Goal: Task Accomplishment & Management: Use online tool/utility

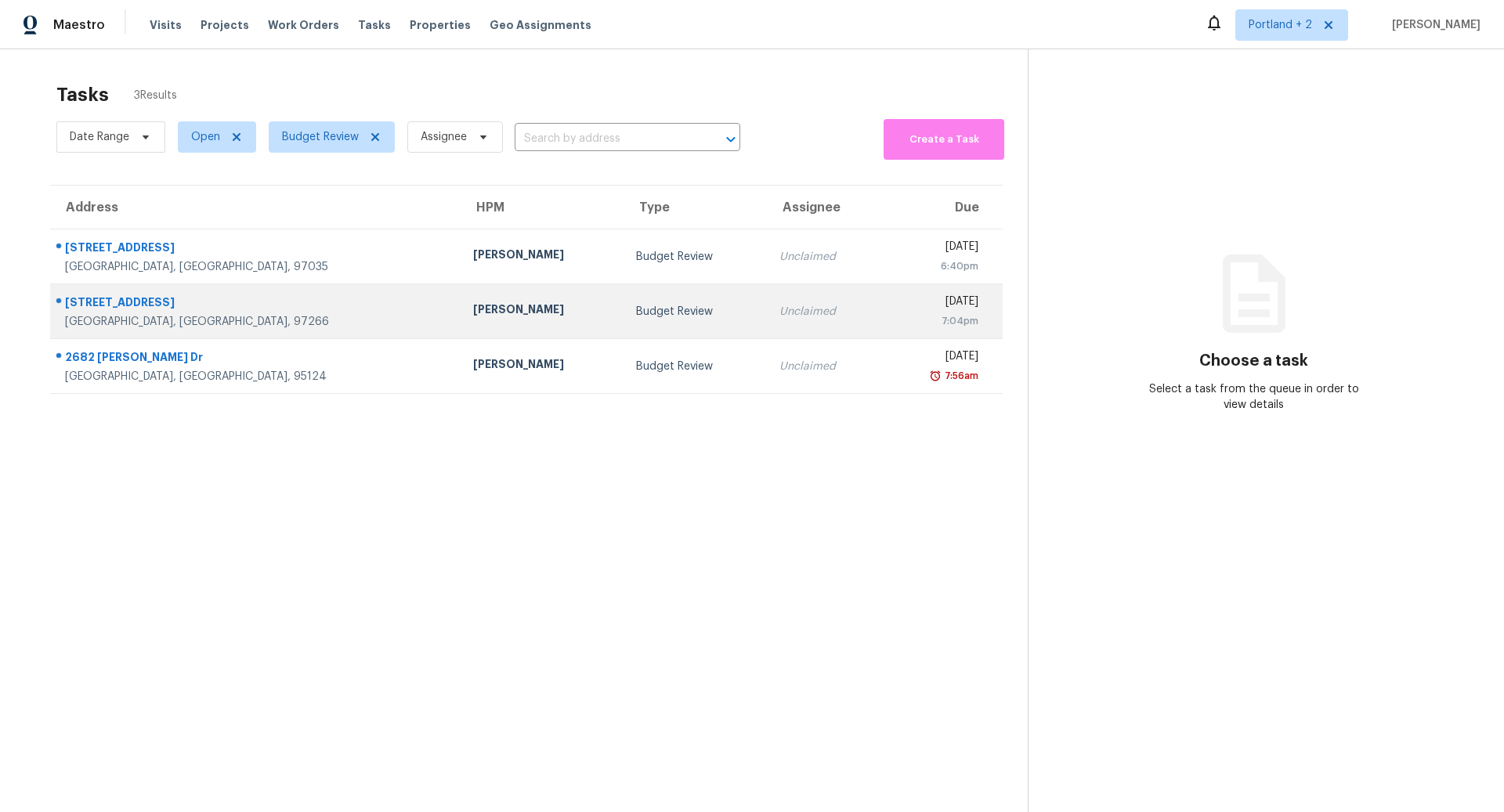
click at [252, 308] on div "[STREET_ADDRESS]" at bounding box center [256, 305] width 383 height 20
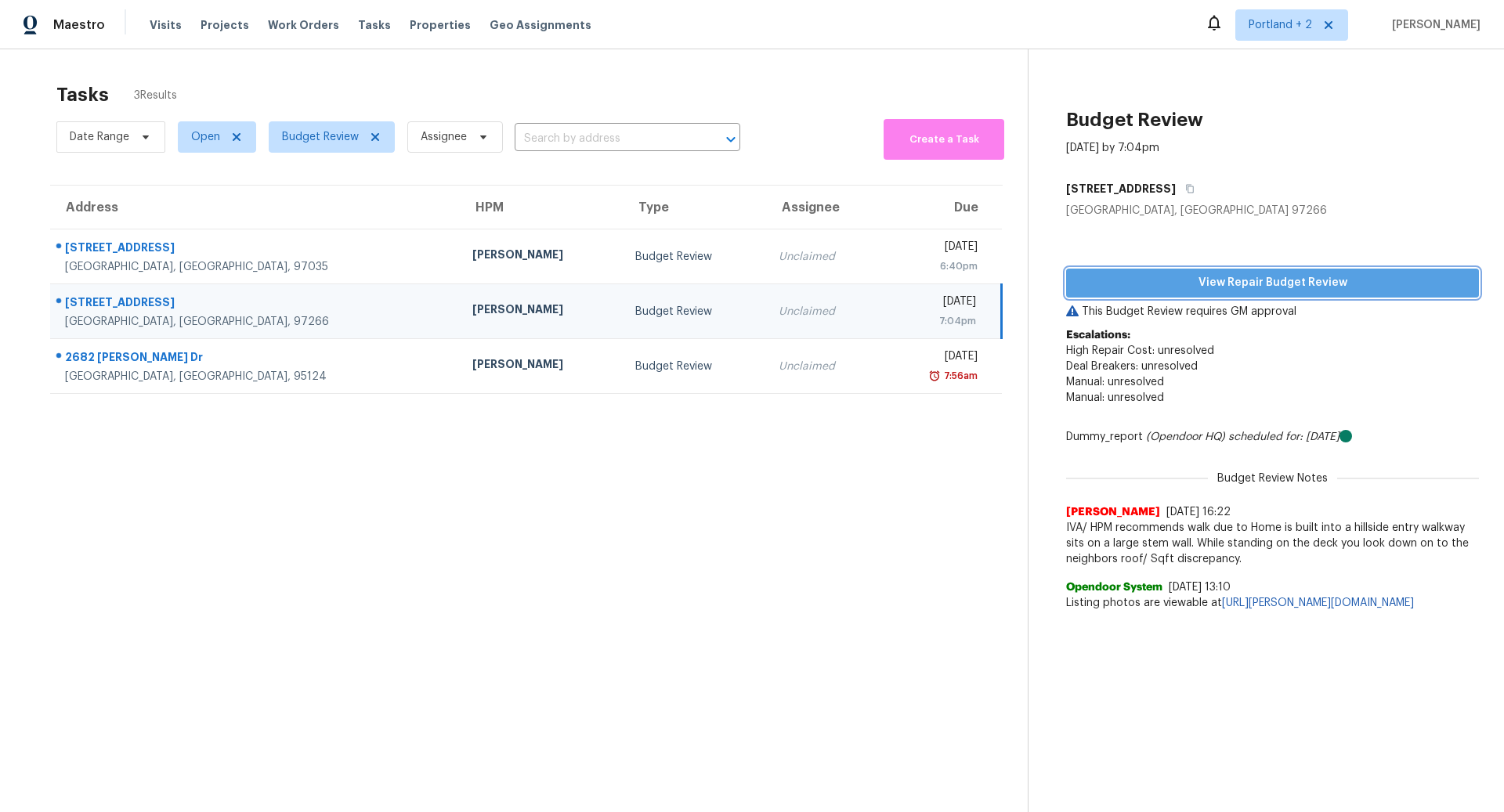
click at [1282, 277] on span "View Repair Budget Review" at bounding box center [1273, 283] width 388 height 20
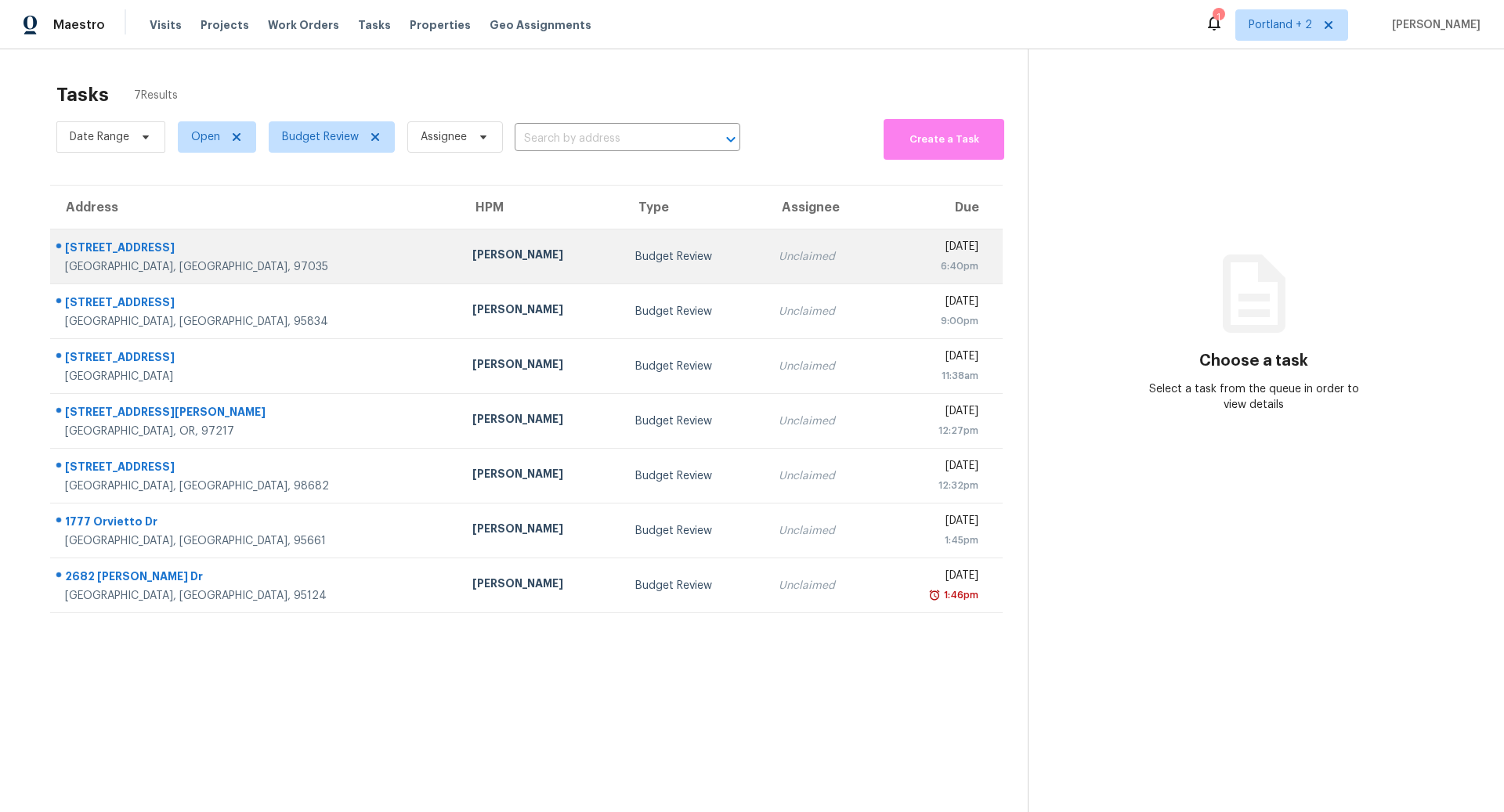
click at [327, 249] on div "[STREET_ADDRESS]" at bounding box center [256, 250] width 382 height 20
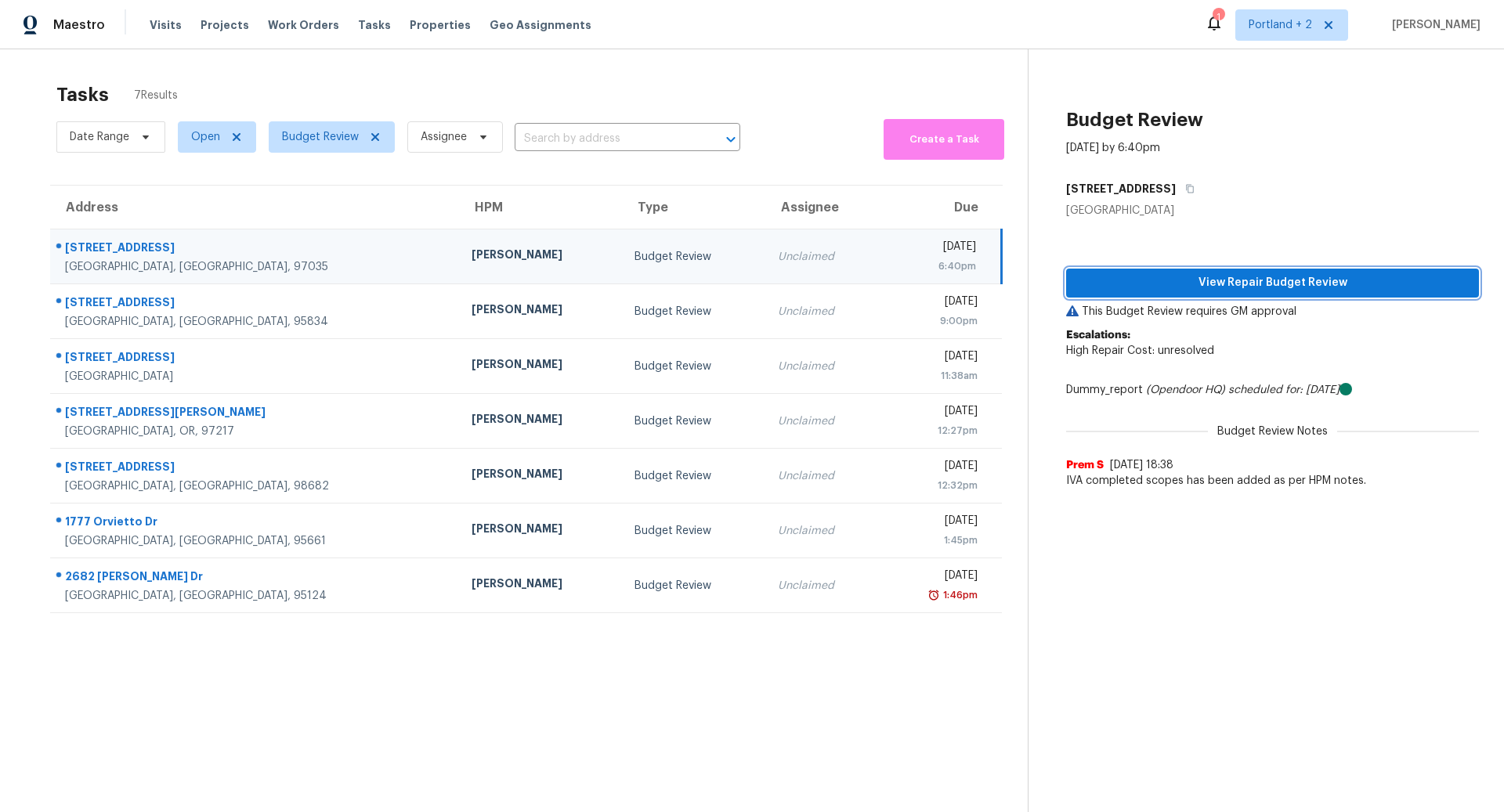
click at [1256, 279] on span "View Repair Budget Review" at bounding box center [1273, 283] width 388 height 20
click at [811, 83] on div "Tasks 7 Results" at bounding box center [542, 95] width 971 height 41
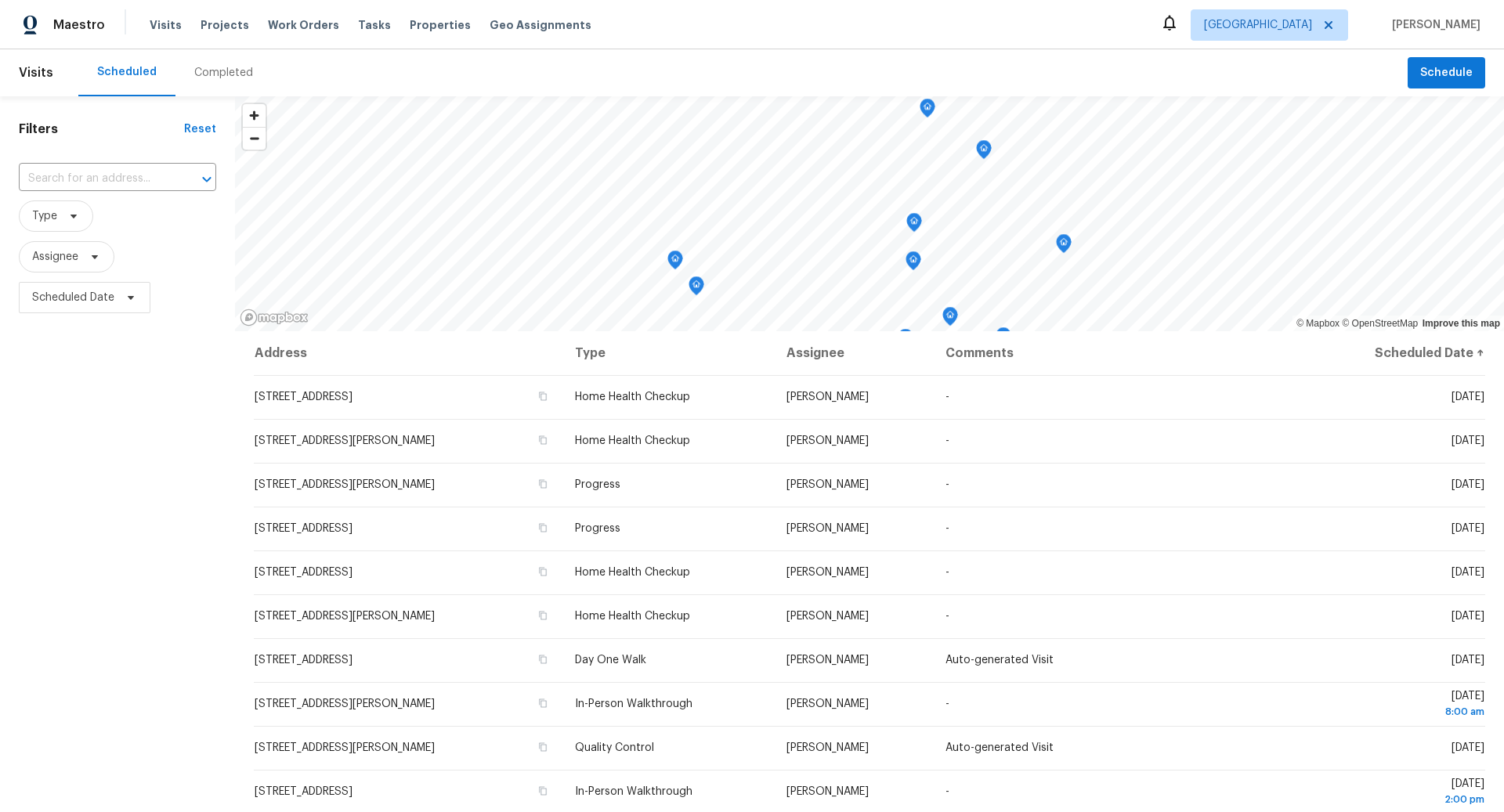
click at [215, 67] on div "Completed" at bounding box center [223, 72] width 59 height 16
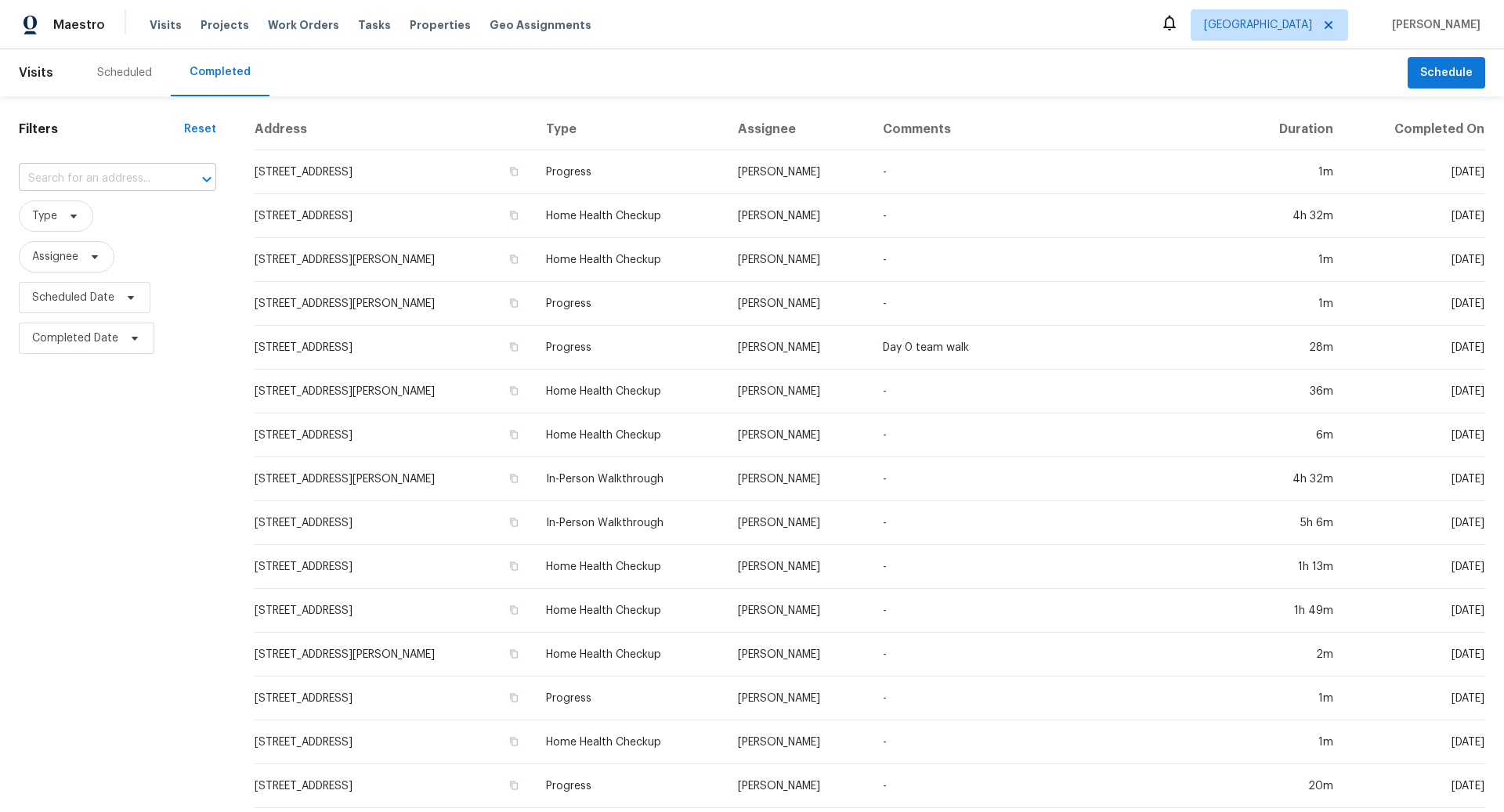
click at [57, 177] on input "text" at bounding box center [95, 178] width 154 height 24
paste input "https://opendoor.enterprise.slack.com/files/U021CQ7GQFL/F09J6R46Q3Y/img_2777.mov"
type input "https://opendoor.enterprise.slack.com/files/U021CQ7GQFL/F09J6R46Q3Y/img_2777.mov"
click at [149, 180] on input "https://opendoor.enterprise.slack.com/files/U021CQ7GQFL/F09J6R46Q3Y/img_2777.mov" at bounding box center [95, 178] width 154 height 24
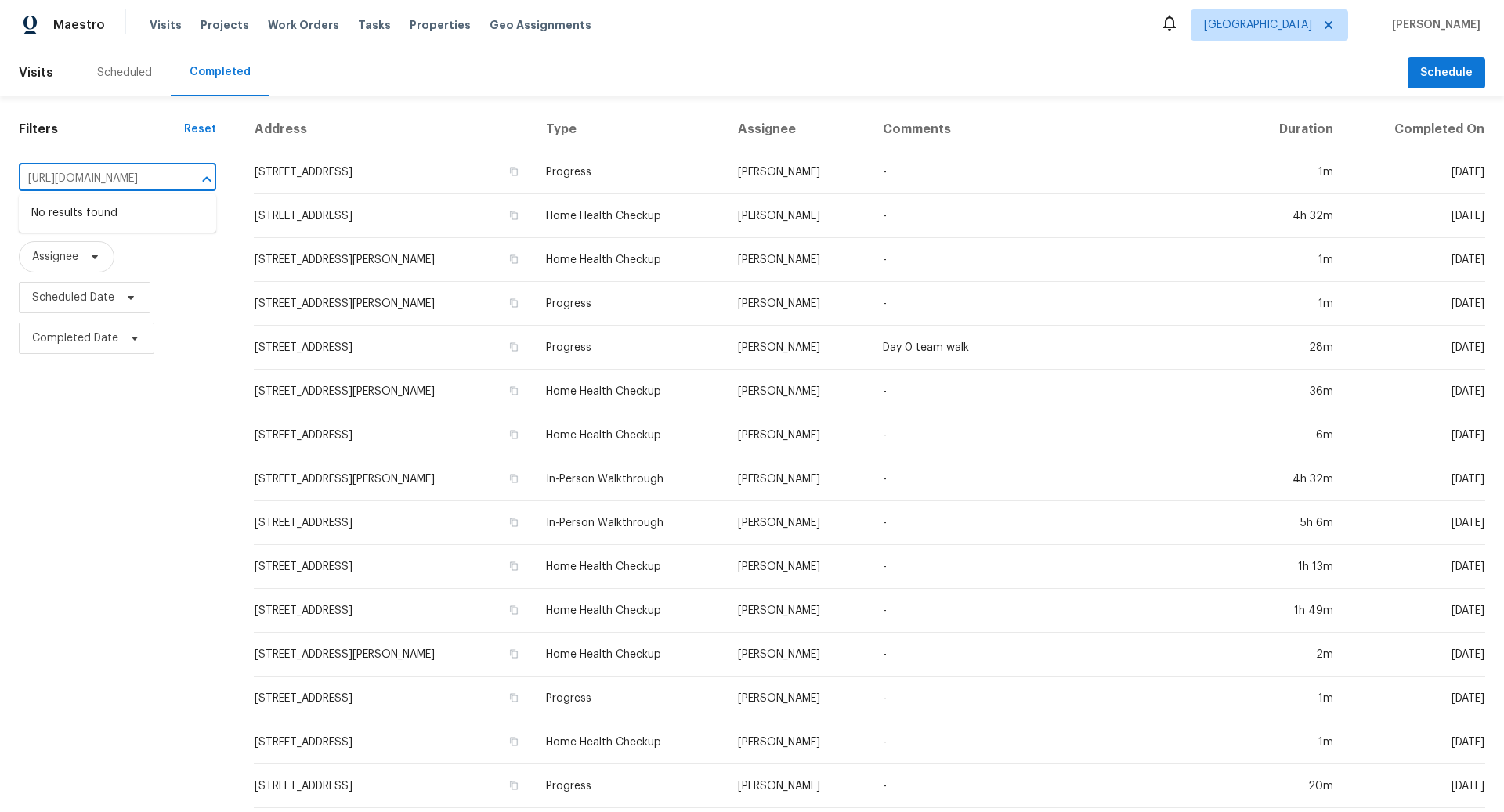
click at [149, 180] on input "https://opendoor.enterprise.slack.com/files/U021CQ7GQFL/F09J6R46Q3Y/img_2777.mov" at bounding box center [95, 178] width 154 height 24
type input "21 Oriole"
click at [150, 216] on li "21 Oriole Ln, Lake Oswego, OR 97035" at bounding box center [117, 214] width 197 height 25
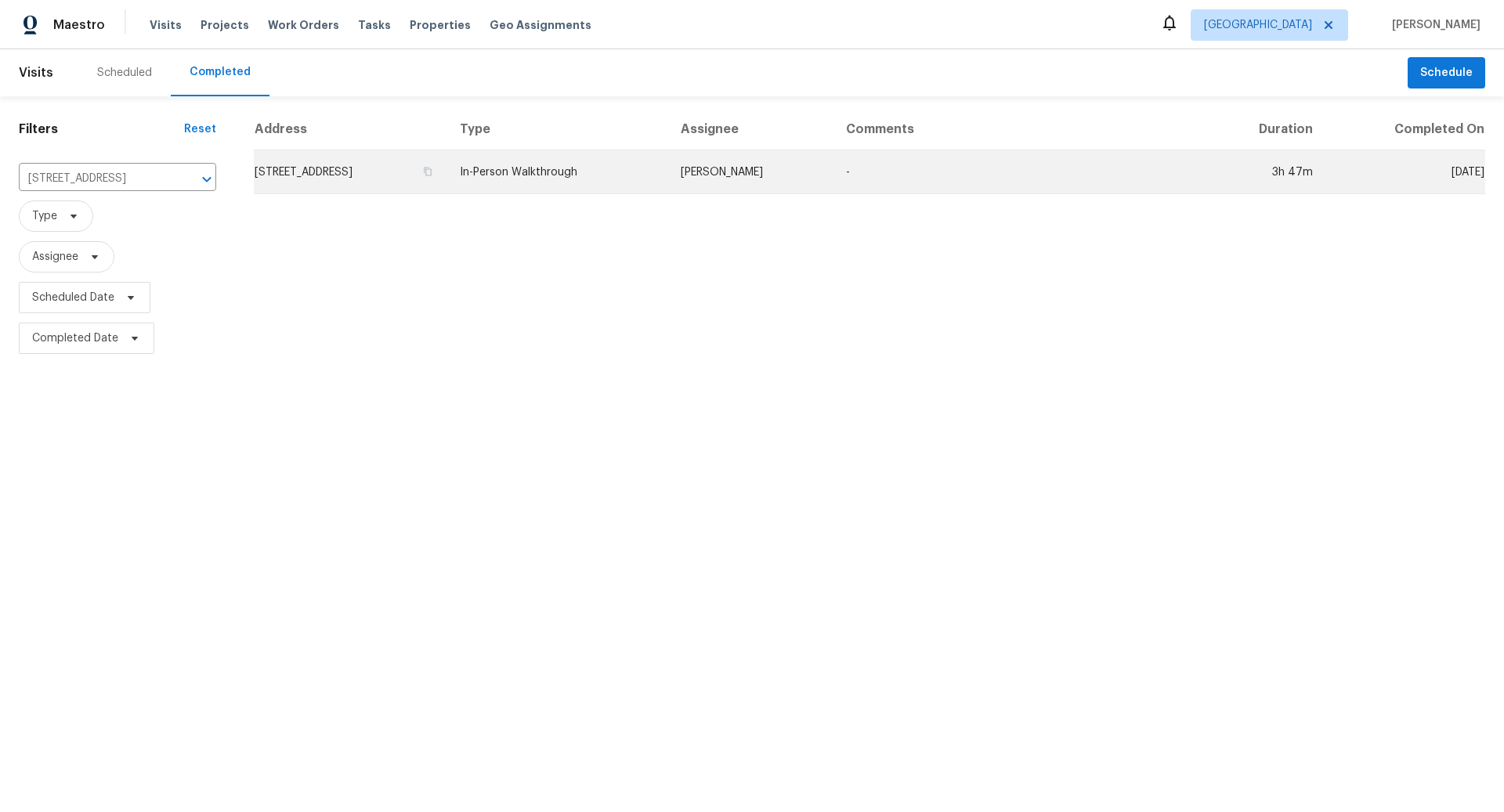
click at [594, 173] on td "In-Person Walkthrough" at bounding box center [557, 171] width 220 height 44
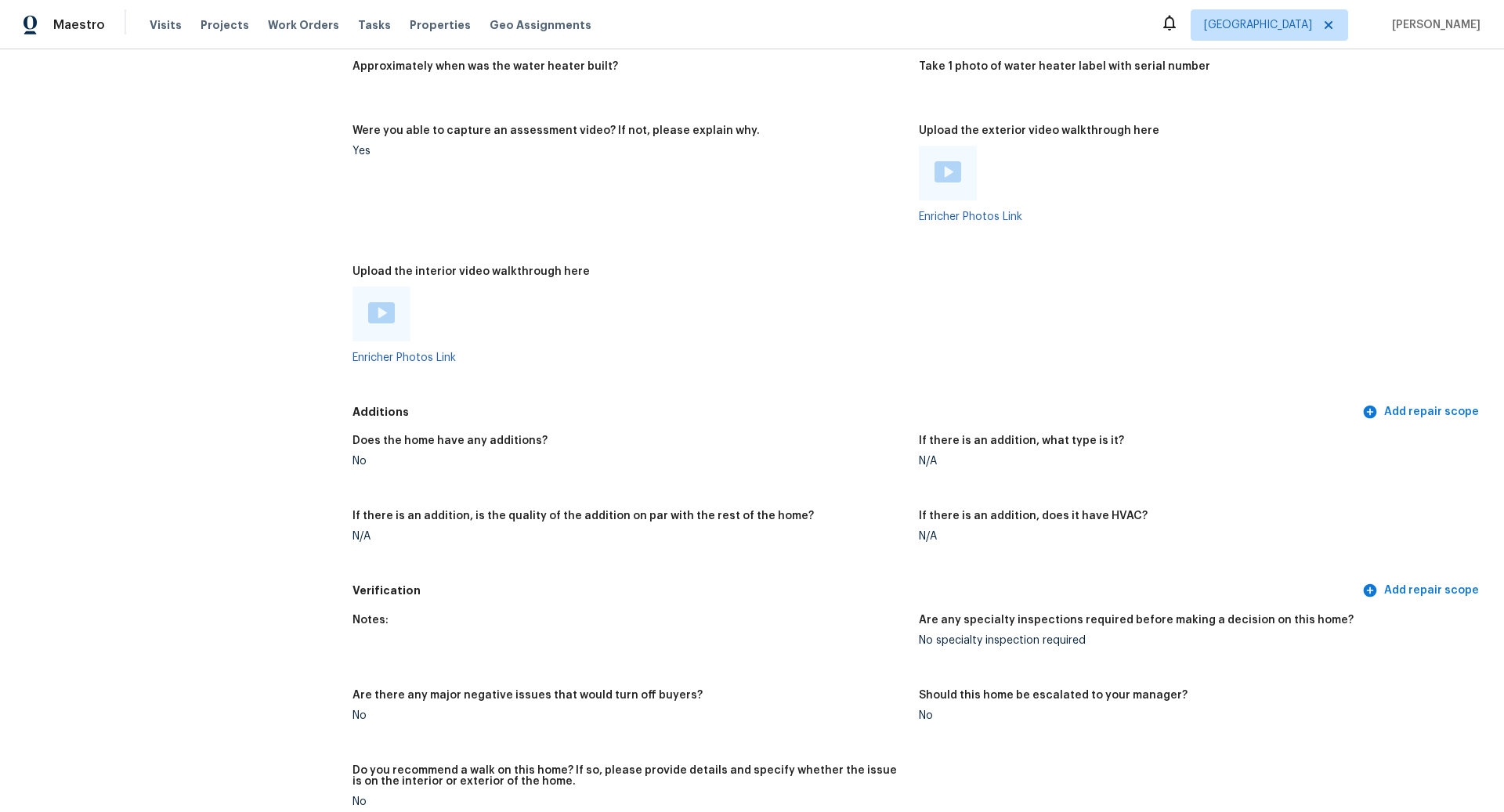
scroll to position [2725, 0]
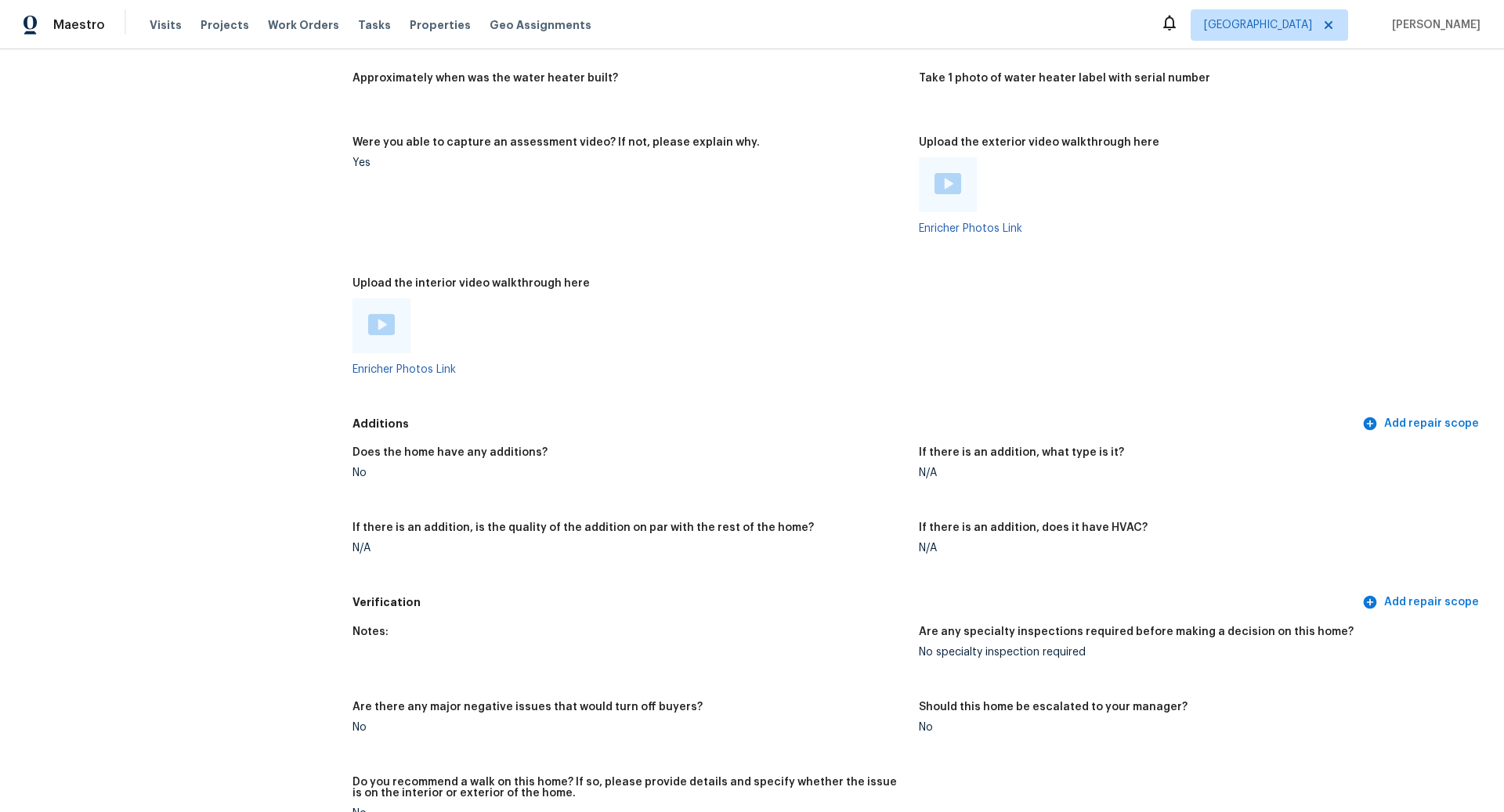
click at [427, 310] on div at bounding box center [629, 326] width 554 height 55
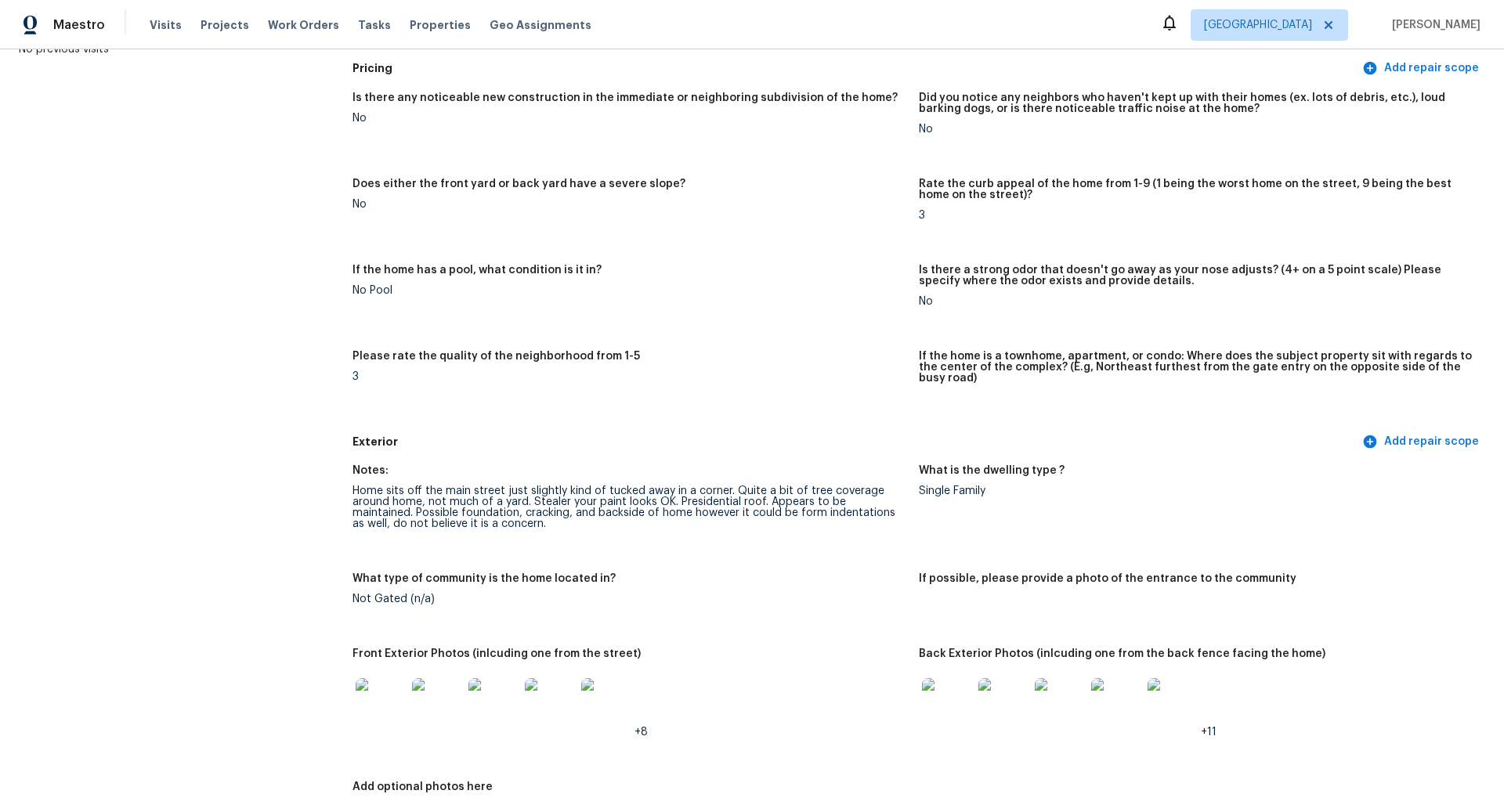
scroll to position [0, 0]
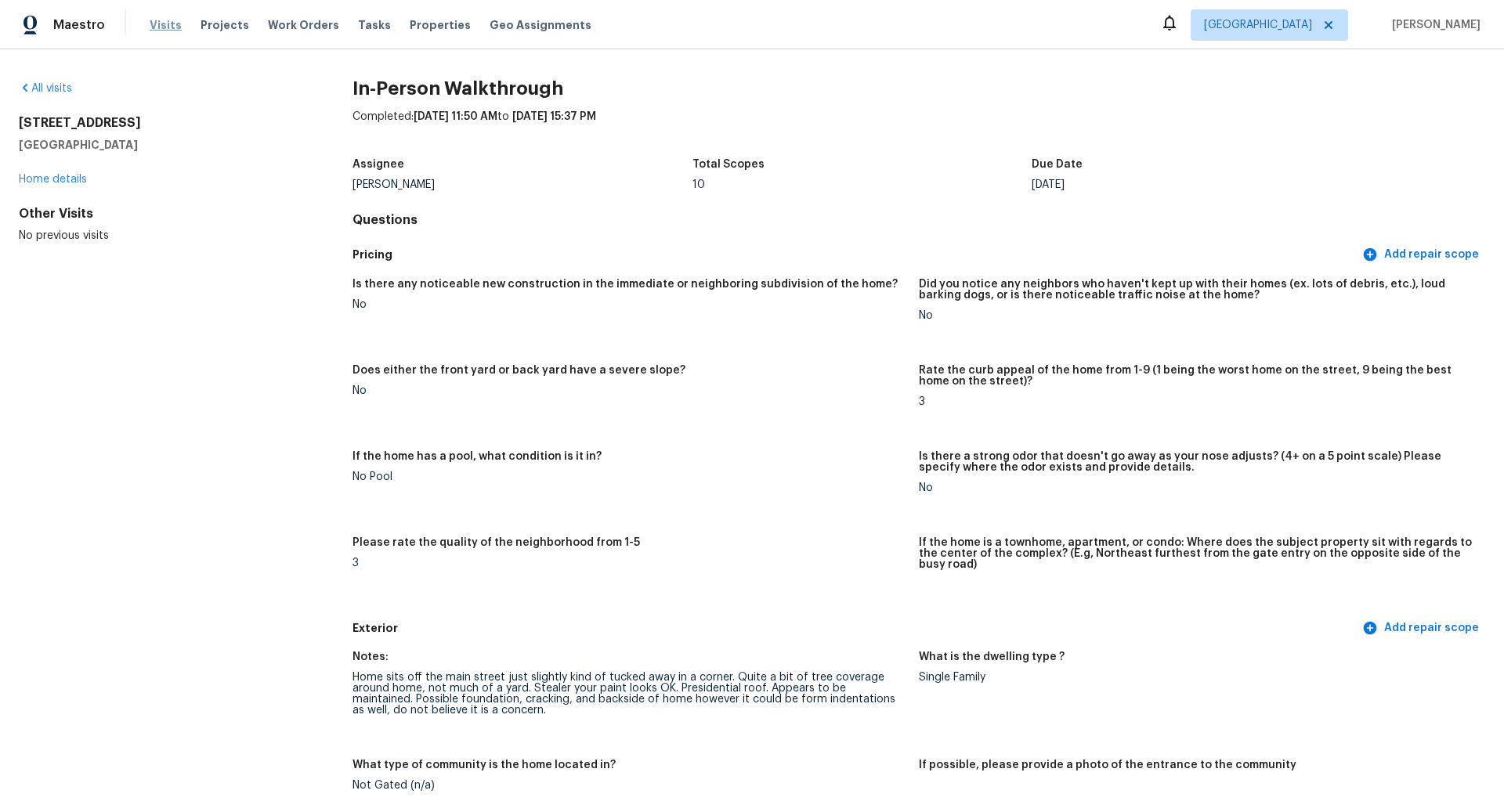
click at [165, 25] on span "Visits" at bounding box center [166, 25] width 32 height 16
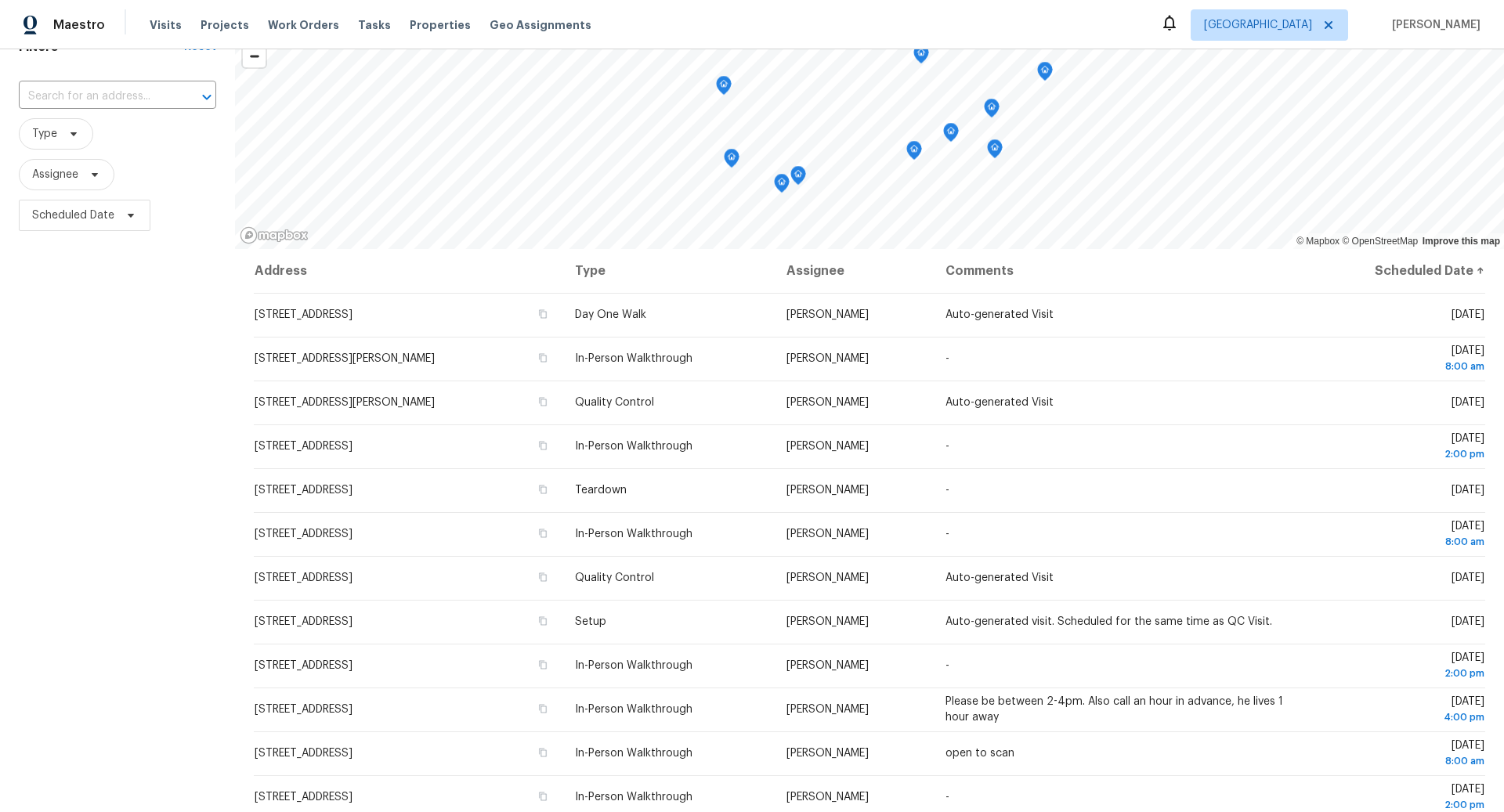
click at [172, 150] on span "Type" at bounding box center [117, 134] width 197 height 41
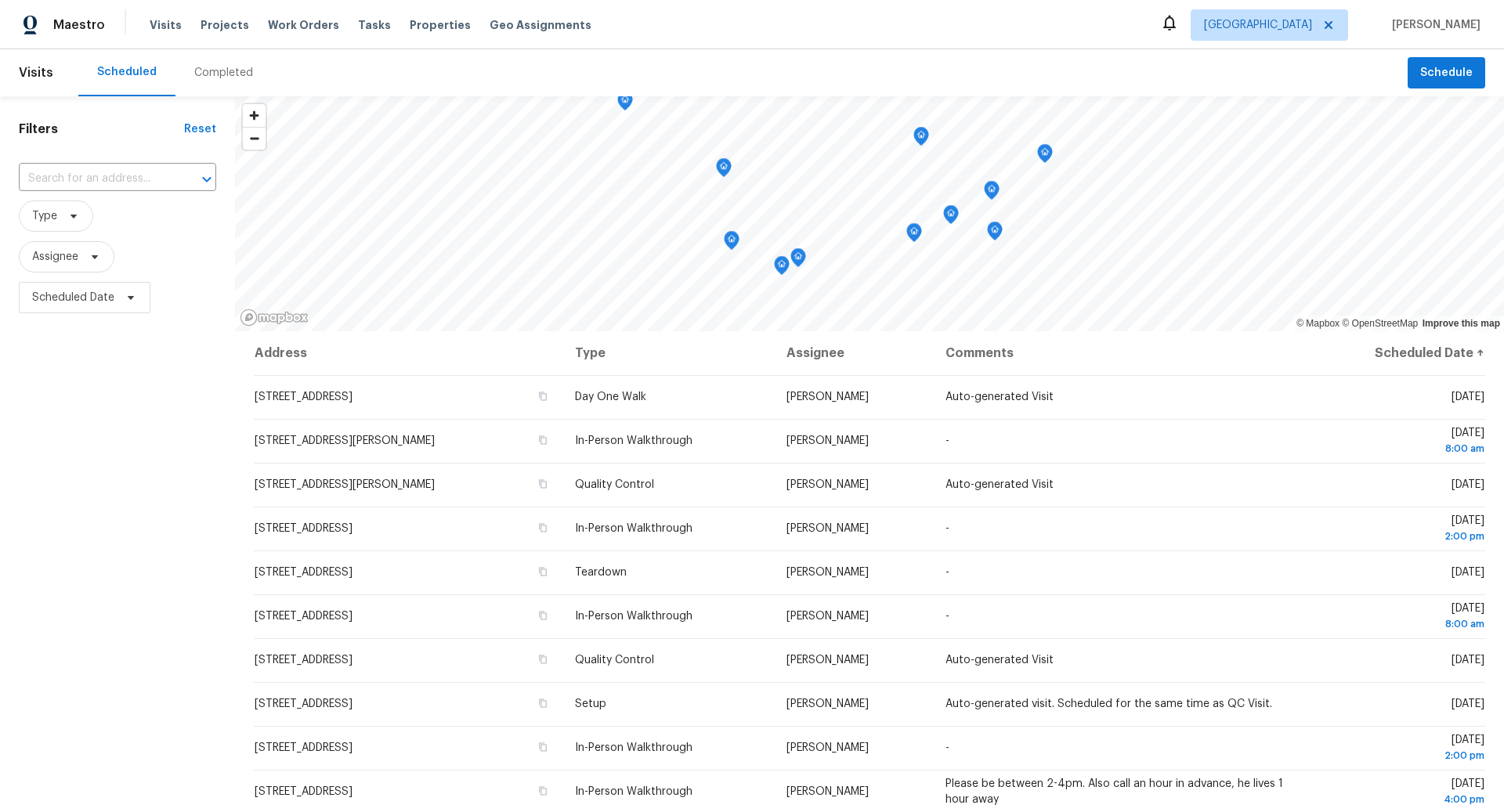
click at [219, 71] on div "Completed" at bounding box center [223, 72] width 59 height 16
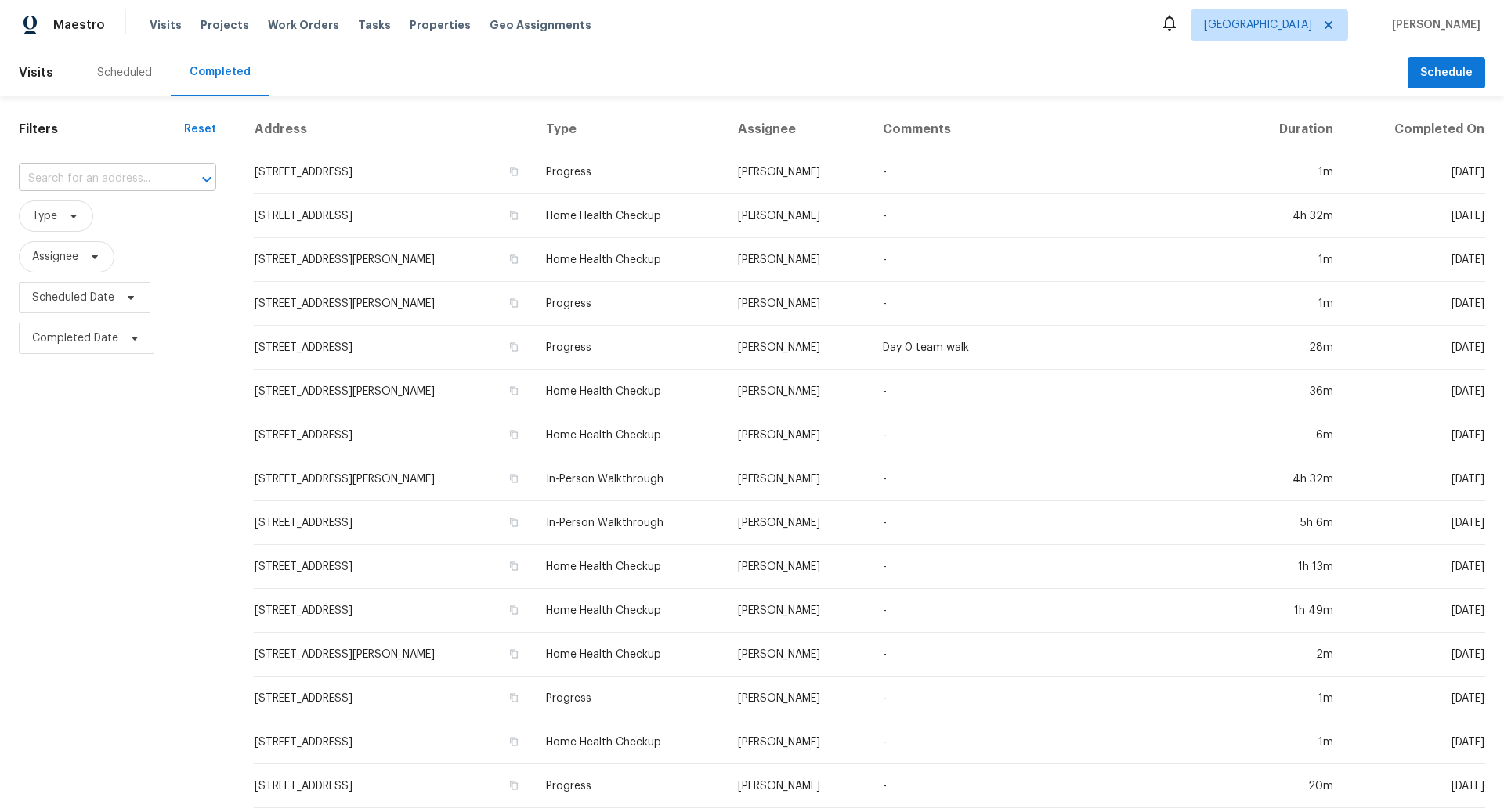
click at [58, 179] on input "text" at bounding box center [95, 178] width 154 height 24
paste input "15023 NE 70th St, Vancouver, WA 98682"
type input "15023 NE 70th St, Vancouver, WA 98682"
click at [89, 218] on li "15023 NE 70th St, Vancouver, WA 98682" at bounding box center [117, 214] width 197 height 25
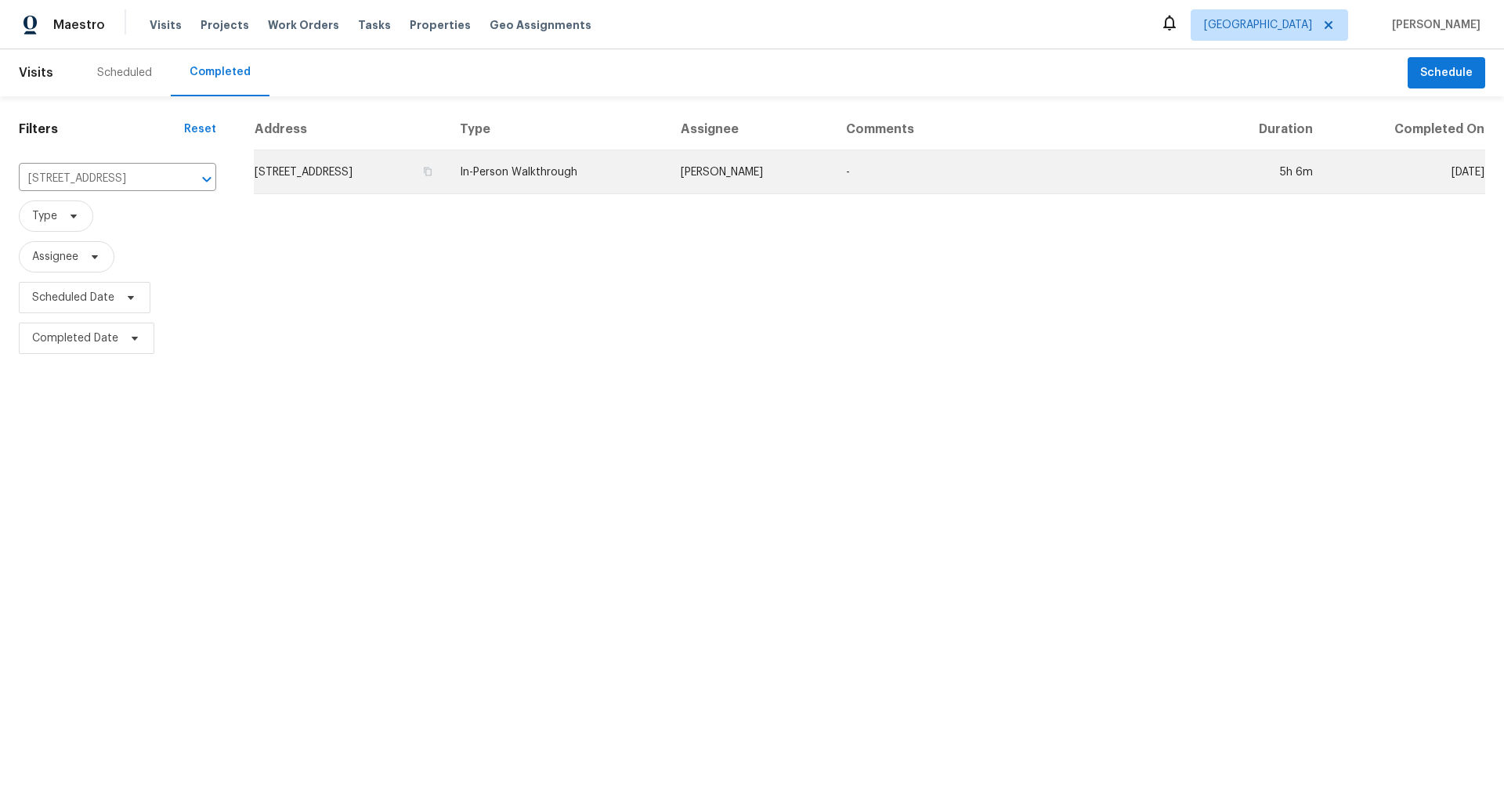
click at [598, 167] on td "In-Person Walkthrough" at bounding box center [557, 171] width 220 height 44
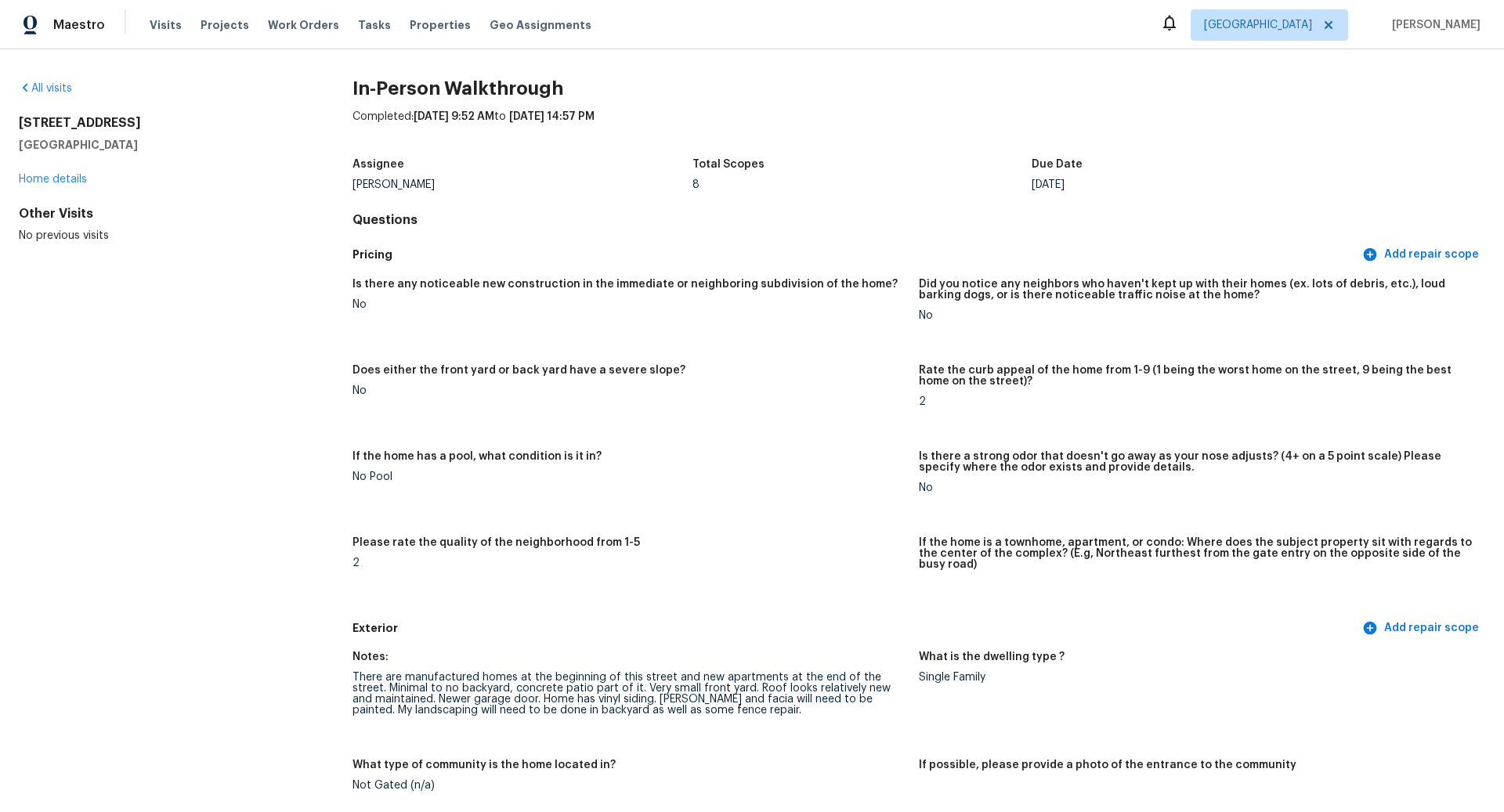
drag, startPoint x: 135, startPoint y: 146, endPoint x: 14, endPoint y: 120, distance: 123.8
click at [14, 120] on div "All visits 15023 NE 70th St Vancouver, WA 98682 Home details Other Visits No pr…" at bounding box center [752, 430] width 1504 height 762
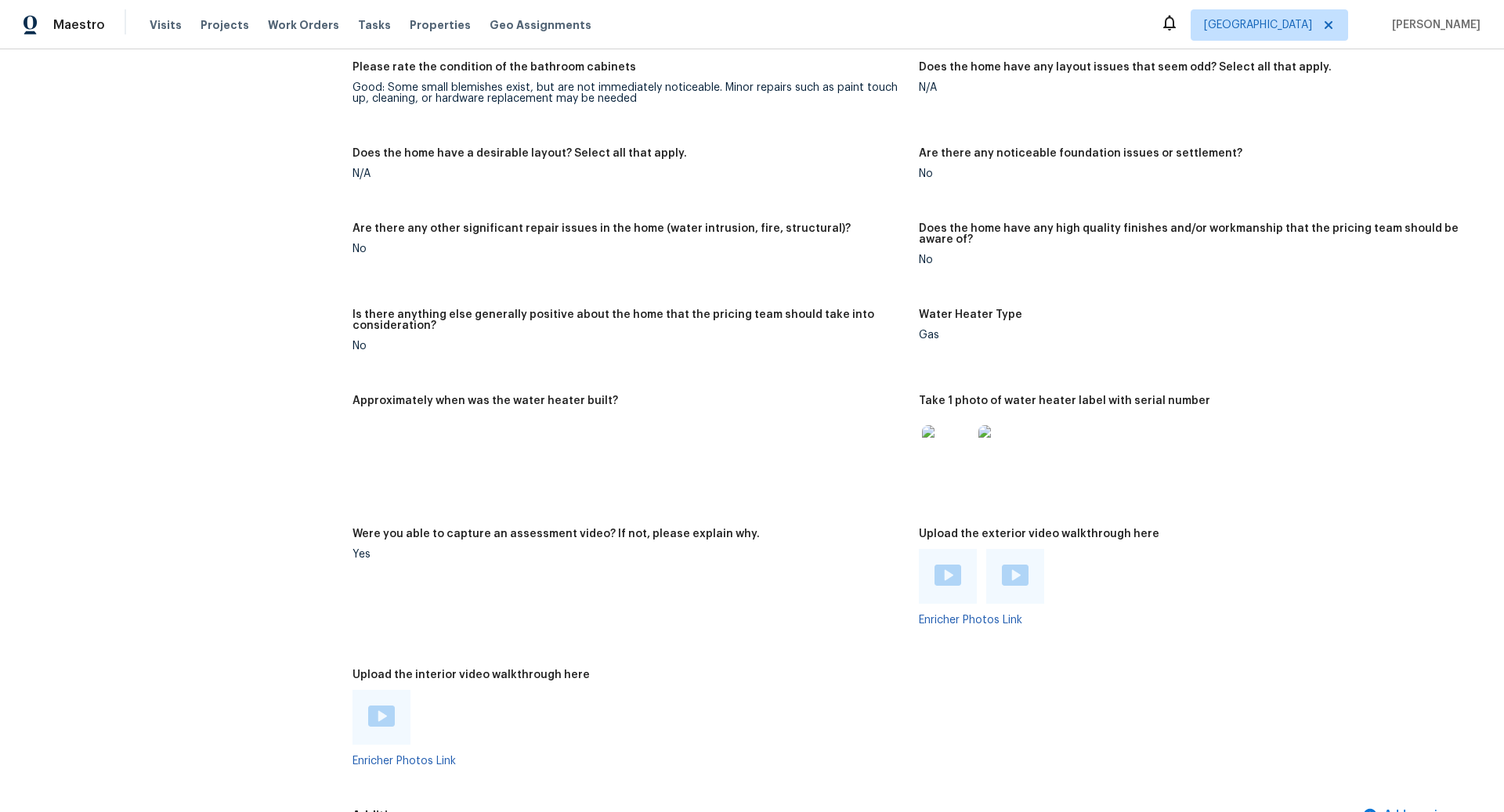
scroll to position [2478, 0]
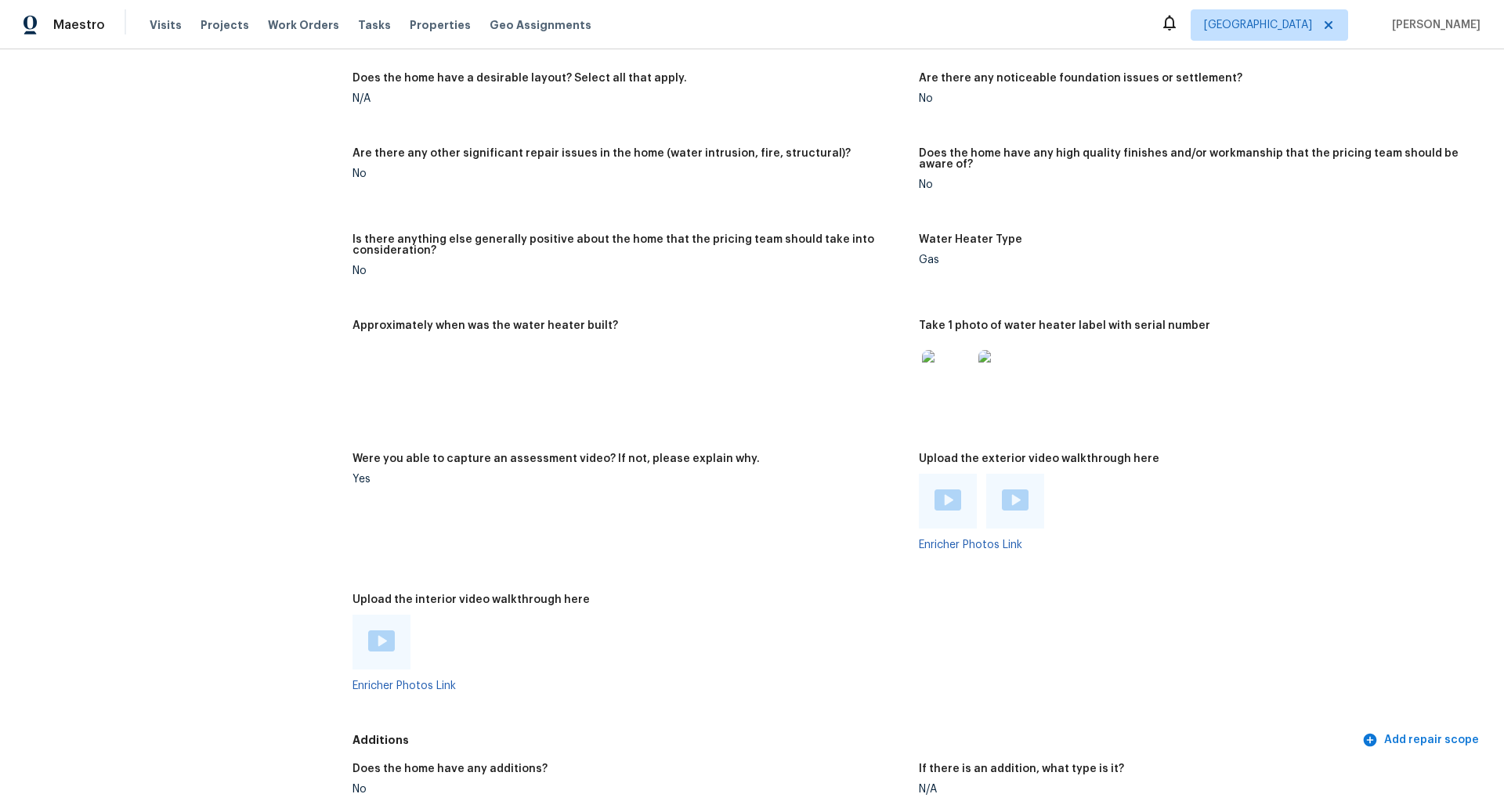
click at [953, 490] on img at bounding box center [947, 501] width 26 height 22
click at [1016, 490] on img at bounding box center [1014, 501] width 26 height 22
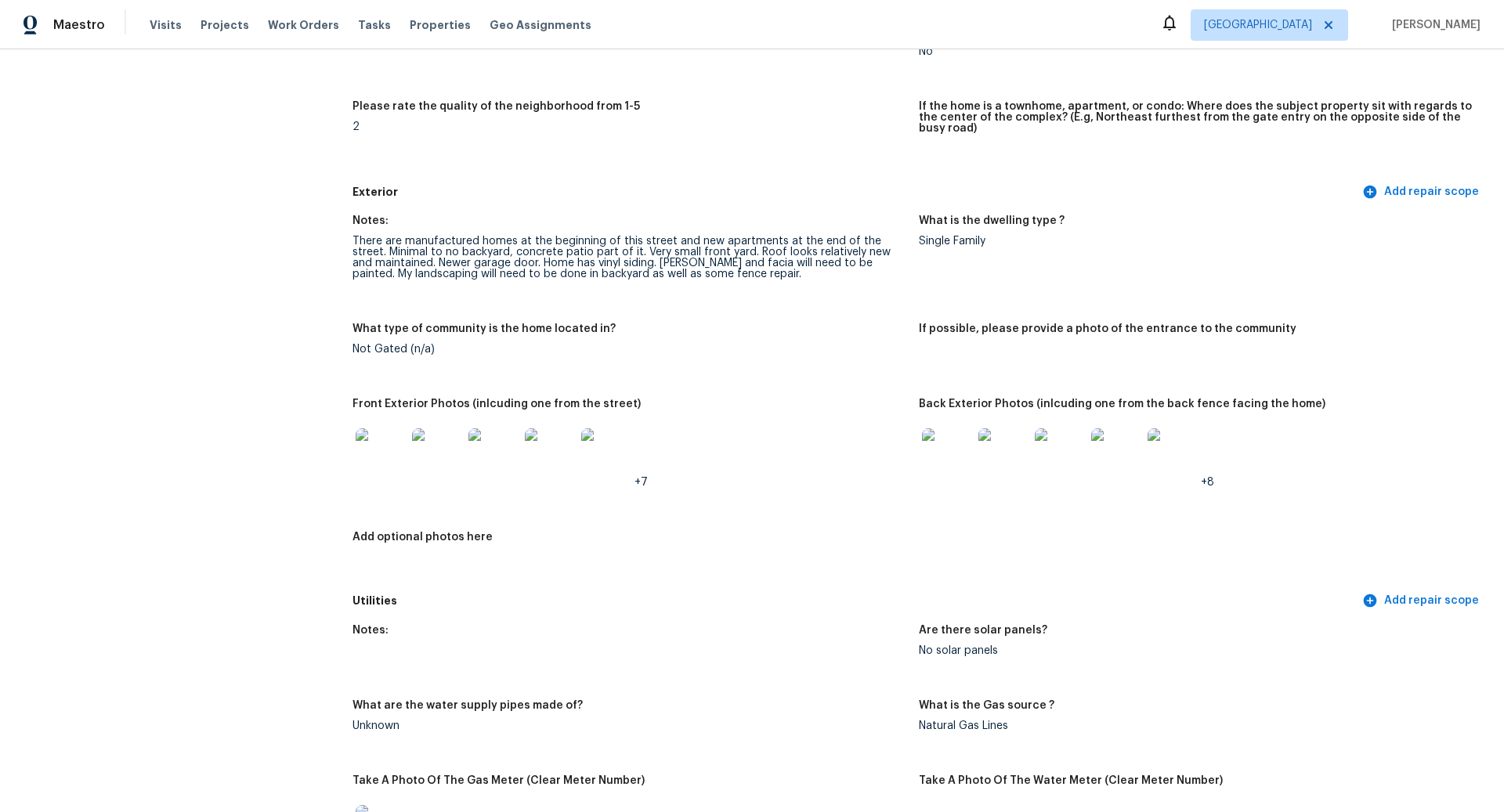
scroll to position [0, 0]
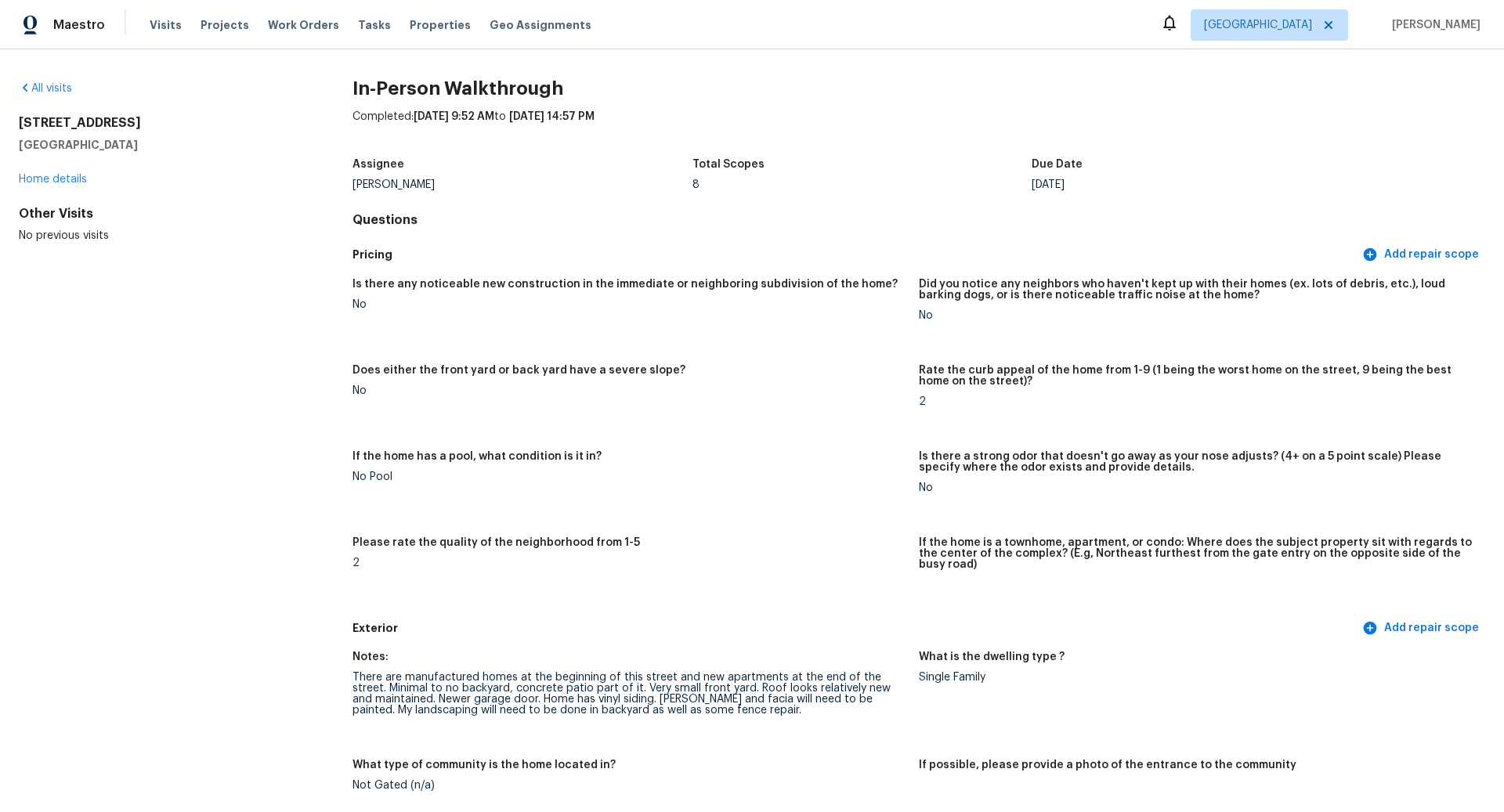
click at [769, 326] on figure "Is there any noticeable new construction in the immediate or neighboring subdiv…" at bounding box center [636, 312] width 566 height 68
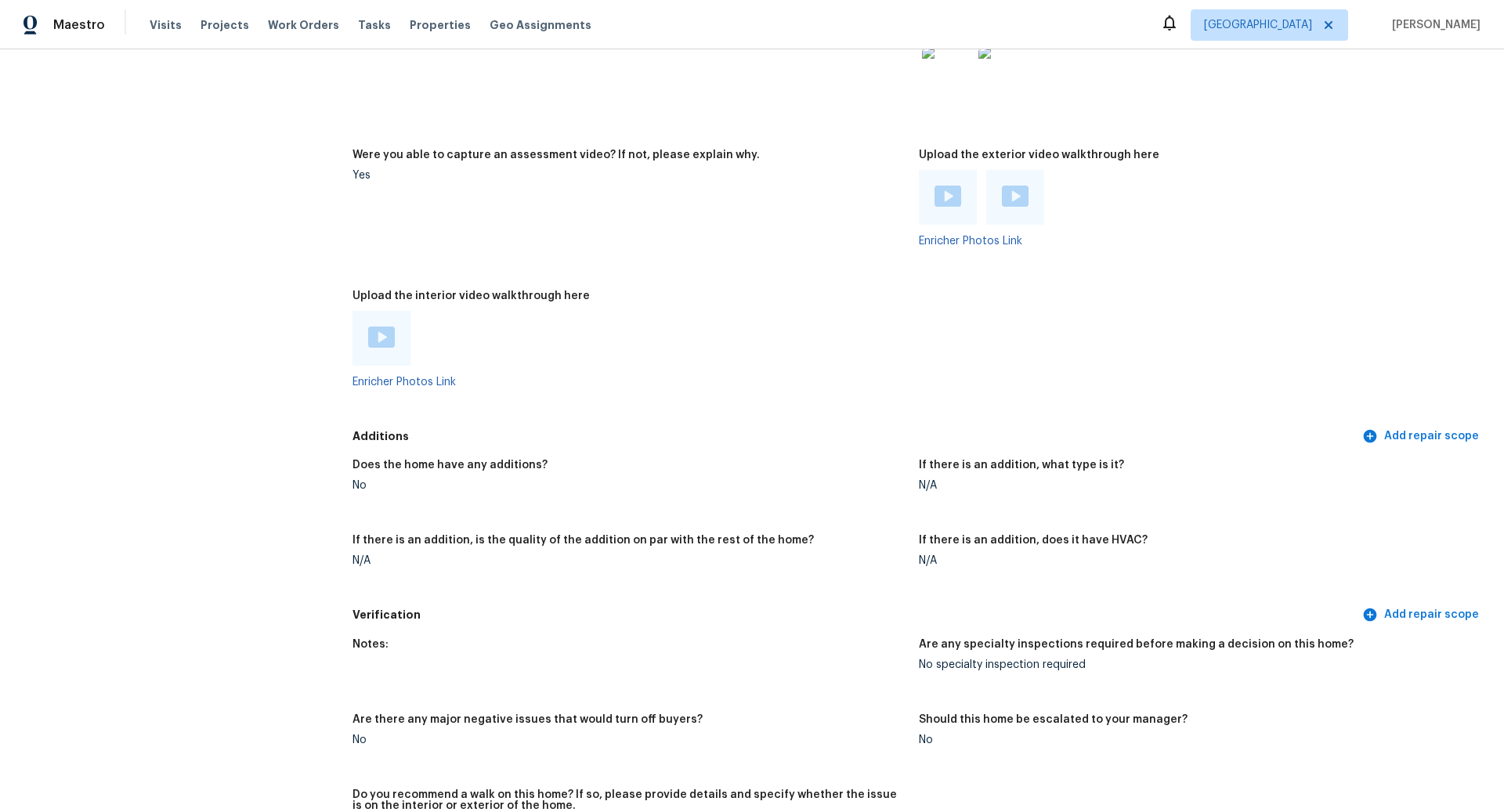
scroll to position [2788, 0]
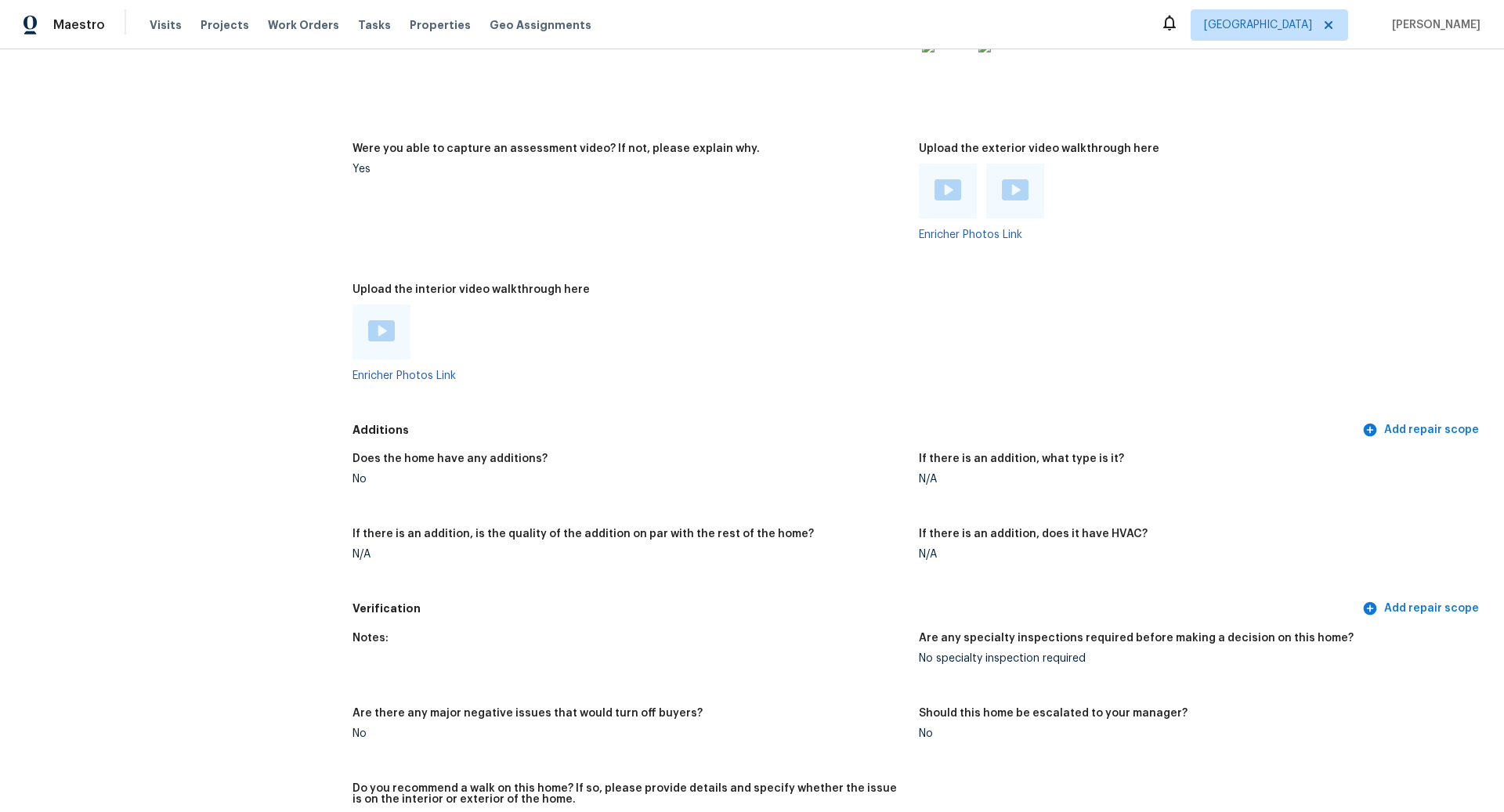
click at [812, 305] on div at bounding box center [629, 332] width 554 height 55
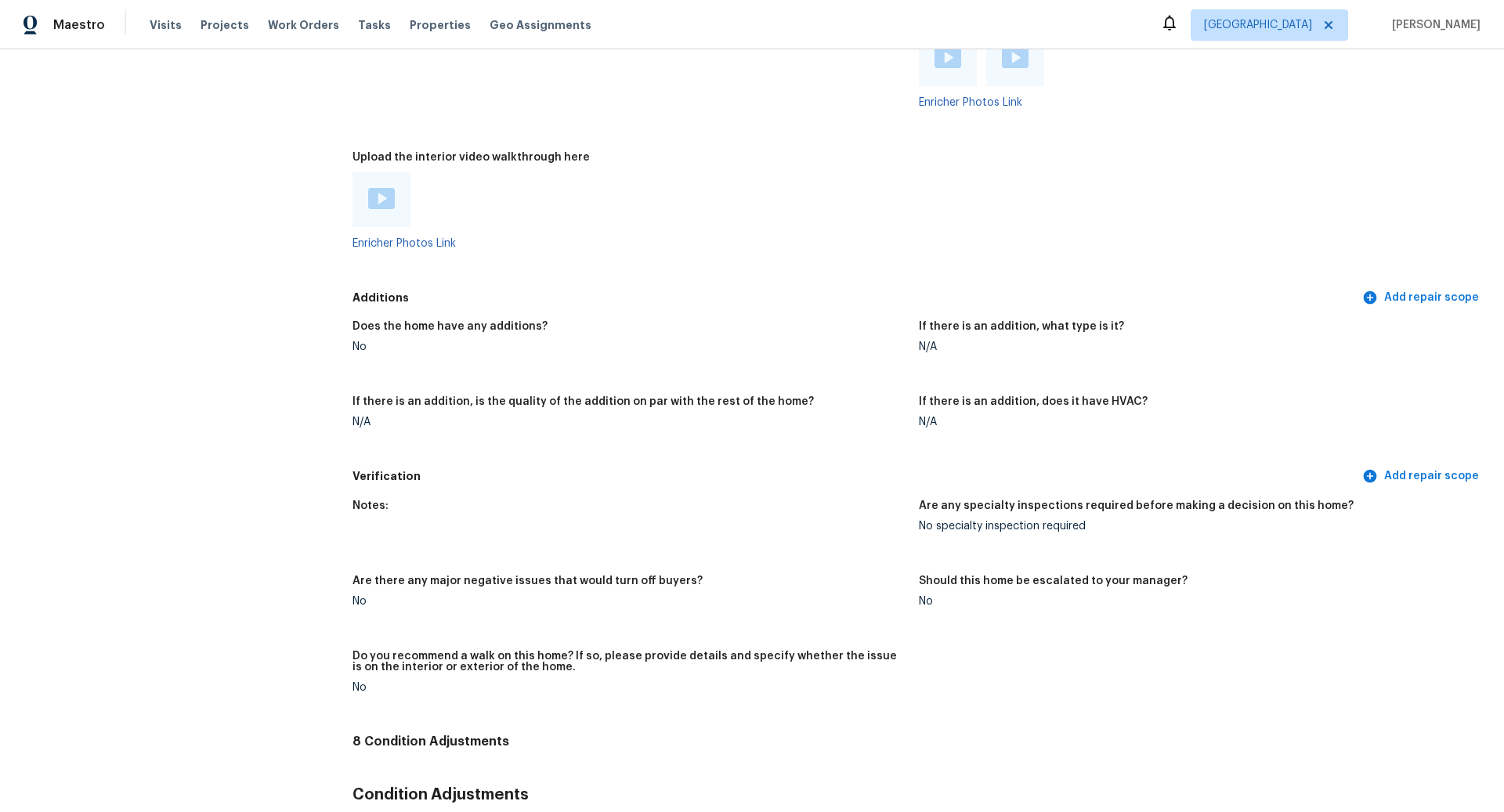
scroll to position [2923, 0]
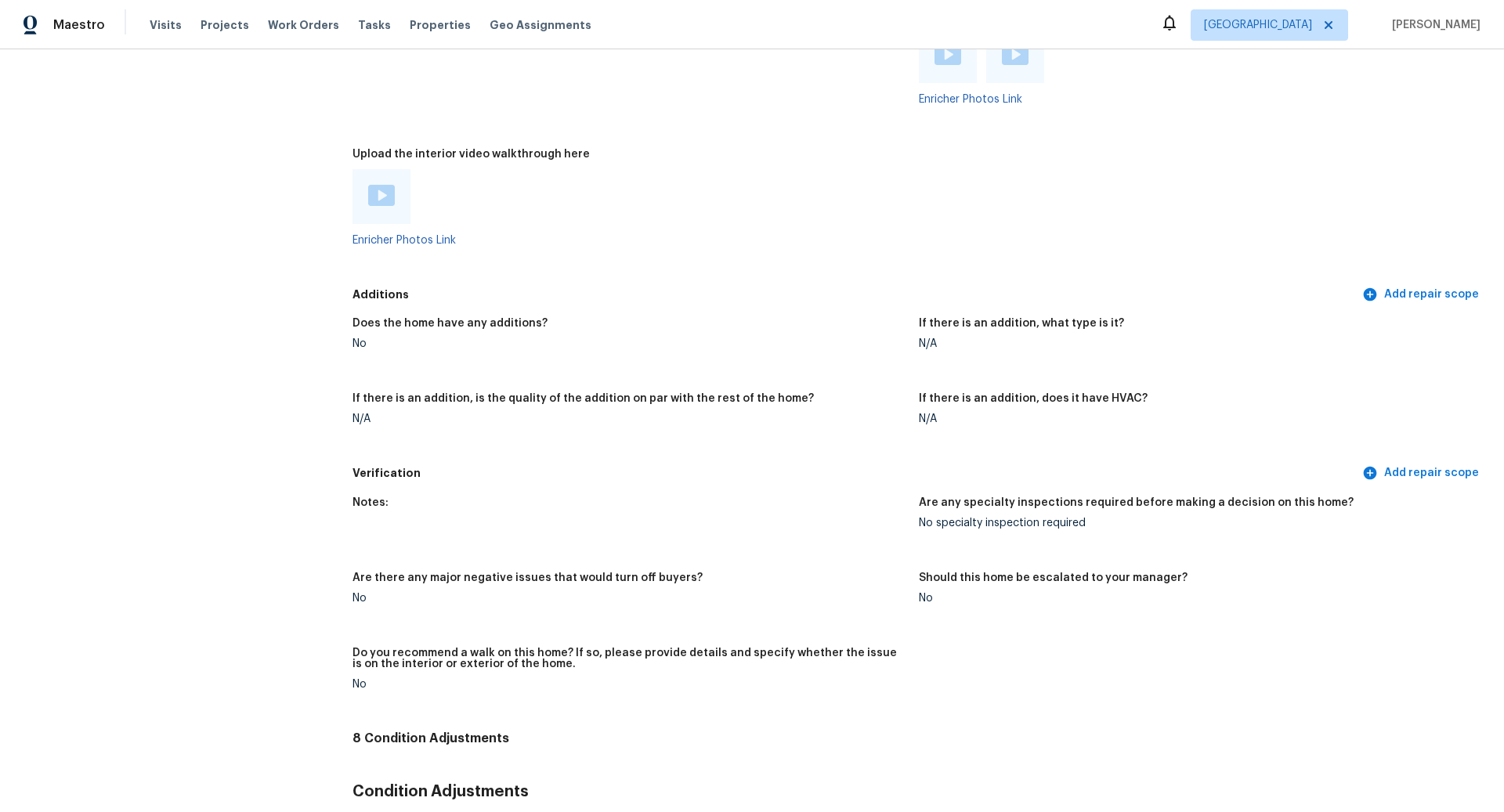
click at [386, 185] on img at bounding box center [381, 196] width 26 height 22
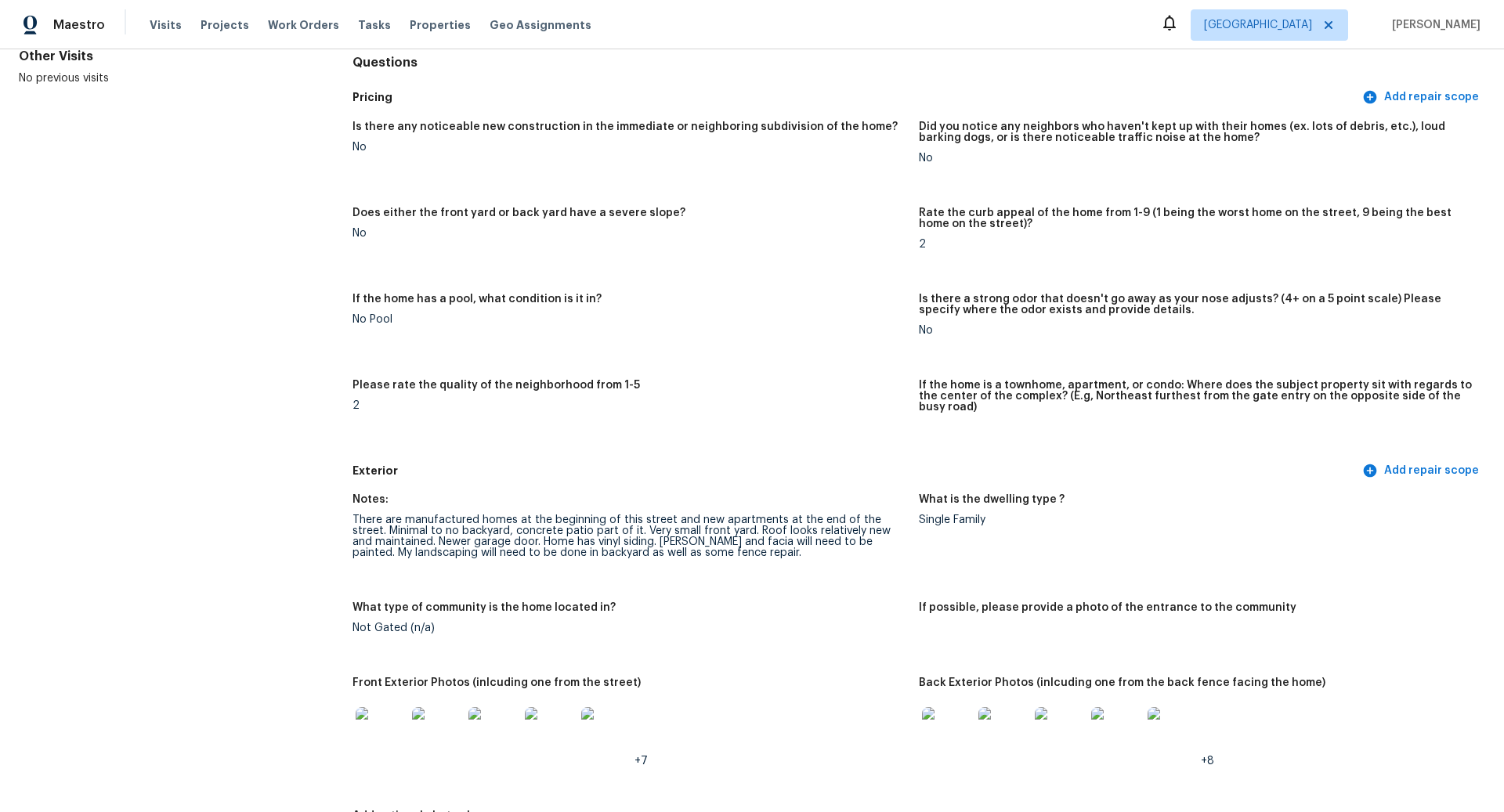
scroll to position [0, 0]
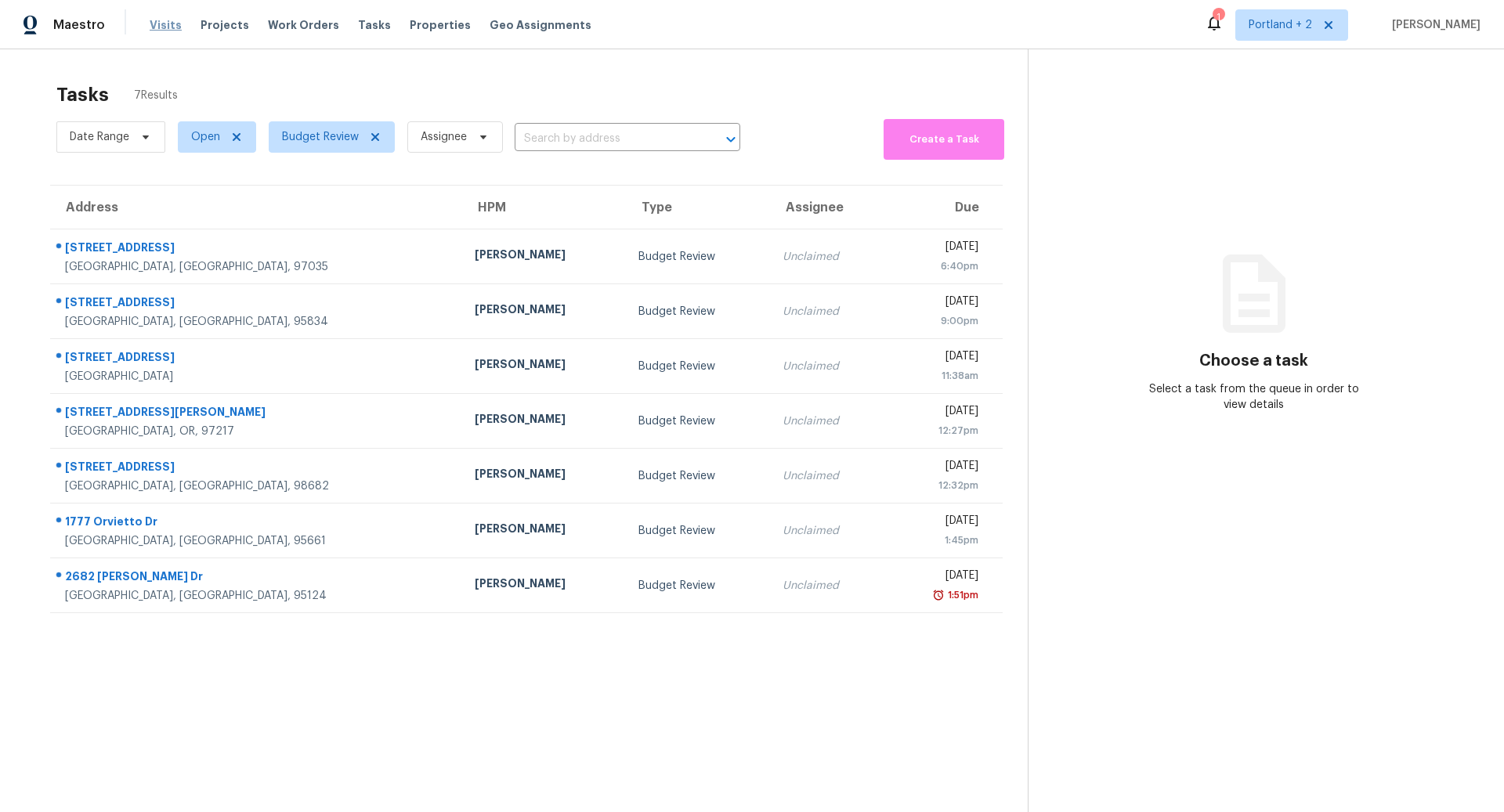
click at [168, 24] on span "Visits" at bounding box center [166, 25] width 32 height 16
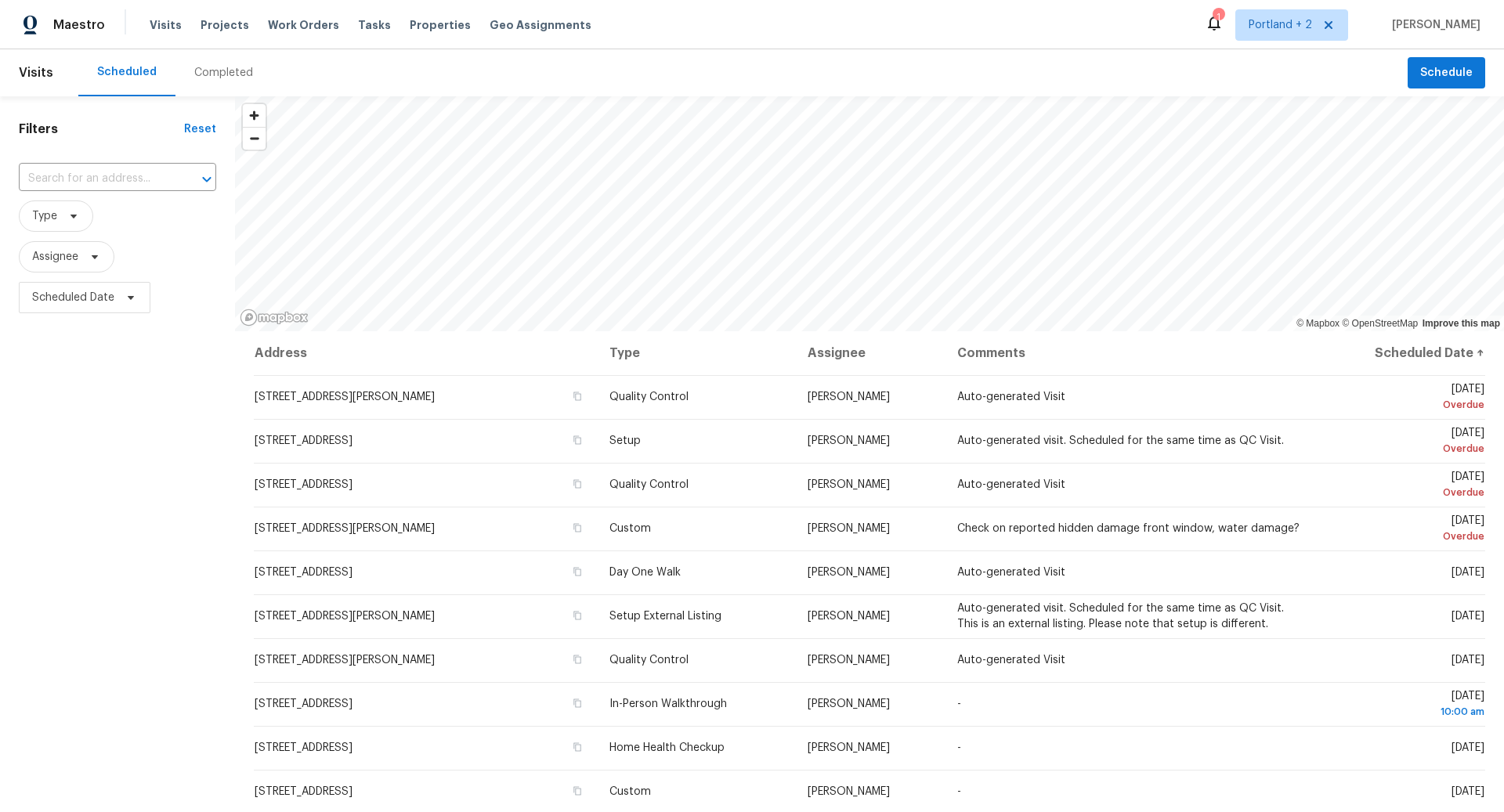
click at [210, 69] on div "Completed" at bounding box center [223, 72] width 59 height 16
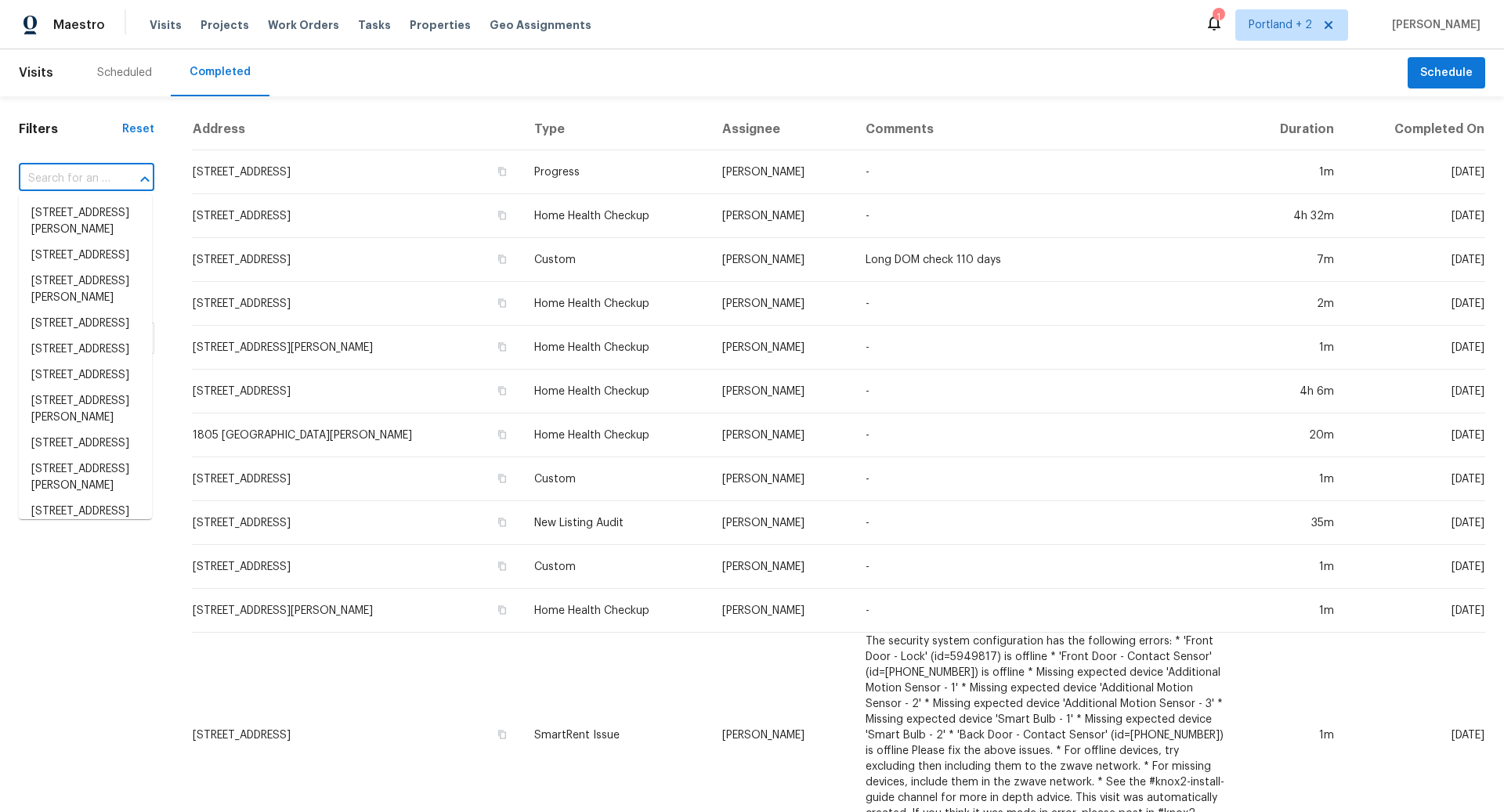
click at [41, 174] on input "text" at bounding box center [65, 178] width 92 height 24
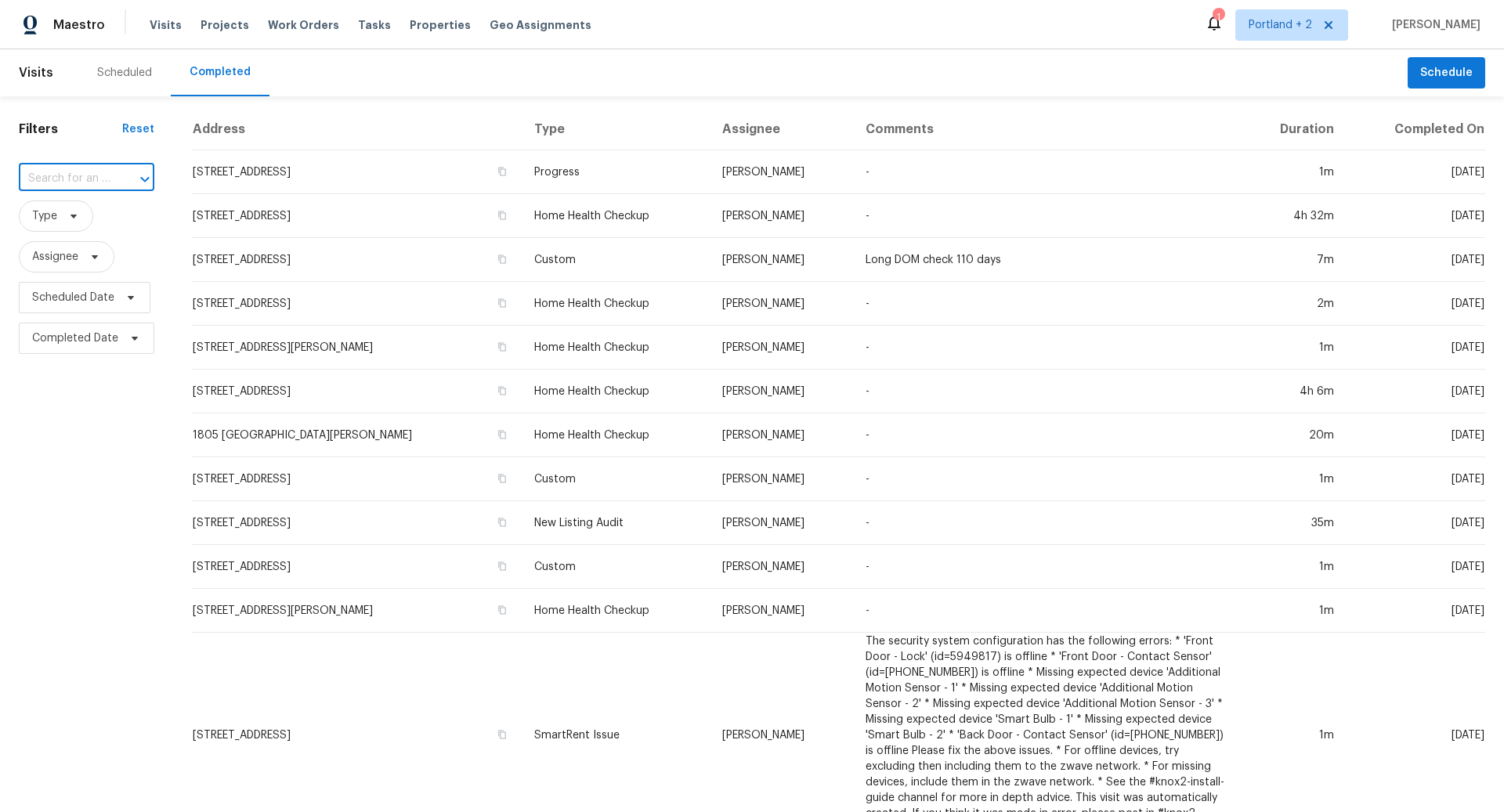
paste input "21 Oriole Ln, Lake Oswego, OR 97035"
type input "21 Oriole Ln, Lake Oswego, OR 97035"
click at [85, 223] on li "21 Oriole Ln, Lake Oswego, OR 97035" at bounding box center [85, 214] width 133 height 25
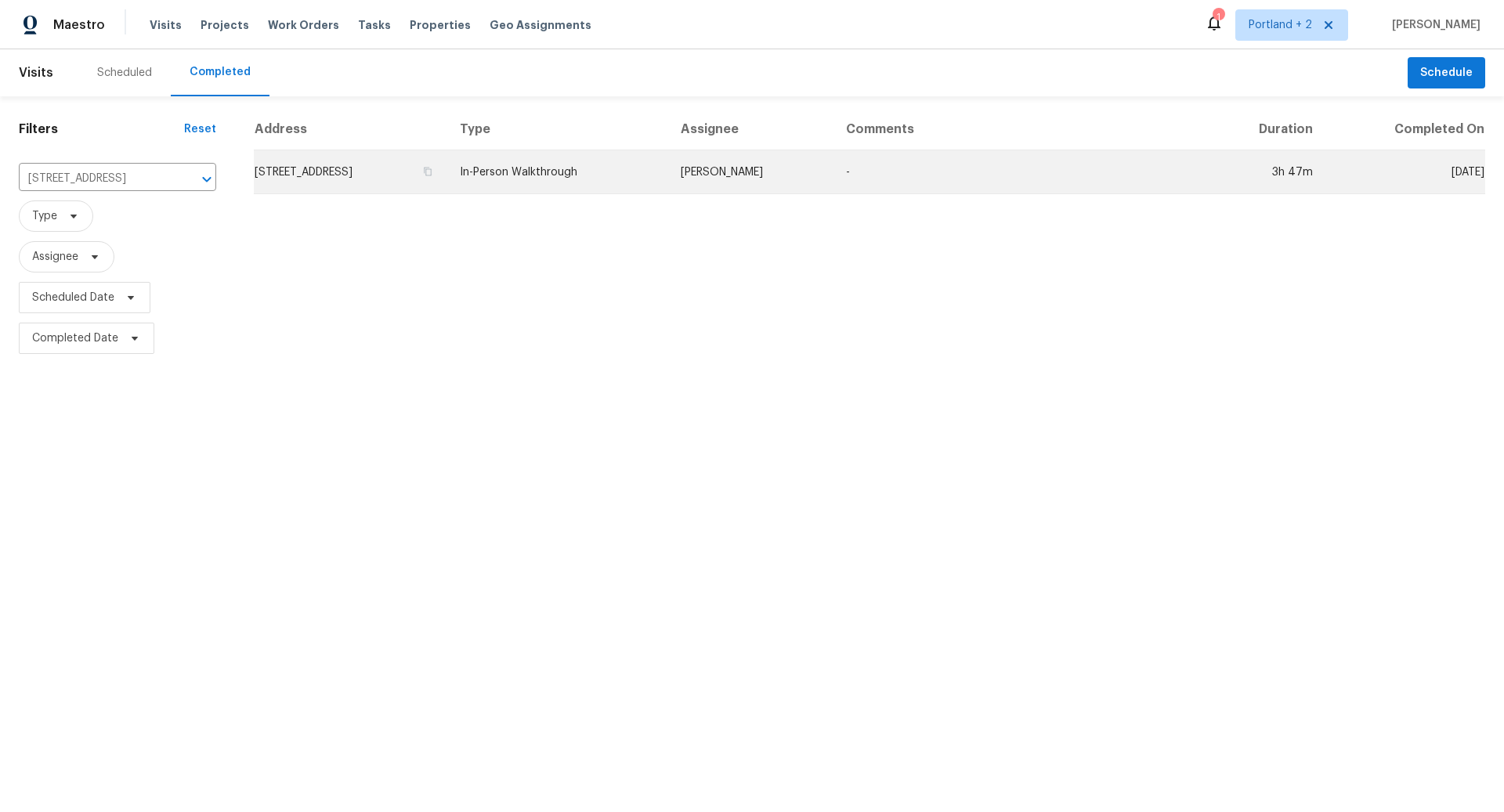
click at [398, 172] on td "21 Oriole Ln, Lake Oswego, OR 97035" at bounding box center [350, 171] width 193 height 44
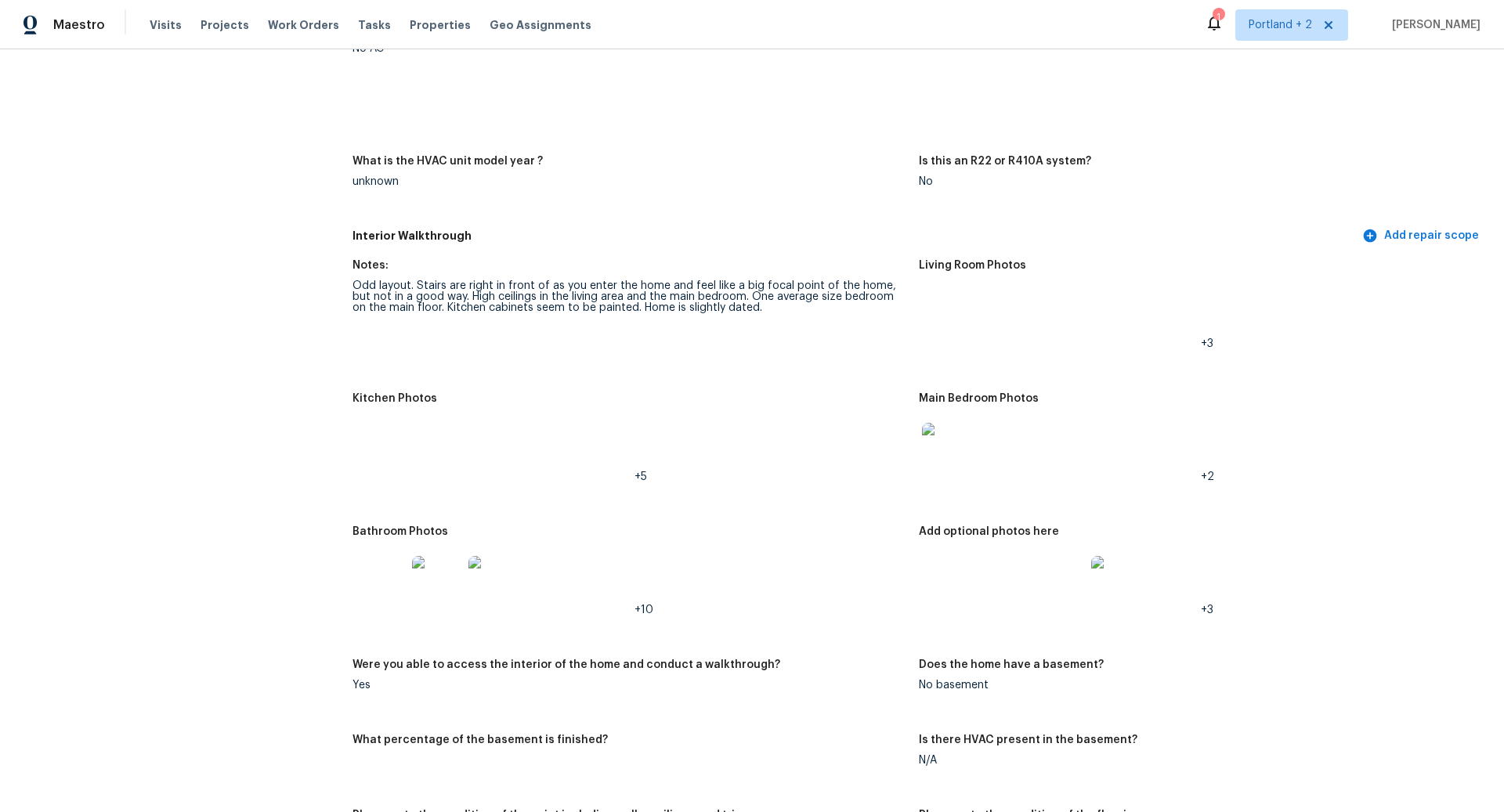
scroll to position [1494, 0]
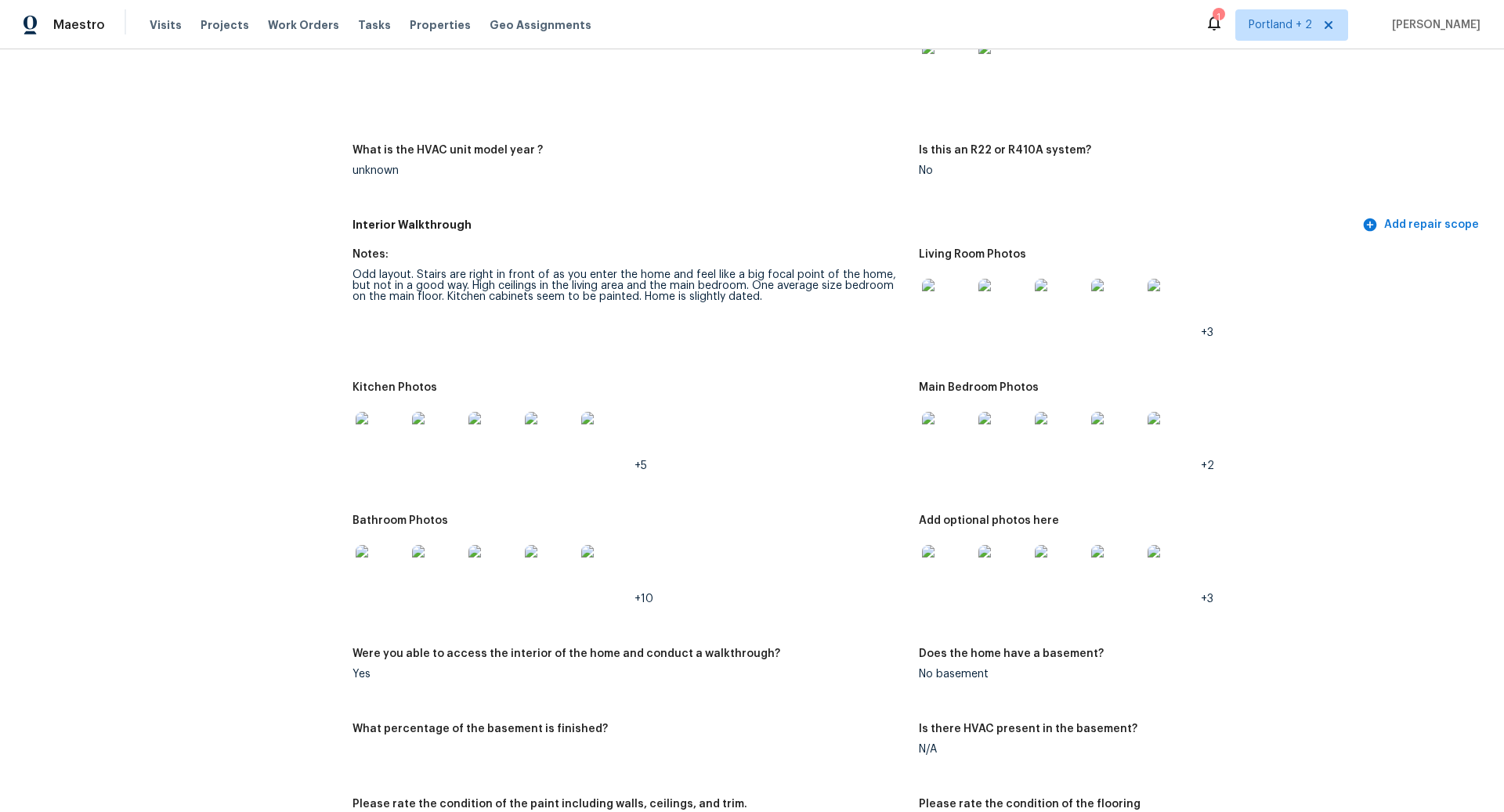
click at [384, 427] on img at bounding box center [380, 436] width 50 height 50
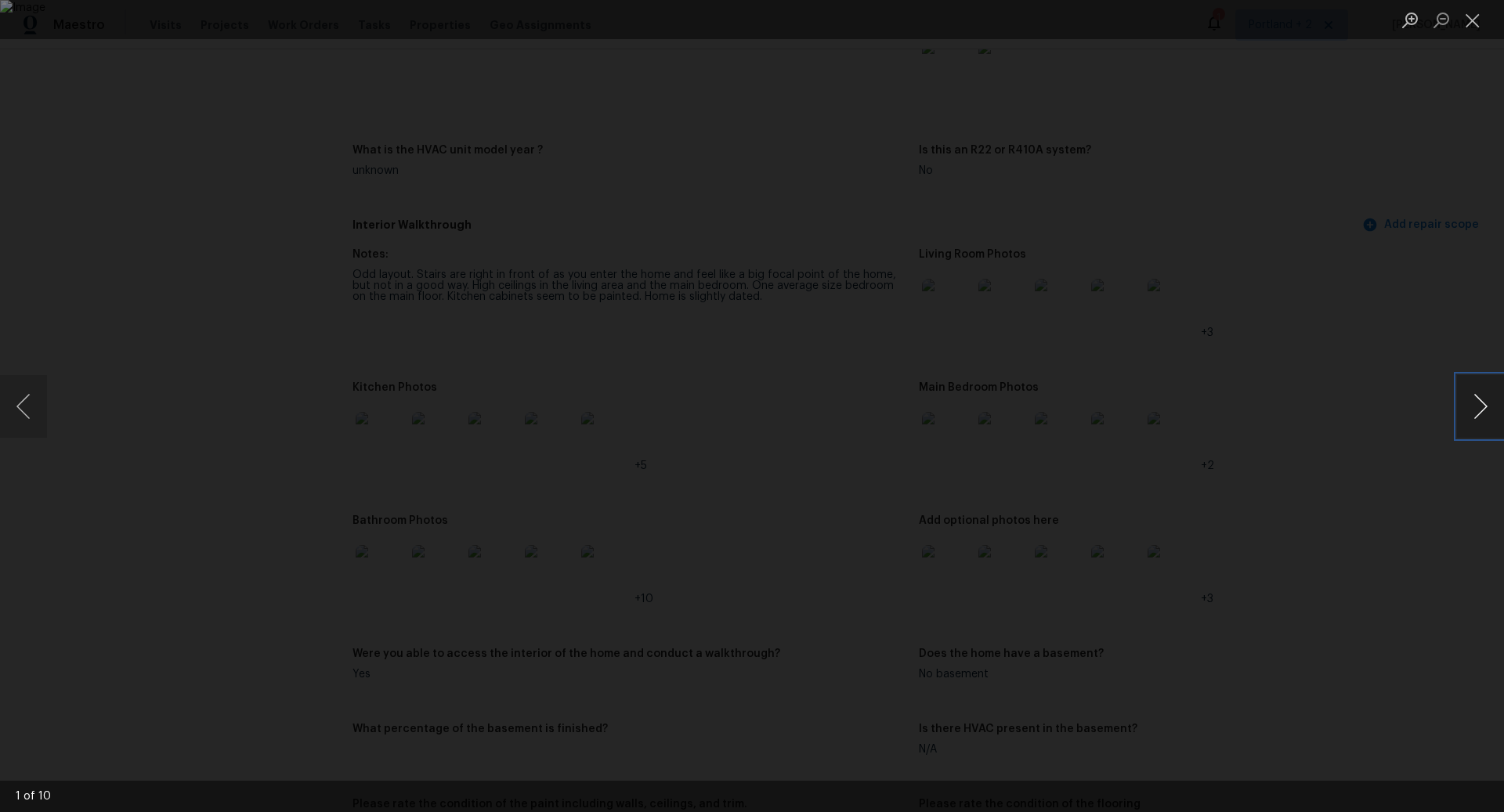
click at [1481, 403] on button "Next image" at bounding box center [1480, 406] width 47 height 63
click at [1481, 404] on button "Next image" at bounding box center [1480, 406] width 47 height 63
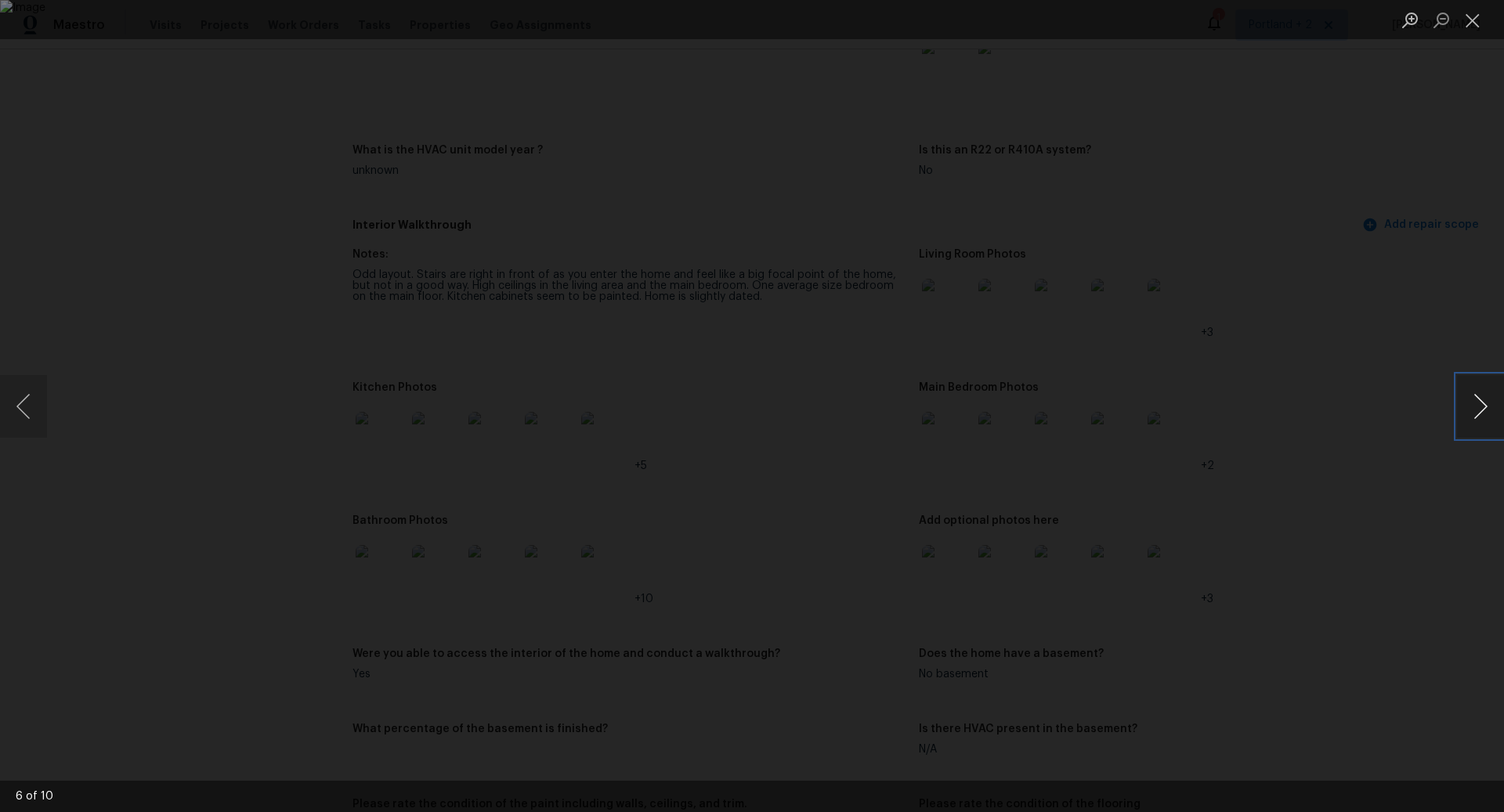
click at [1481, 404] on button "Next image" at bounding box center [1480, 406] width 47 height 63
click at [1480, 405] on button "Next image" at bounding box center [1480, 406] width 47 height 63
click at [24, 411] on button "Previous image" at bounding box center [24, 406] width 47 height 63
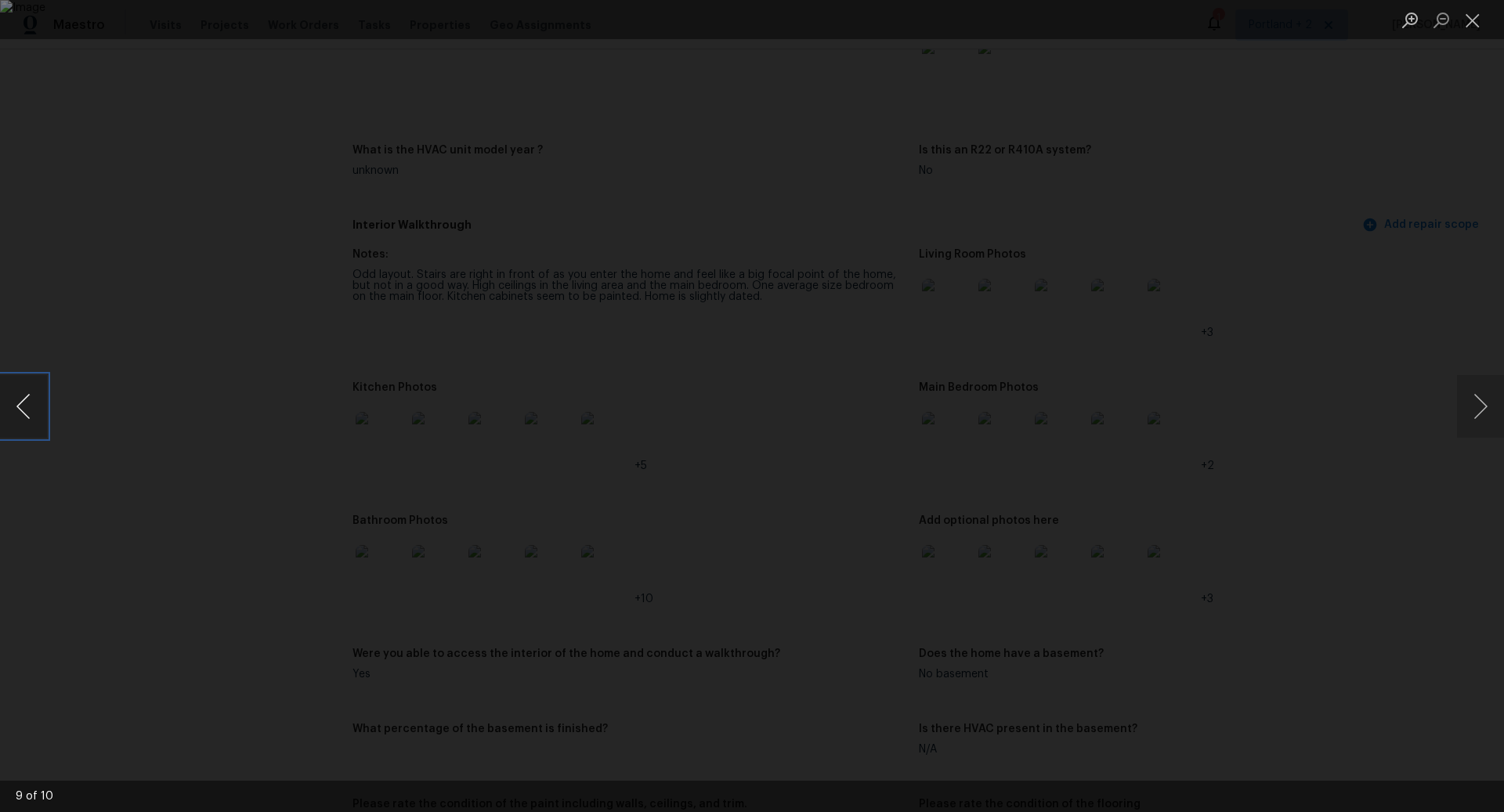
click at [28, 409] on button "Previous image" at bounding box center [24, 406] width 47 height 63
click at [1476, 17] on button "Close lightbox" at bounding box center [1473, 20] width 31 height 27
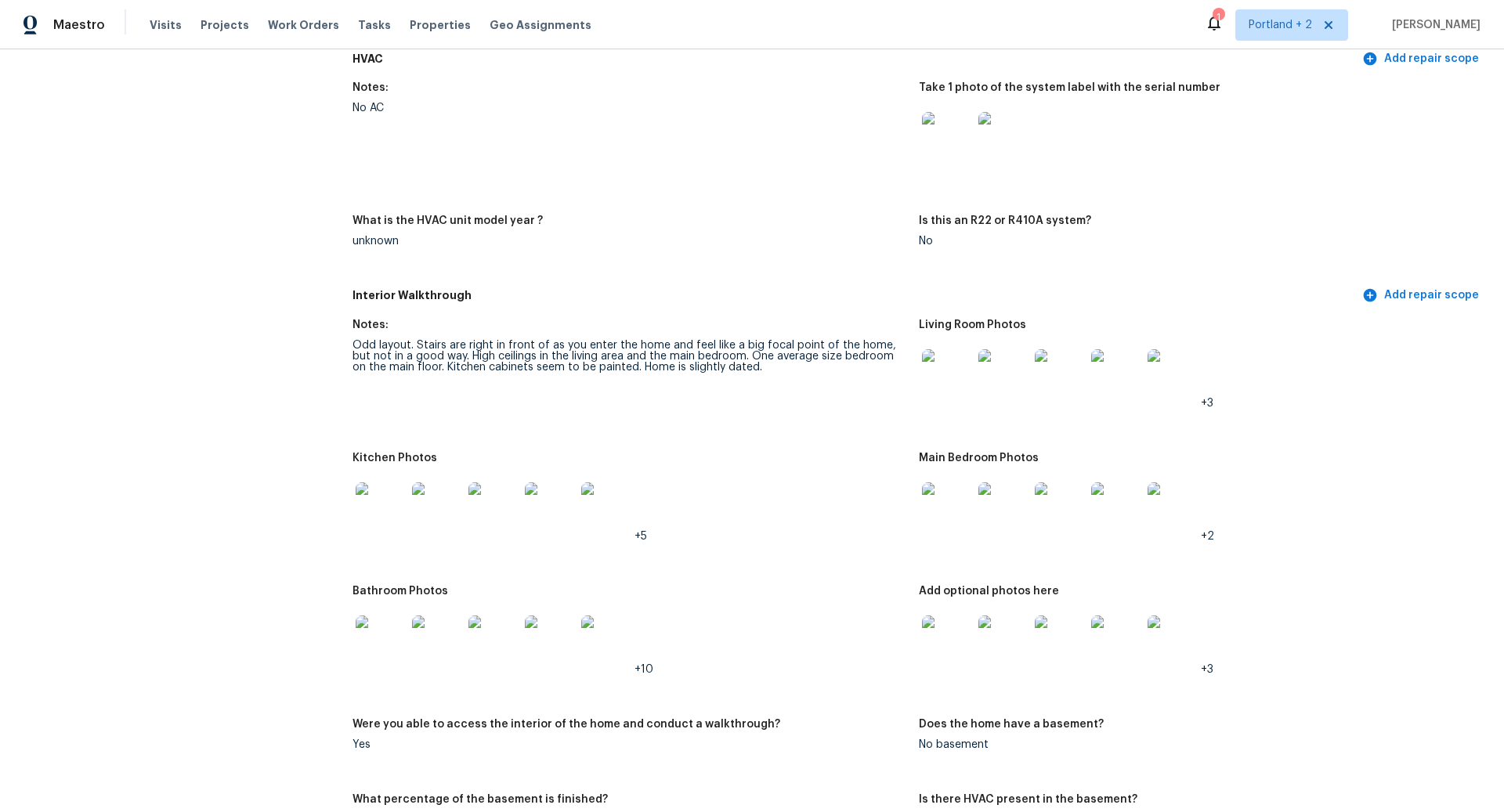
scroll to position [1445, 0]
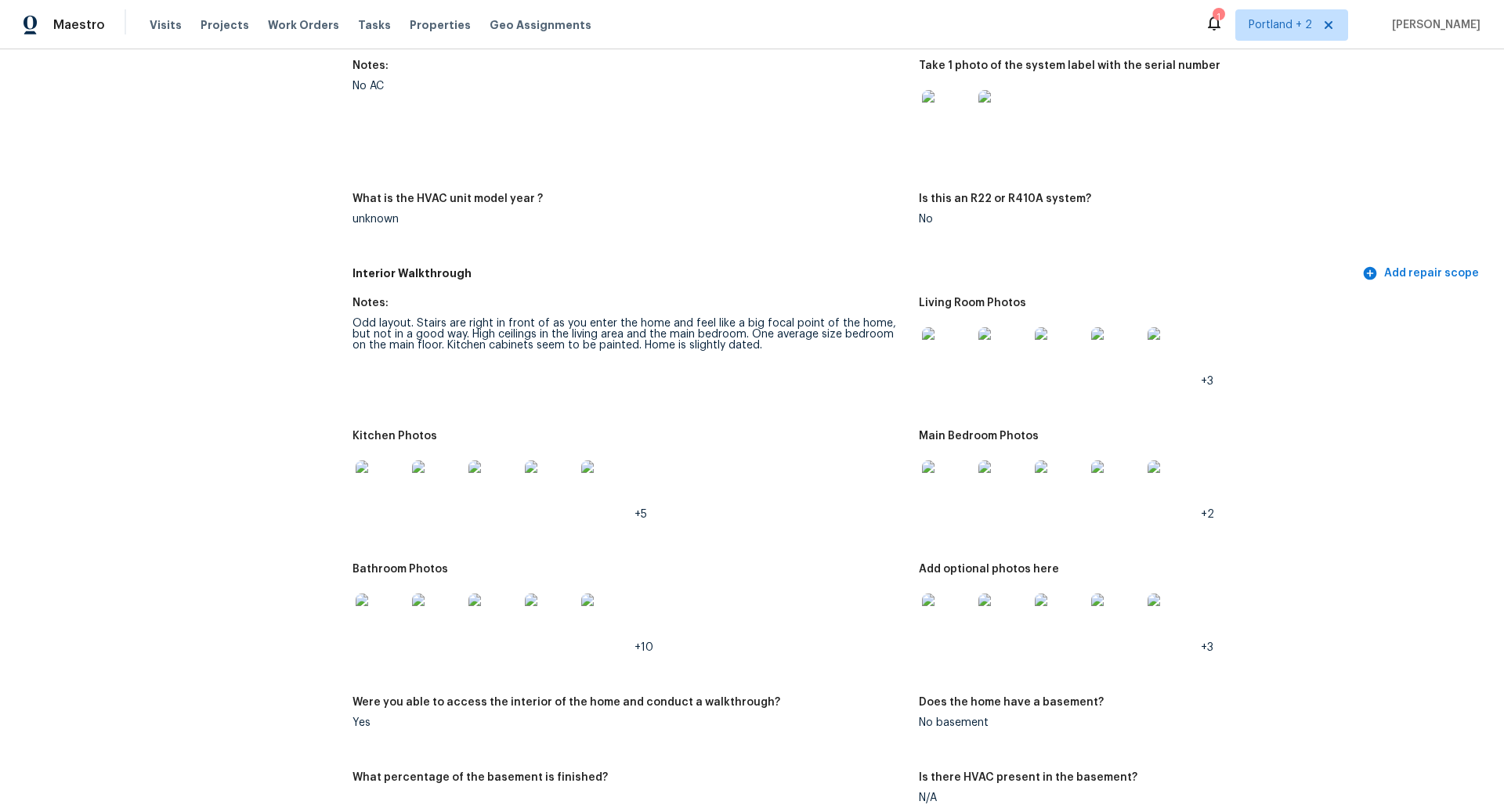
click at [386, 463] on img at bounding box center [380, 485] width 50 height 50
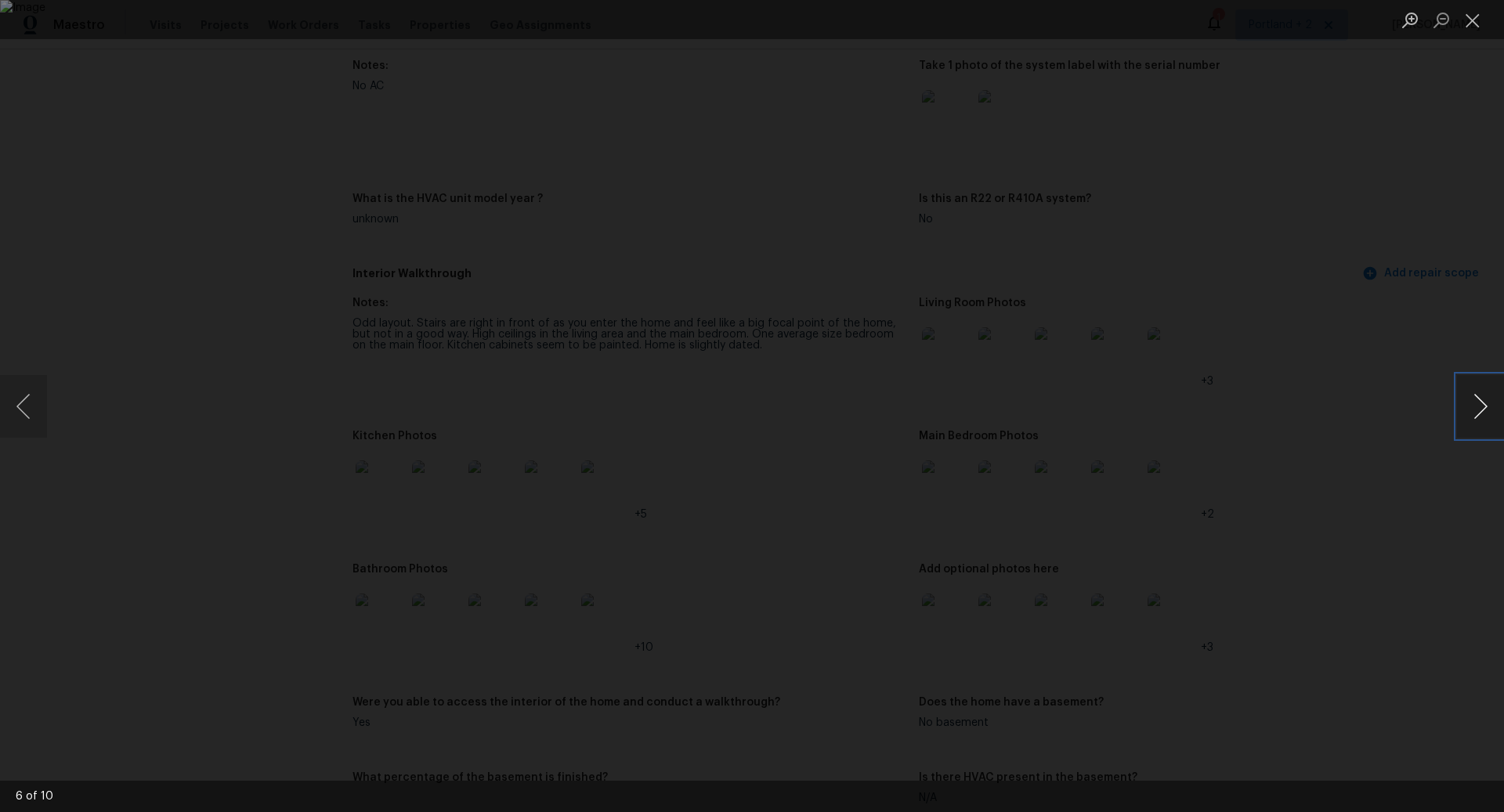
click at [1480, 404] on button "Next image" at bounding box center [1480, 406] width 47 height 63
click at [1481, 404] on button "Next image" at bounding box center [1480, 406] width 47 height 63
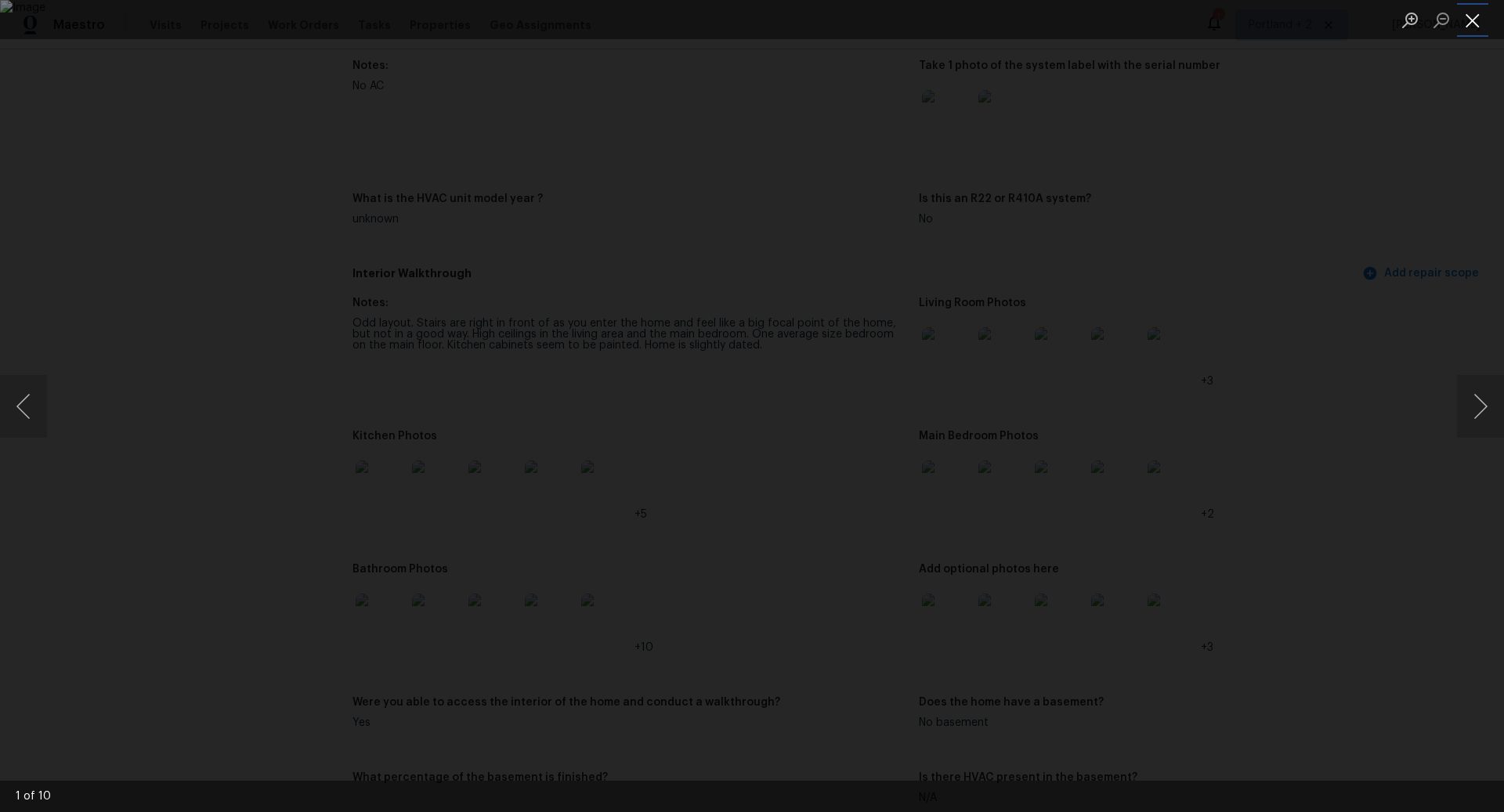
click at [1470, 18] on button "Close lightbox" at bounding box center [1473, 20] width 31 height 27
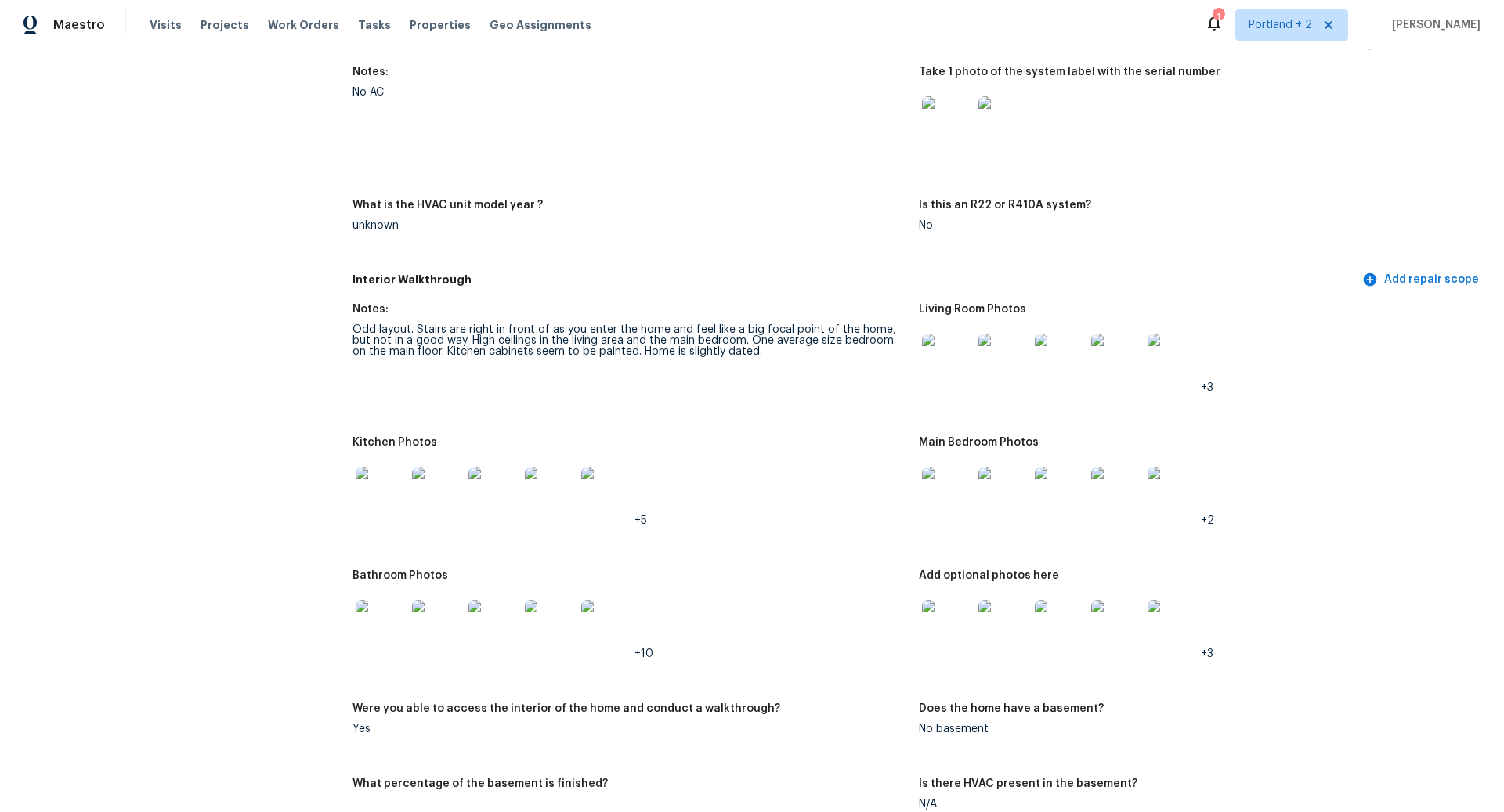
scroll to position [1441, 0]
click at [948, 347] on img at bounding box center [946, 356] width 50 height 50
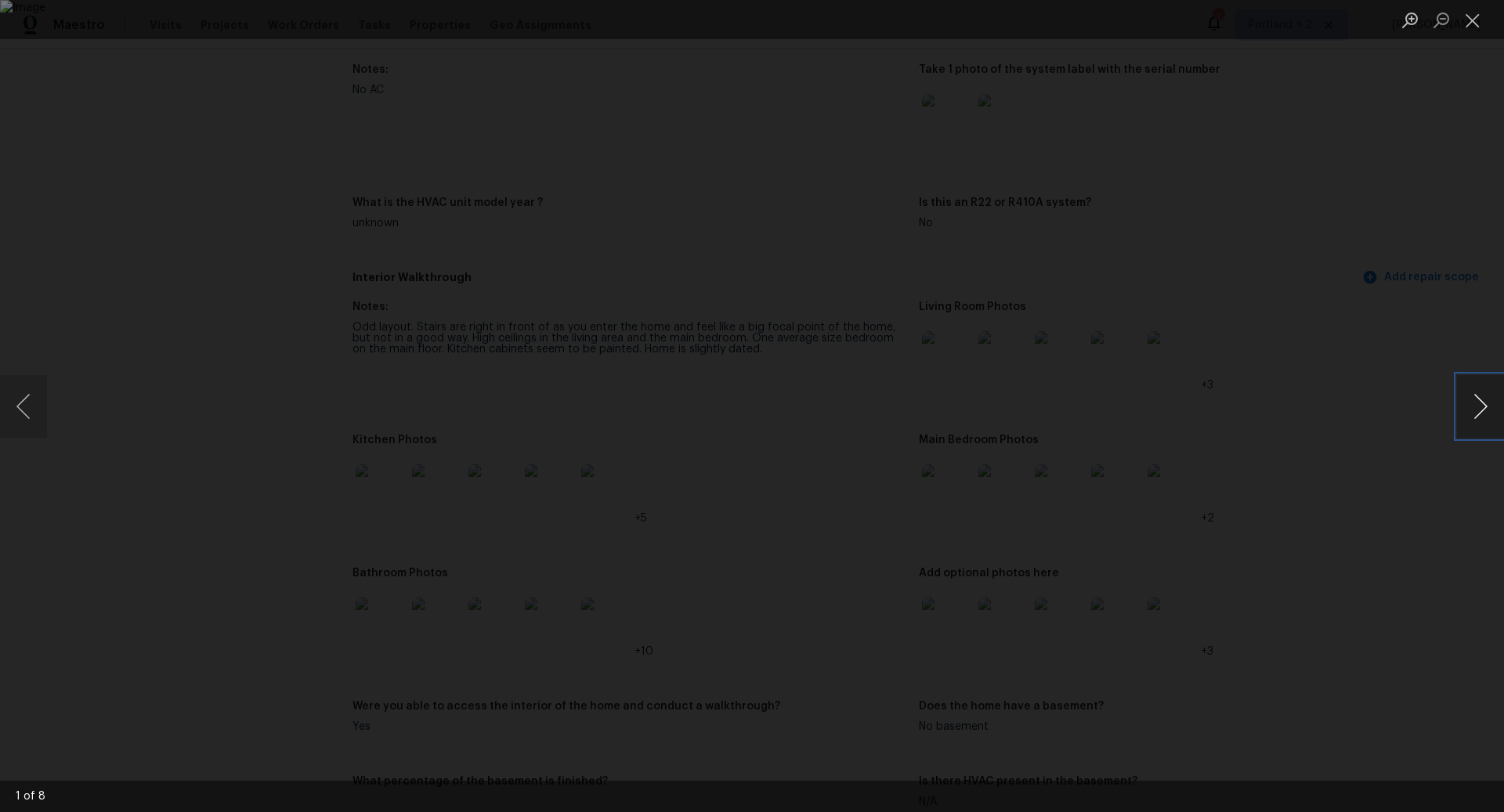
click at [1482, 406] on button "Next image" at bounding box center [1480, 406] width 47 height 63
click at [1483, 407] on button "Next image" at bounding box center [1480, 406] width 47 height 63
click at [1483, 406] on button "Next image" at bounding box center [1480, 406] width 47 height 63
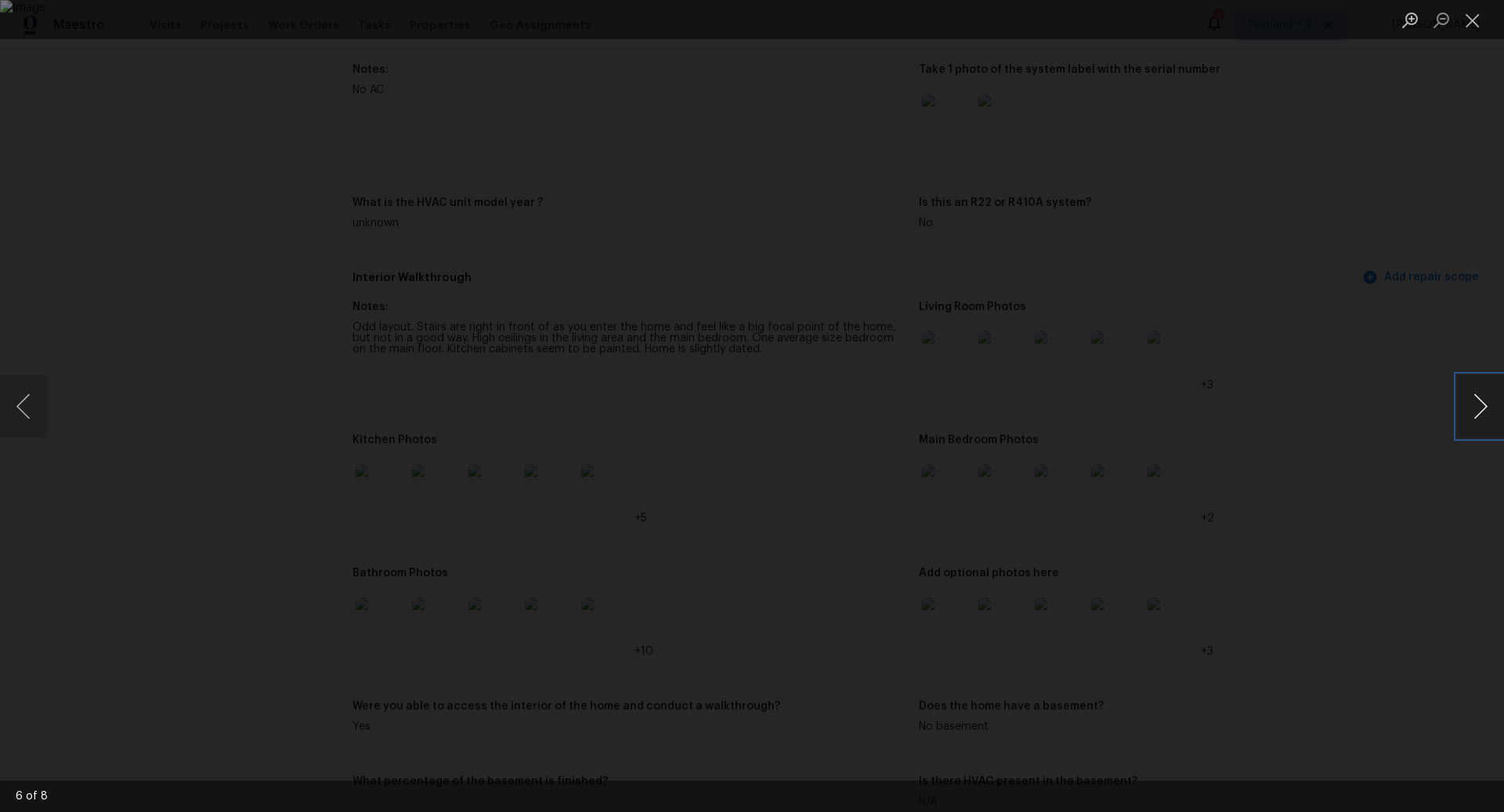
click at [1483, 406] on button "Next image" at bounding box center [1480, 406] width 47 height 63
click at [1485, 405] on button "Next image" at bounding box center [1480, 406] width 47 height 63
click at [1474, 24] on button "Close lightbox" at bounding box center [1473, 20] width 31 height 27
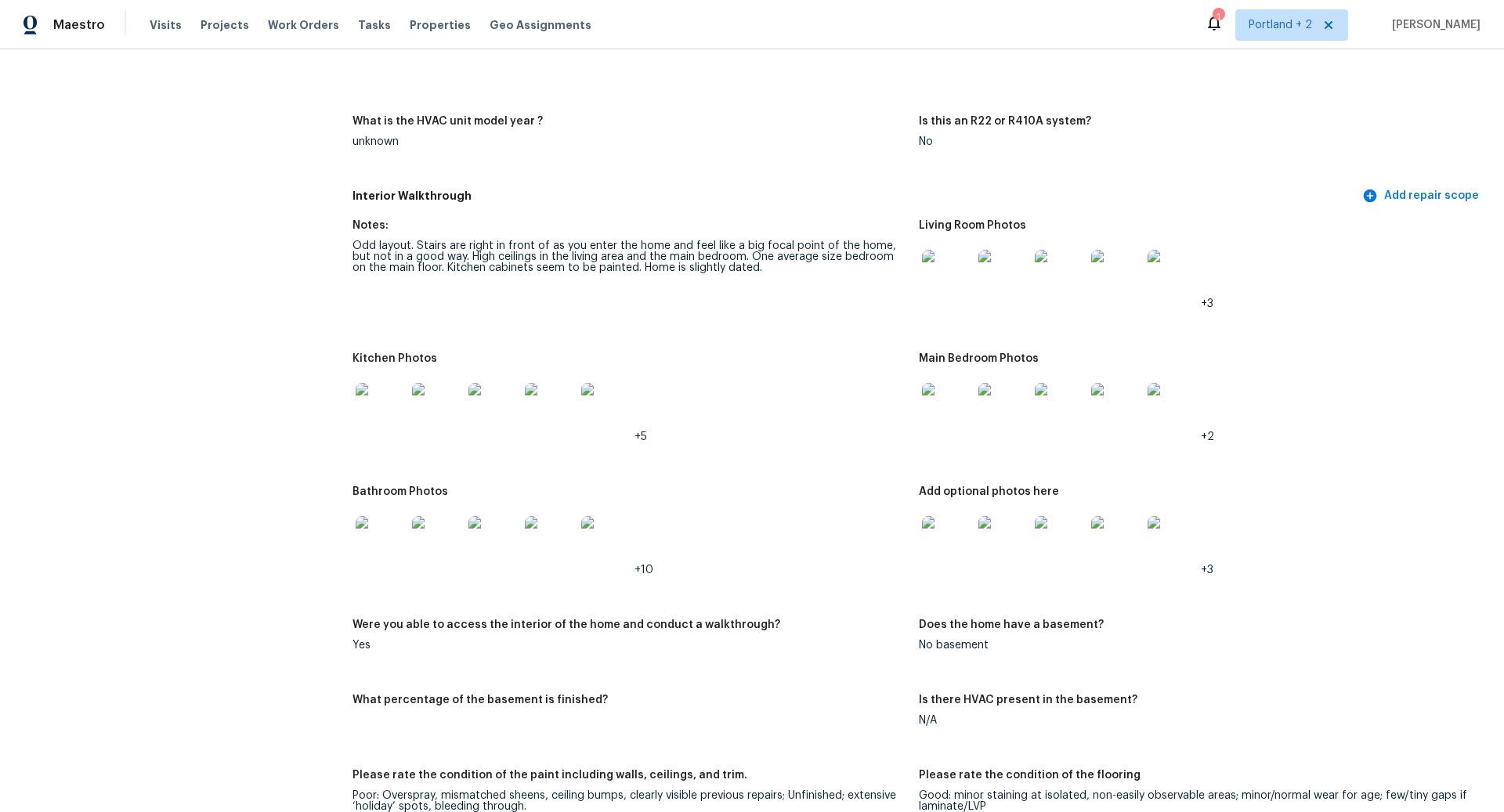
scroll to position [1525, 0]
click at [389, 392] on img at bounding box center [380, 405] width 50 height 50
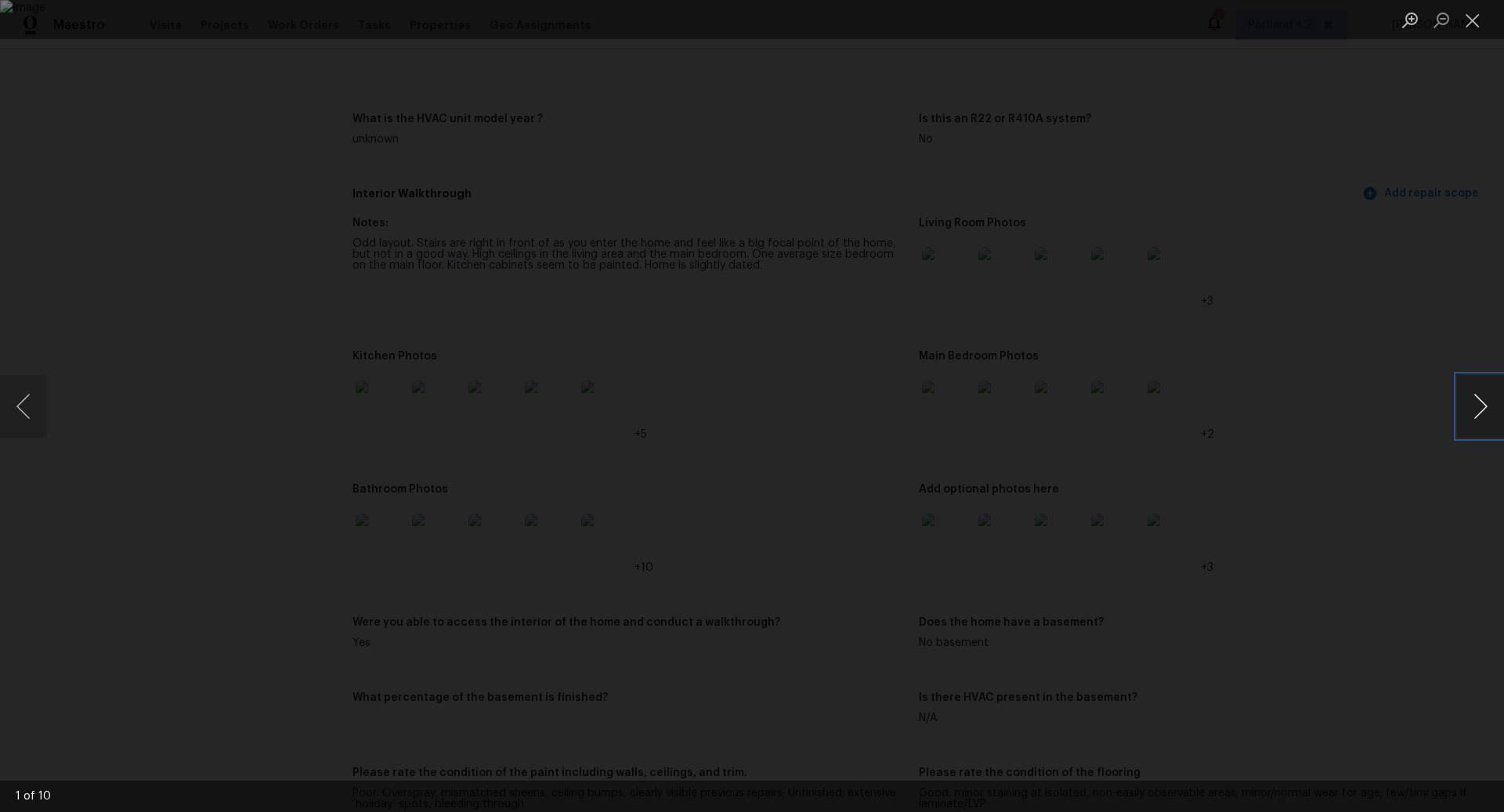
click at [1480, 407] on button "Next image" at bounding box center [1480, 406] width 47 height 63
click at [1476, 18] on button "Close lightbox" at bounding box center [1473, 20] width 31 height 27
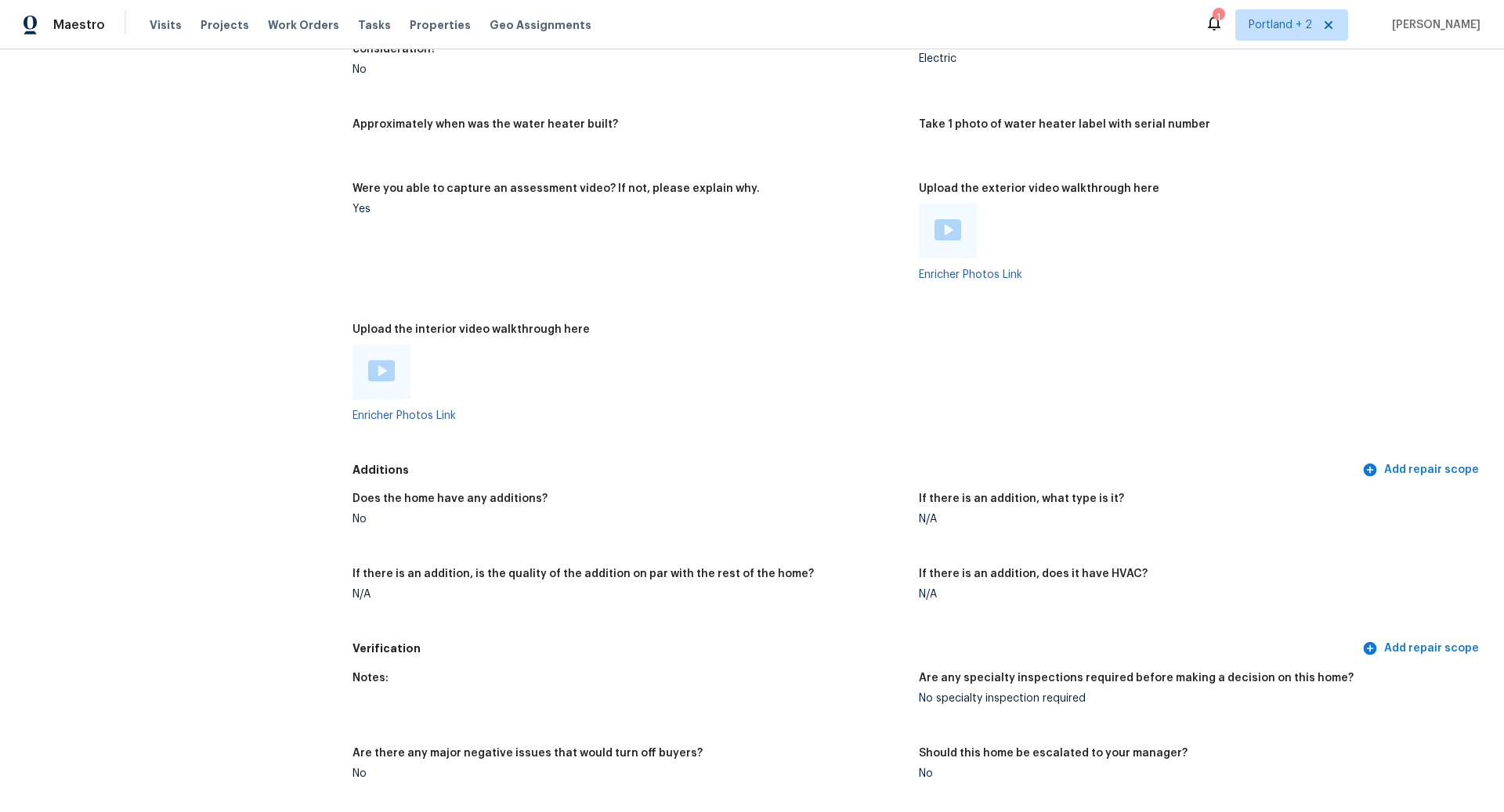
scroll to position [2676, 0]
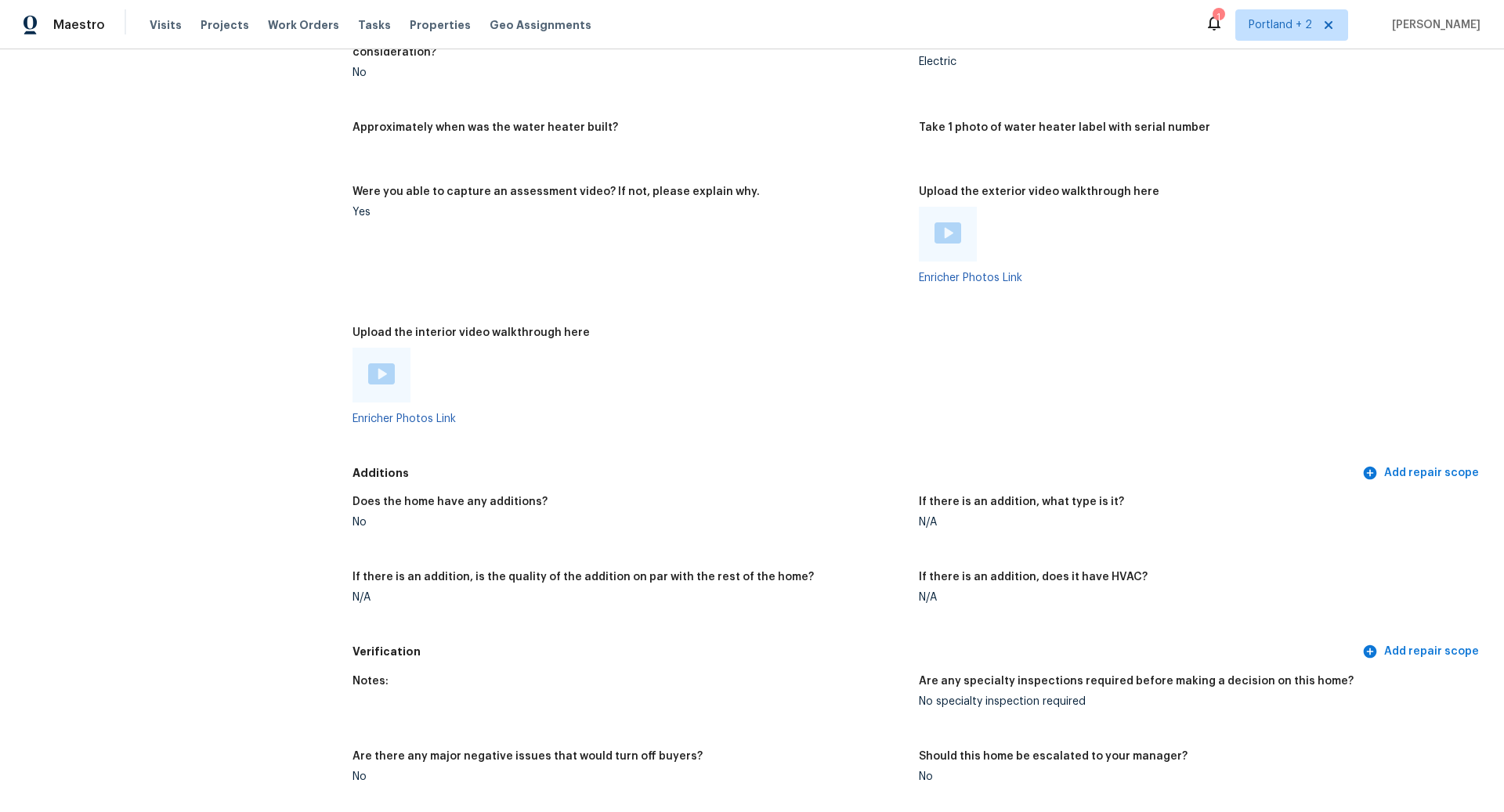
click at [384, 363] on img at bounding box center [381, 374] width 26 height 22
click at [813, 386] on div at bounding box center [629, 375] width 554 height 55
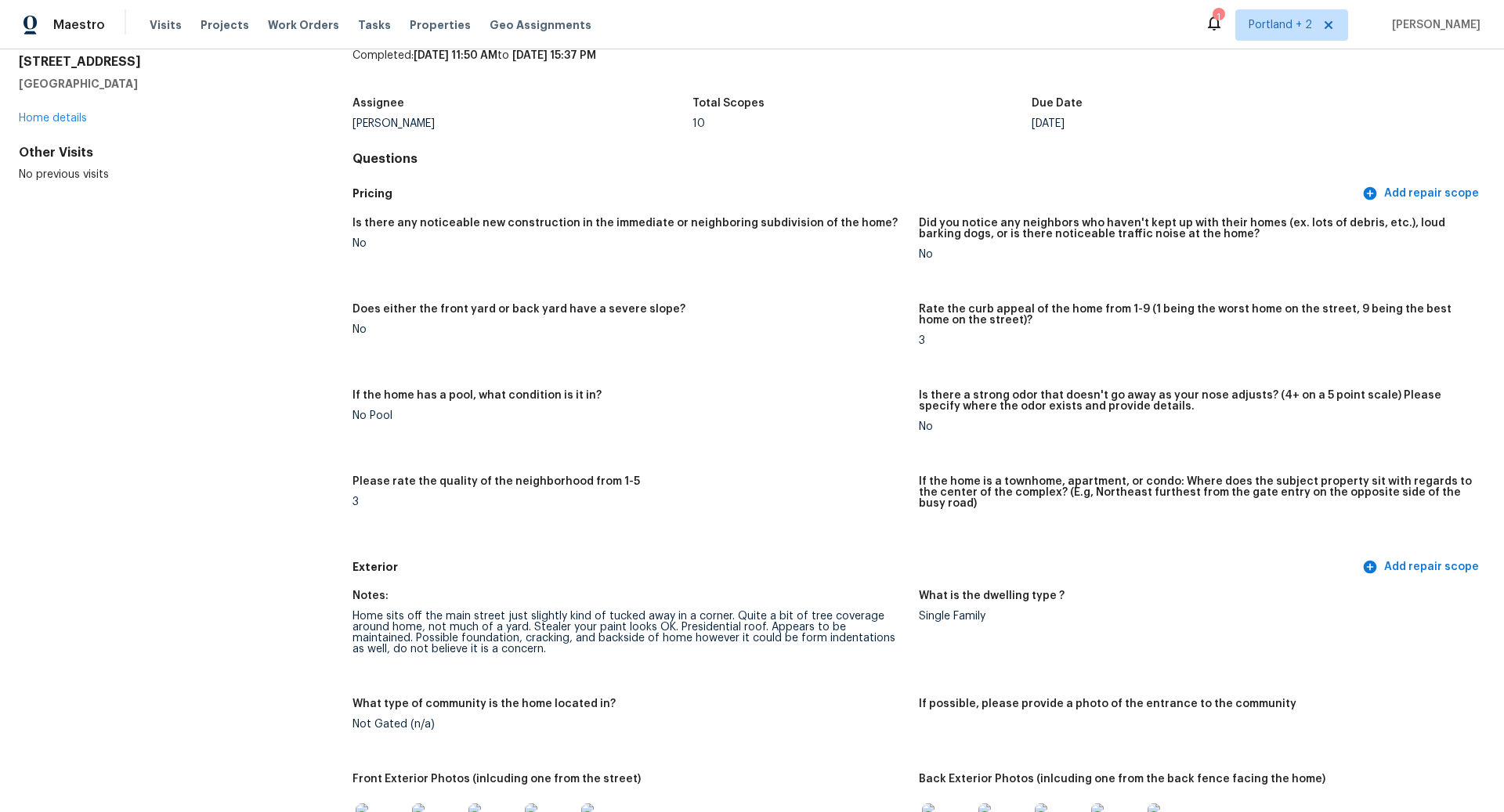
scroll to position [0, 0]
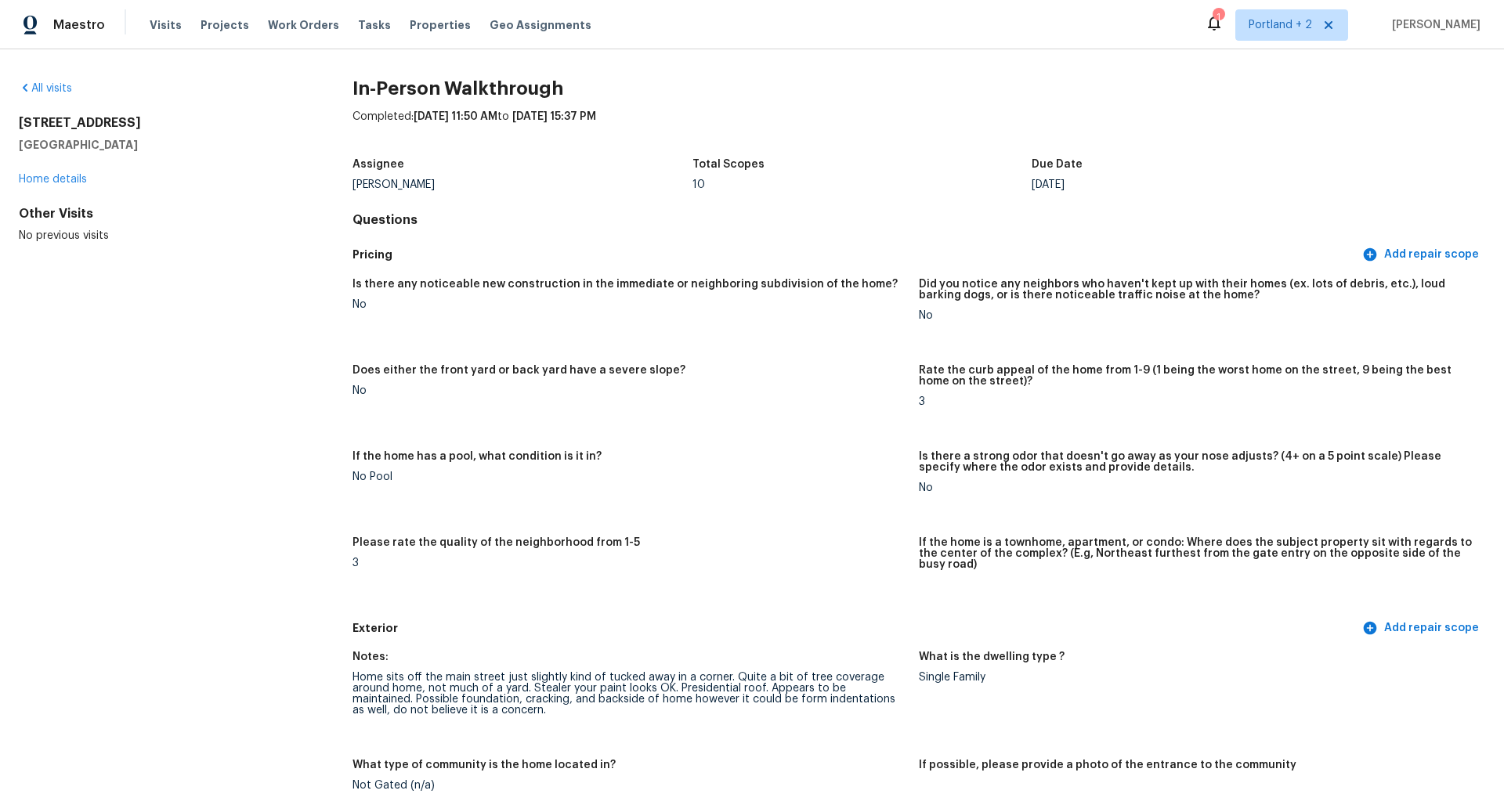
click at [810, 248] on h5 "Pricing" at bounding box center [855, 255] width 1006 height 17
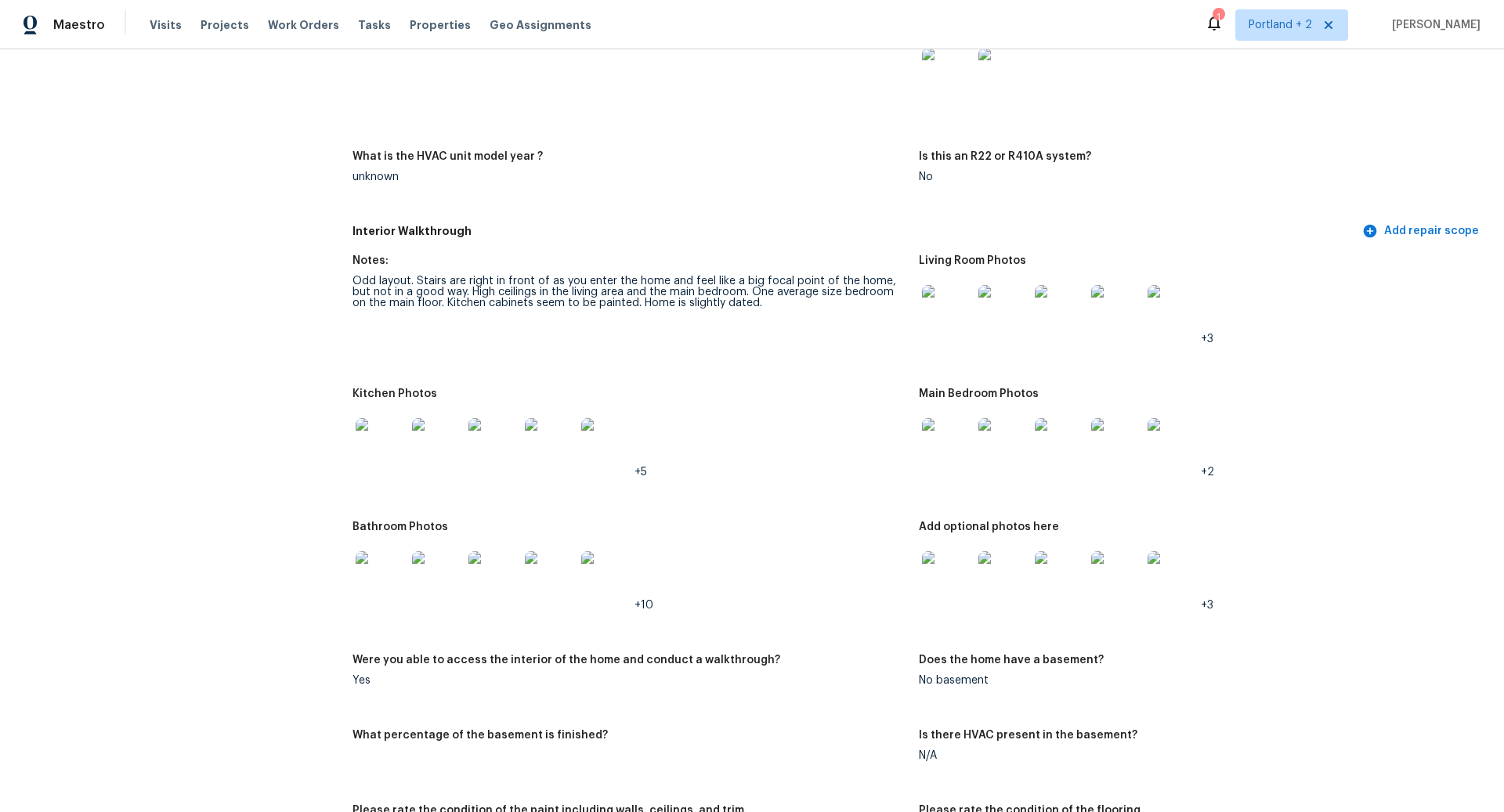
scroll to position [1538, 0]
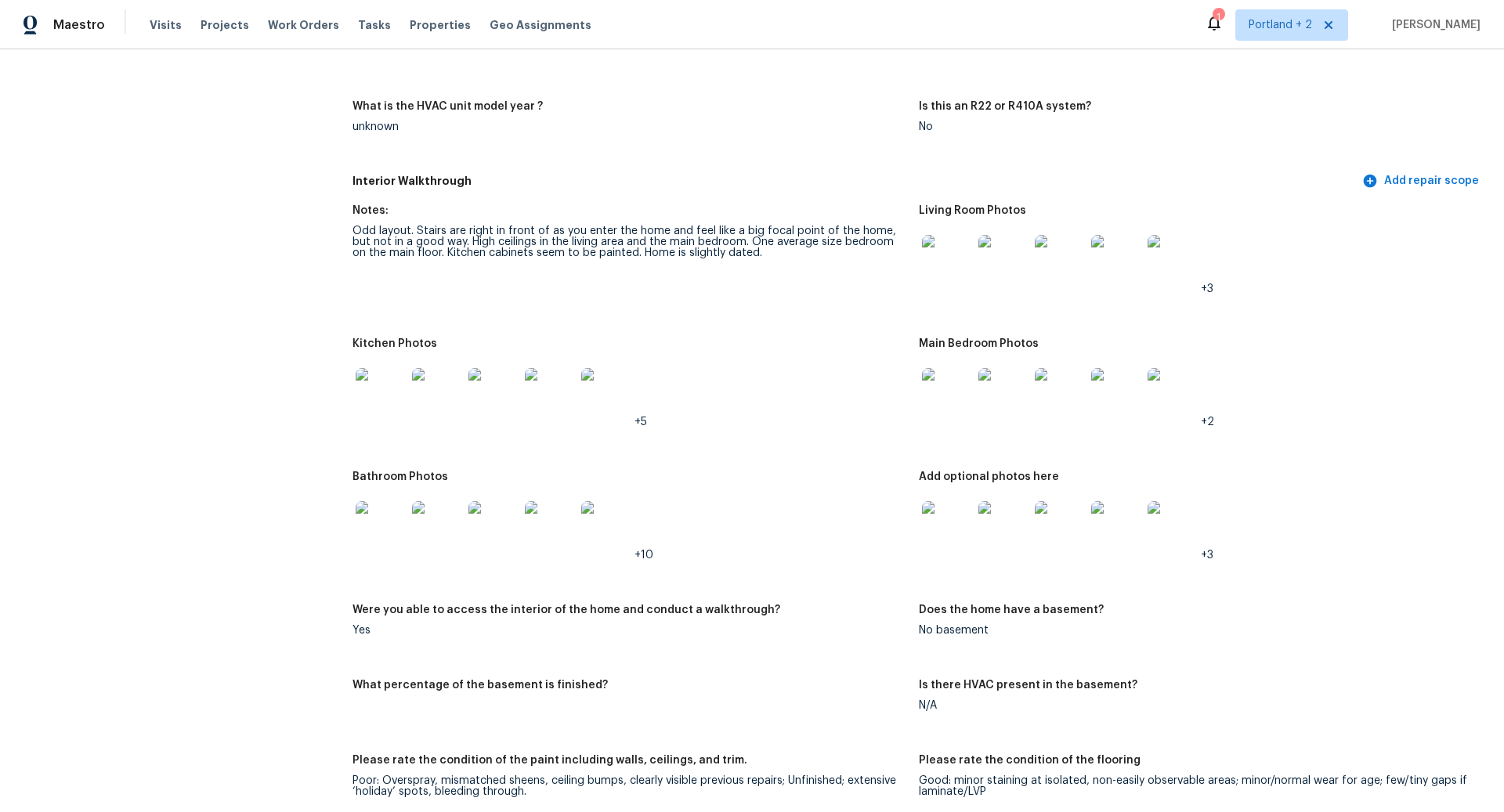
click at [951, 250] on img at bounding box center [946, 260] width 50 height 50
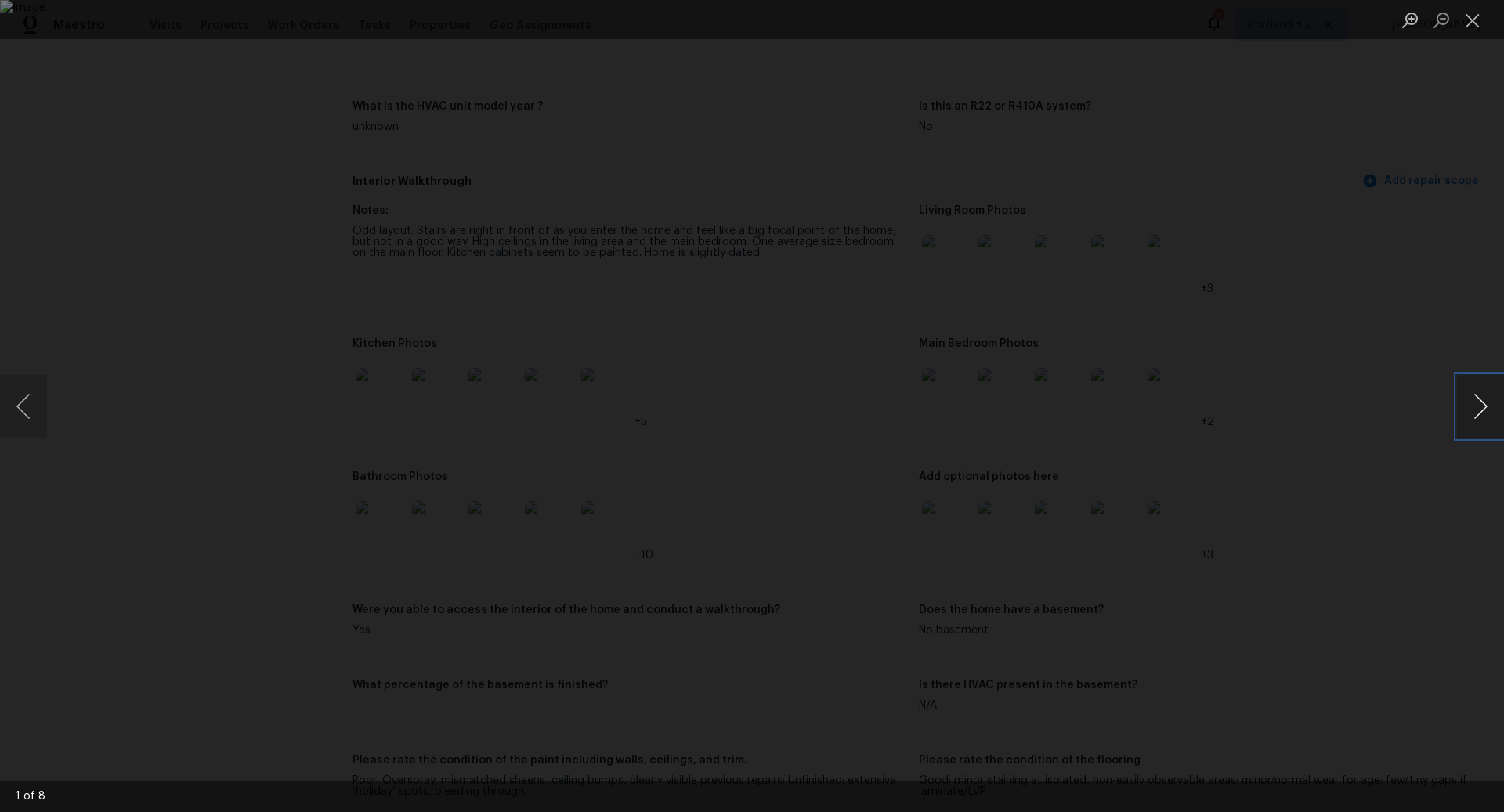
click at [1481, 403] on button "Next image" at bounding box center [1480, 406] width 47 height 63
click at [1481, 404] on button "Next image" at bounding box center [1480, 406] width 47 height 63
click at [1469, 20] on button "Close lightbox" at bounding box center [1473, 20] width 31 height 27
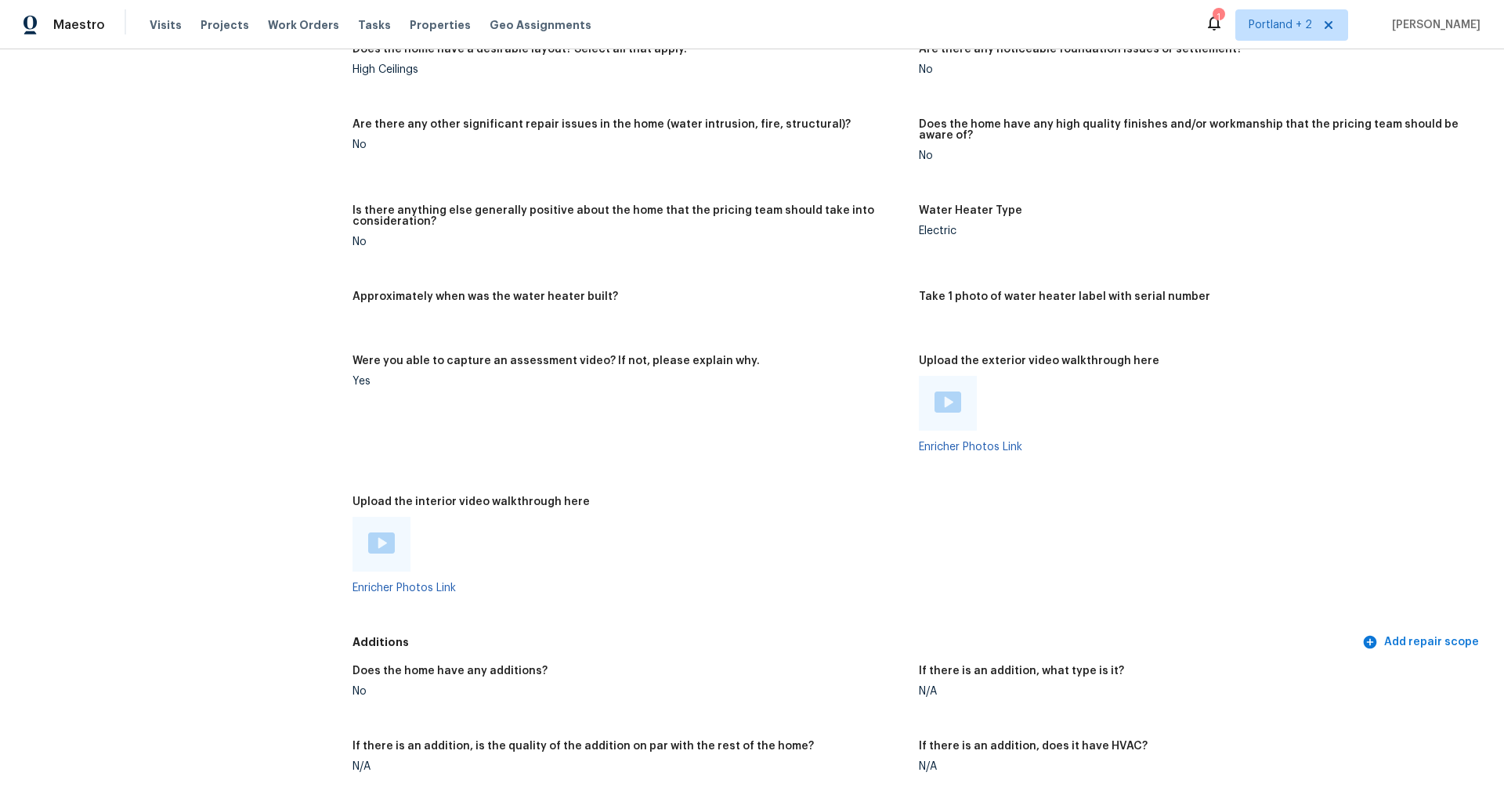
scroll to position [2545, 0]
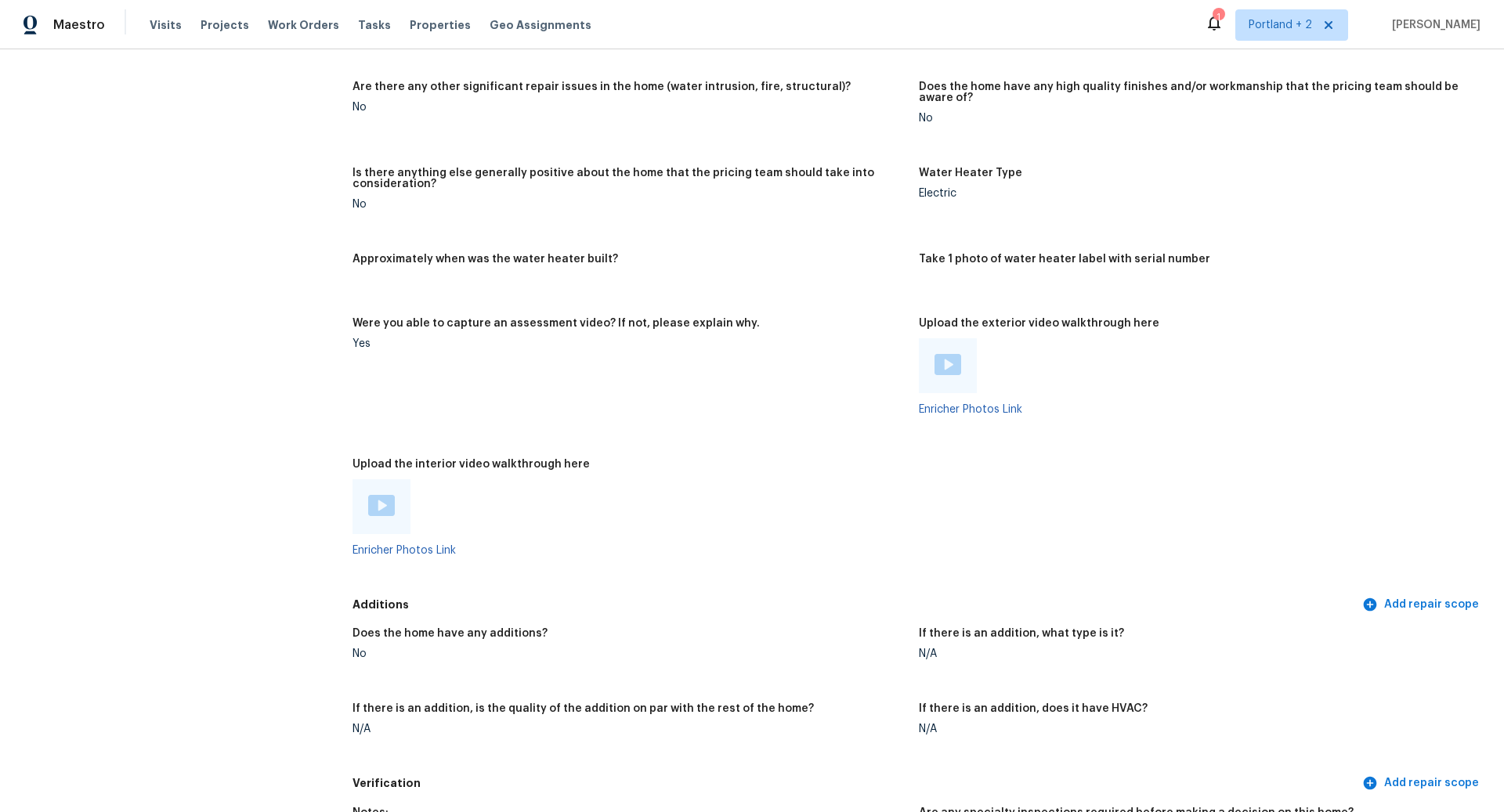
click at [376, 495] on img at bounding box center [381, 505] width 26 height 22
click at [822, 356] on figure "Were you able to capture an assessment video? If not, please explain why. Yes" at bounding box center [636, 378] width 566 height 122
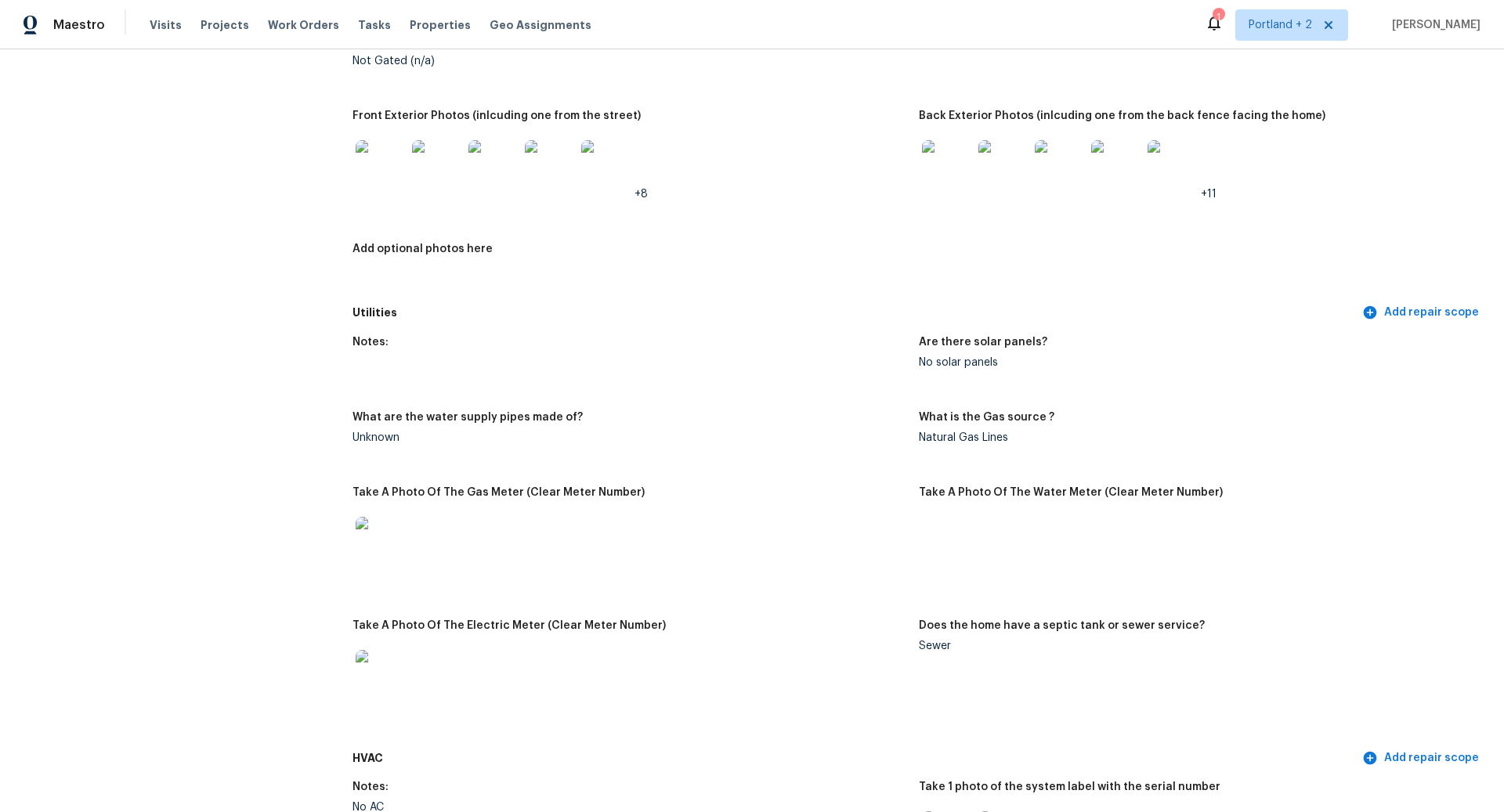
scroll to position [724, 0]
click at [1003, 159] on img at bounding box center [1002, 166] width 50 height 50
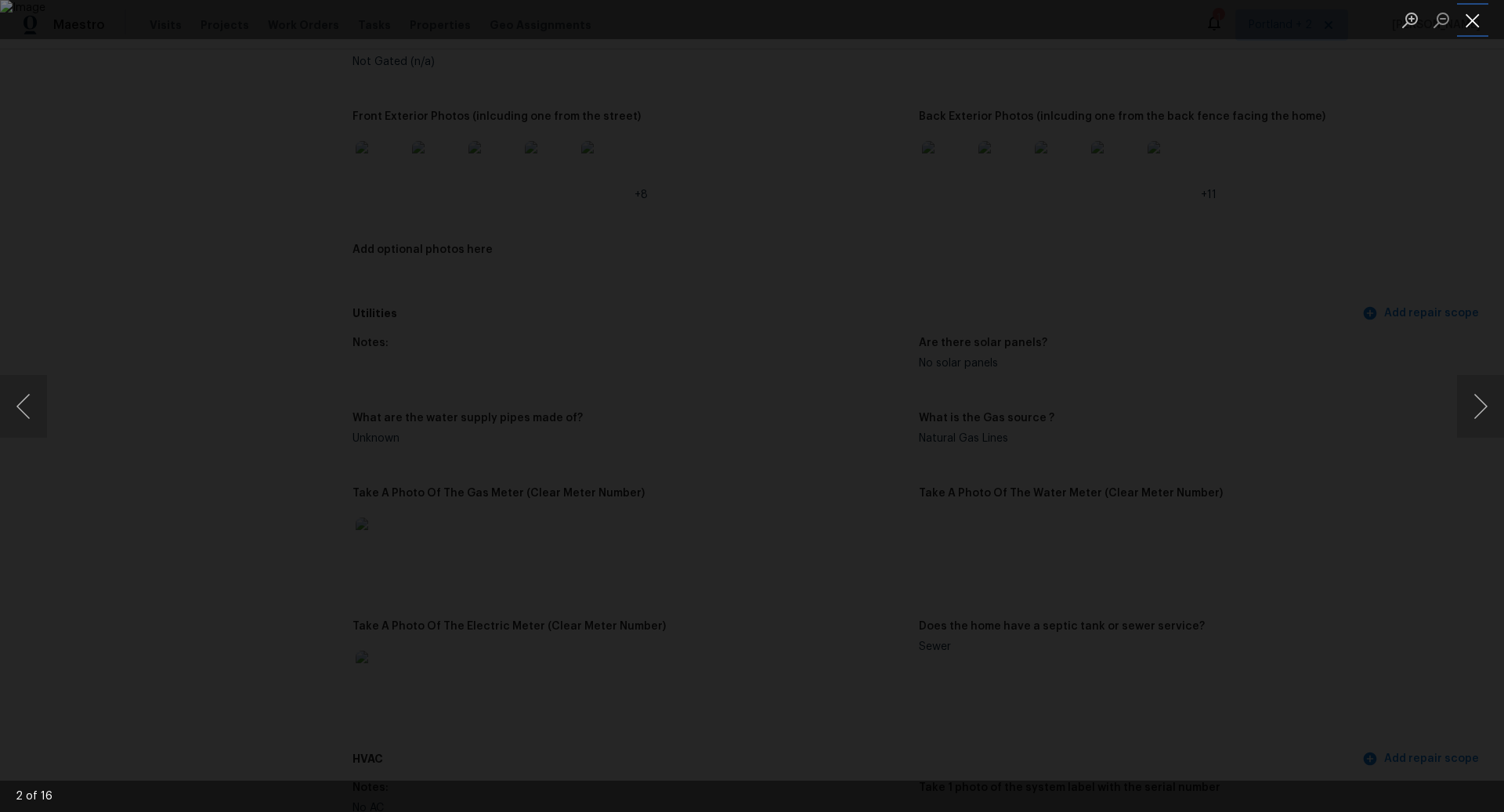
click at [1473, 24] on button "Close lightbox" at bounding box center [1473, 20] width 31 height 27
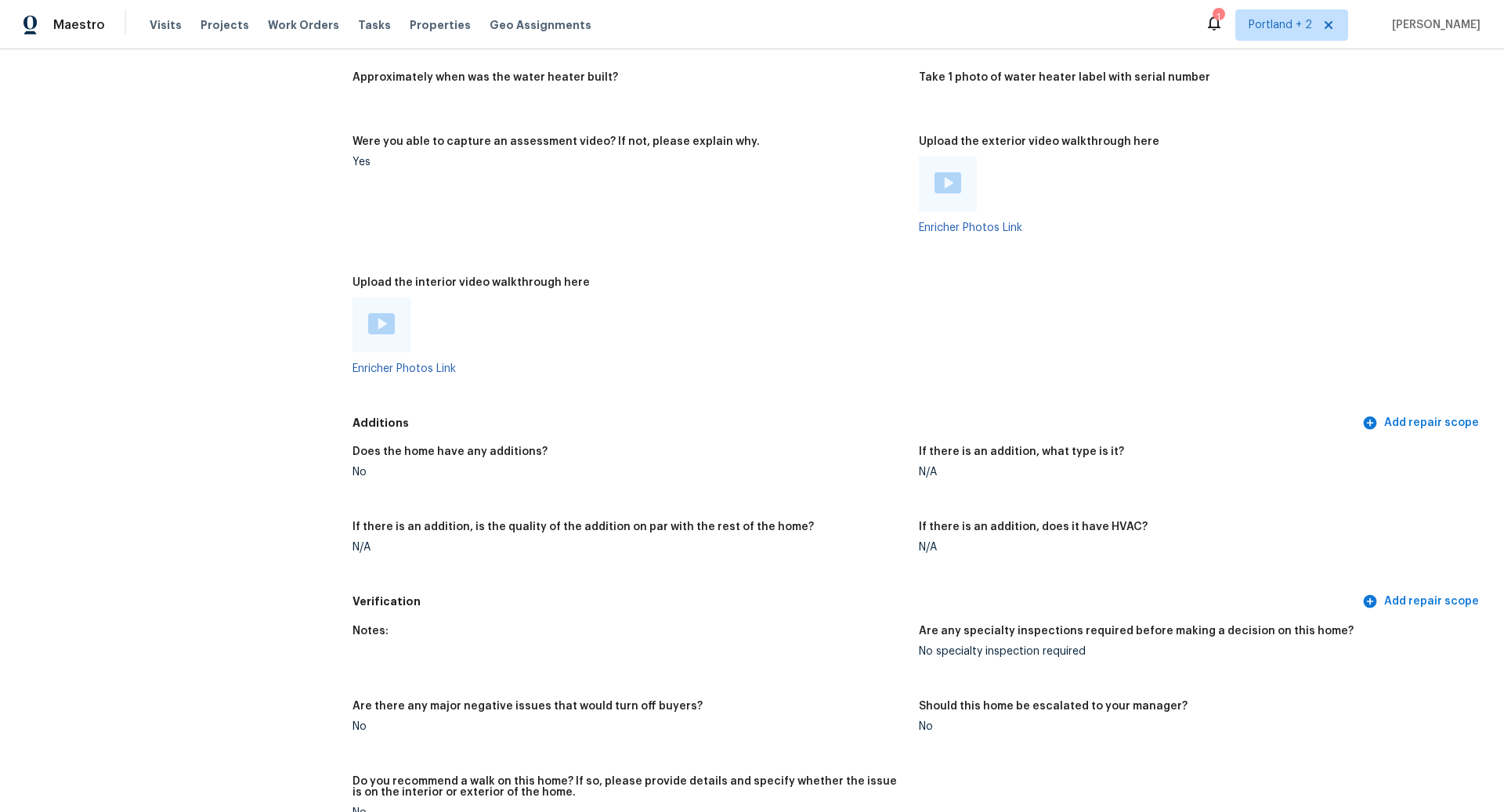
scroll to position [2703, 0]
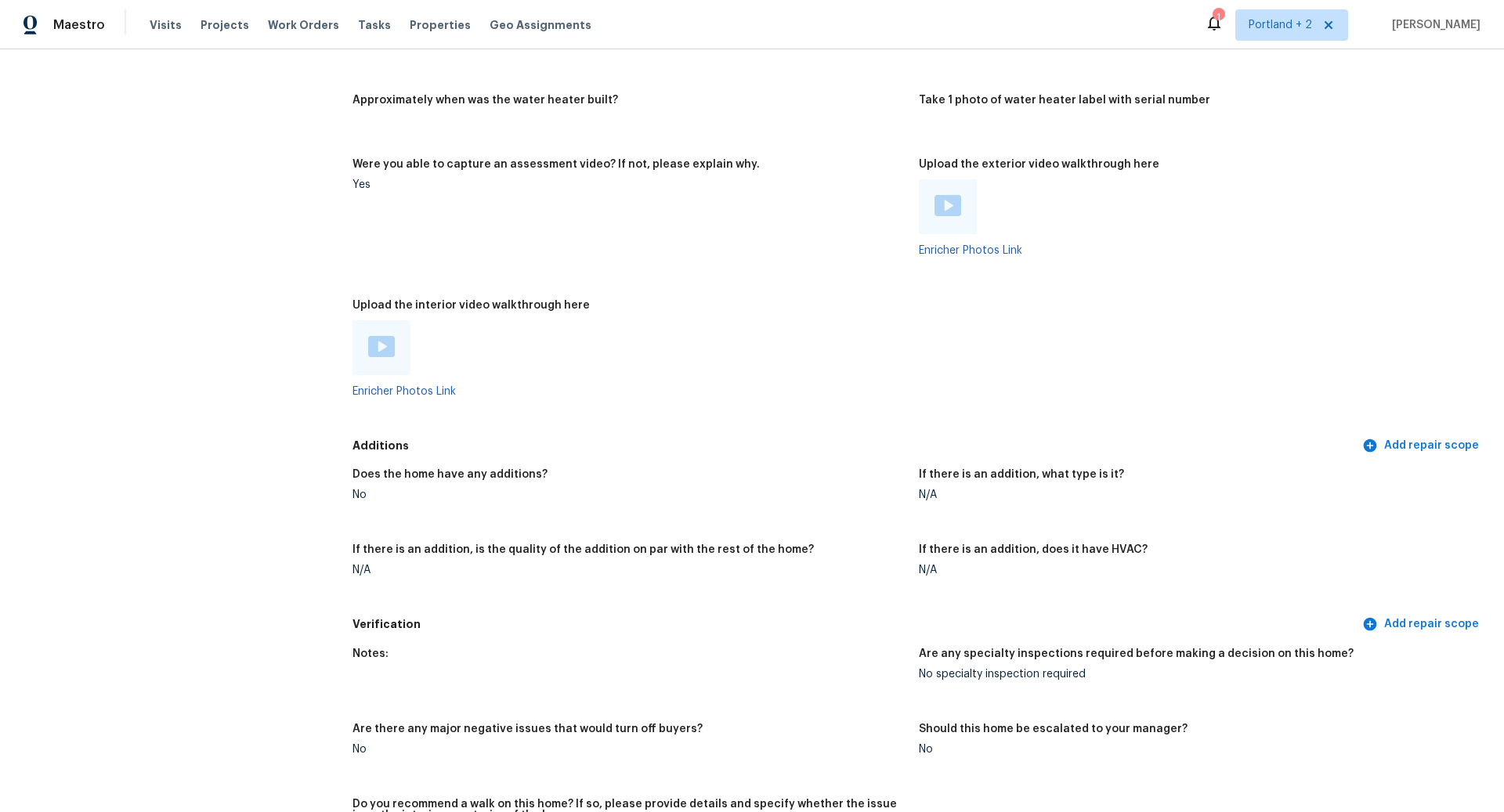
click at [950, 195] on img at bounding box center [947, 206] width 26 height 22
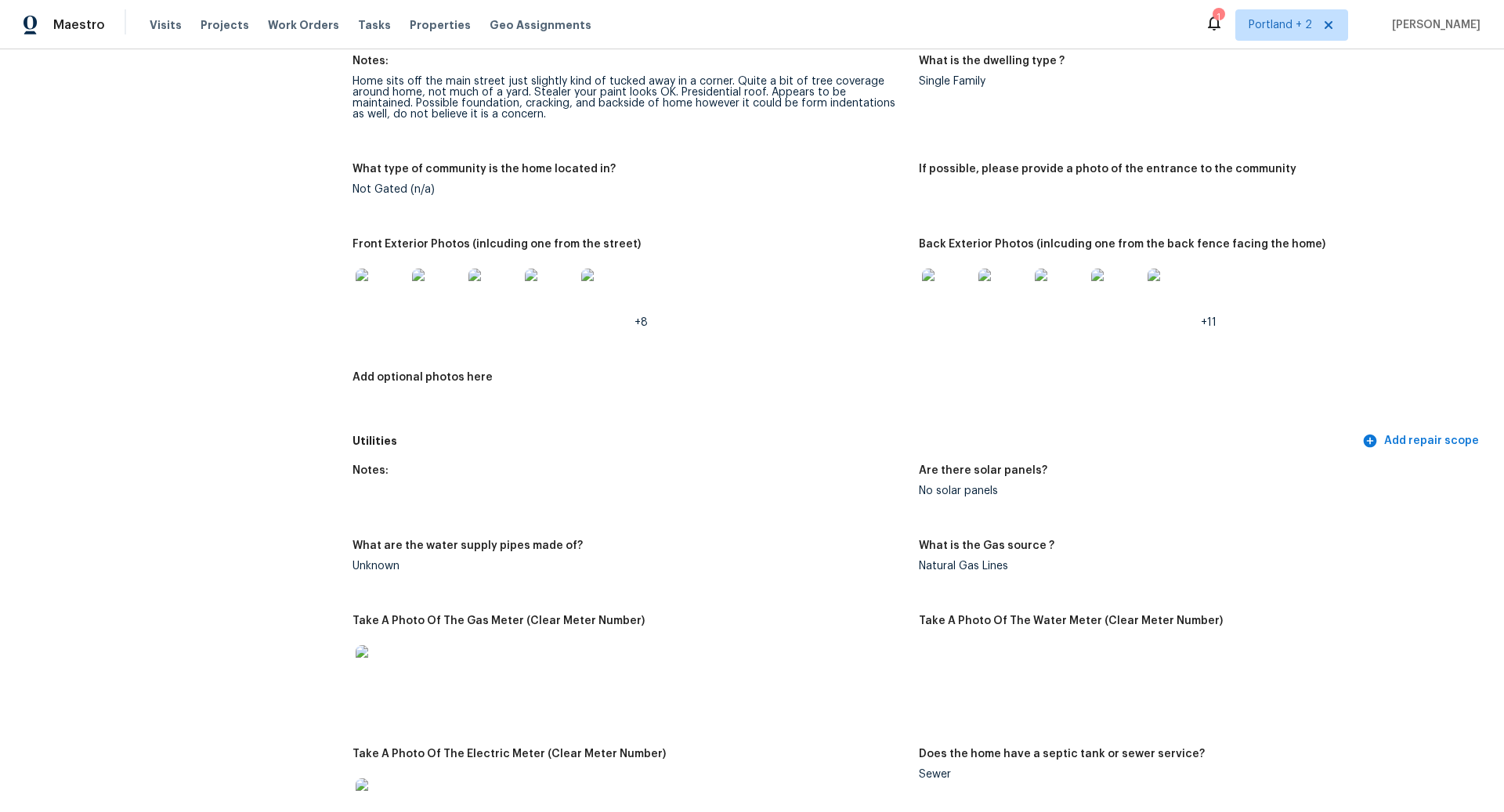
scroll to position [573, 0]
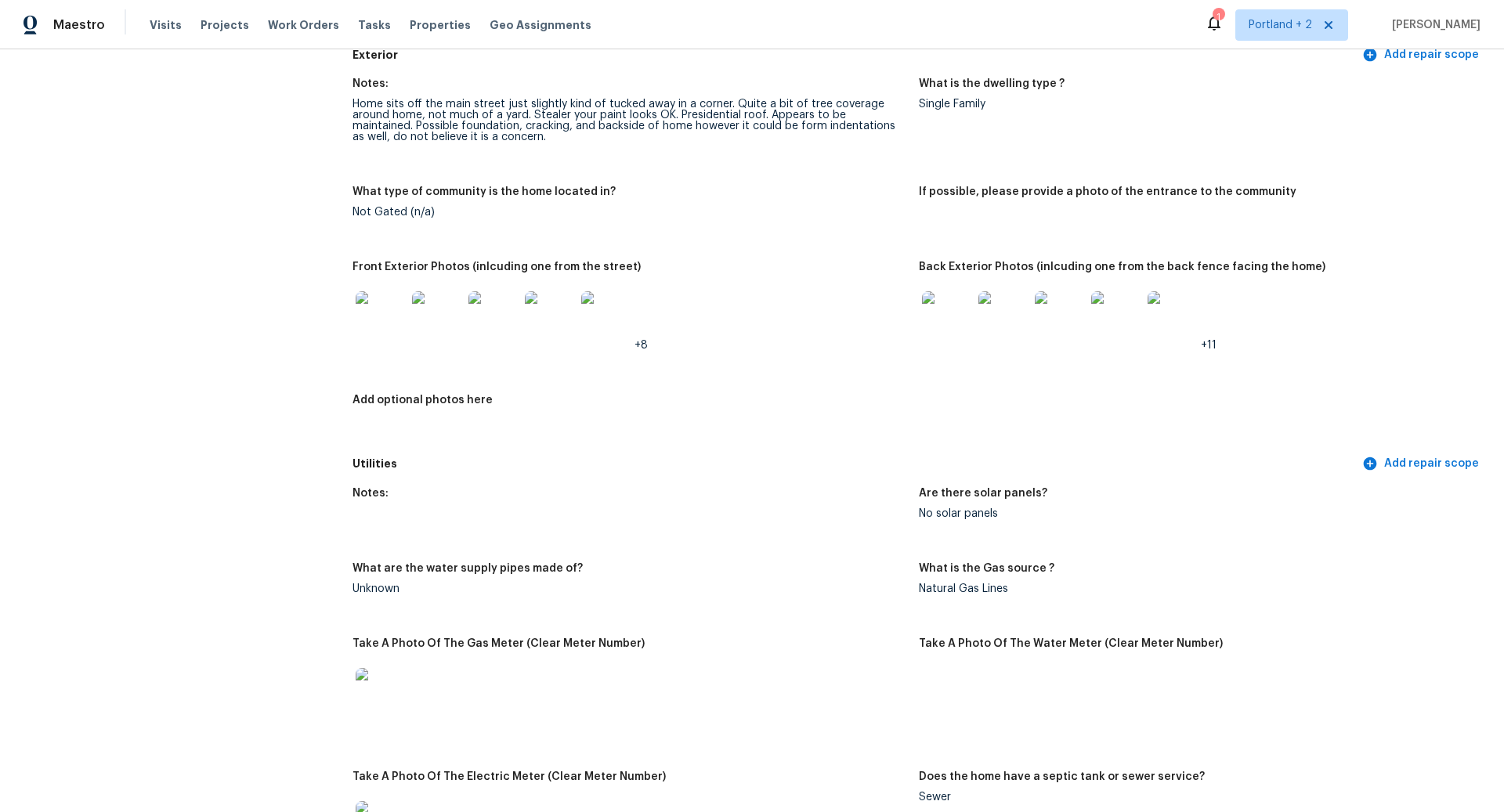
click at [940, 298] on img at bounding box center [946, 315] width 50 height 50
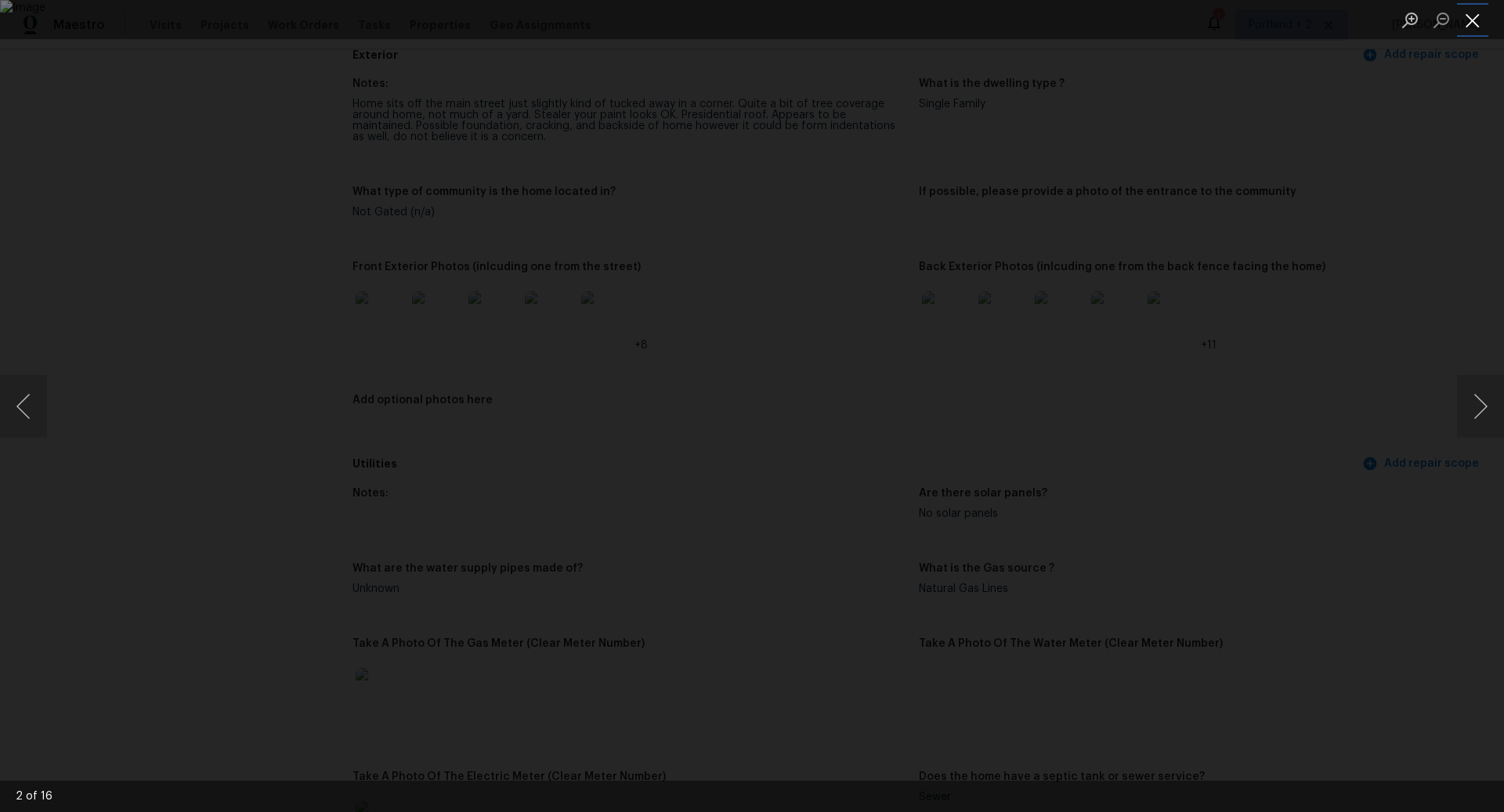
click at [1473, 20] on button "Close lightbox" at bounding box center [1473, 20] width 31 height 27
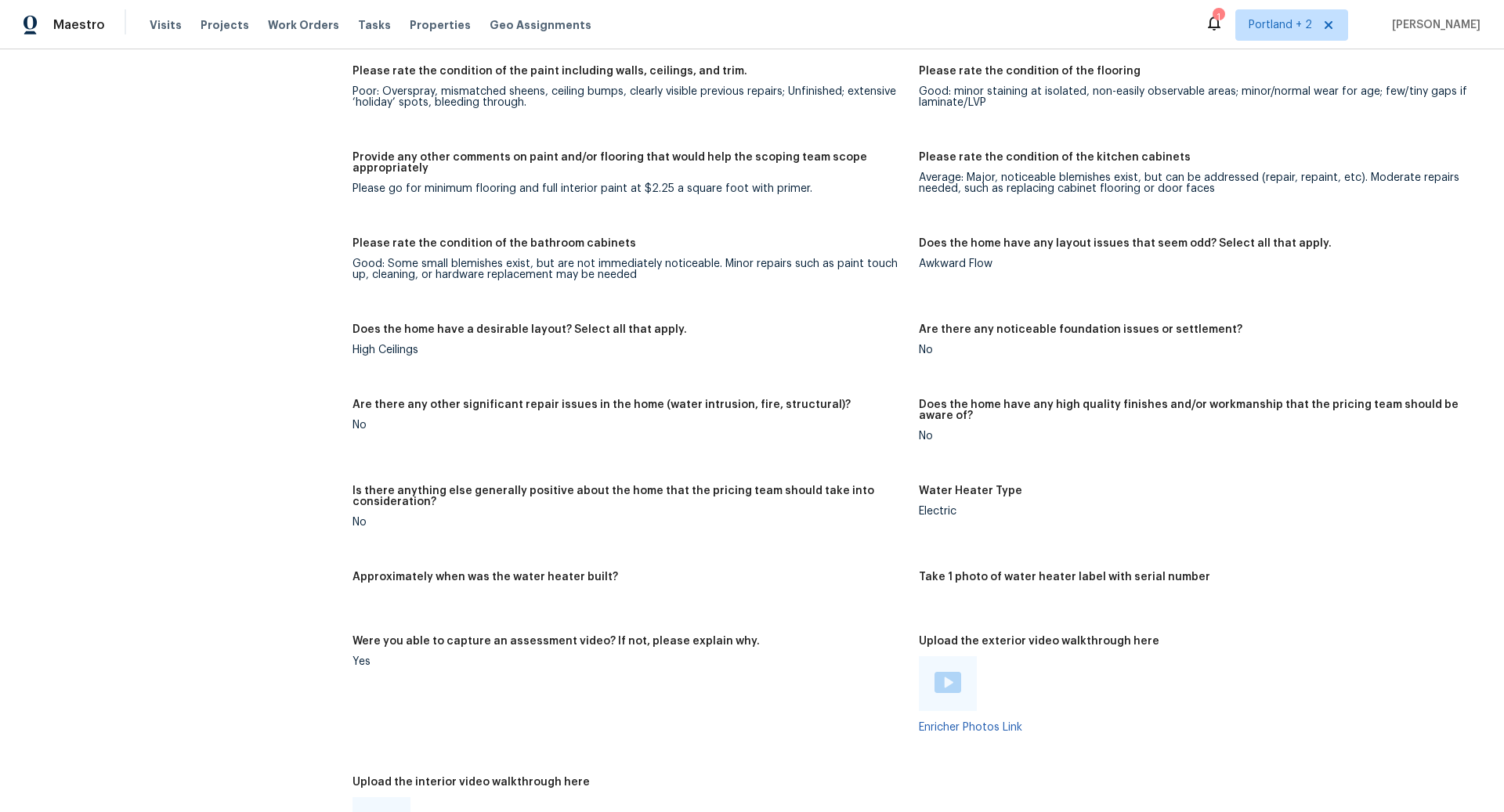
scroll to position [2225, 0]
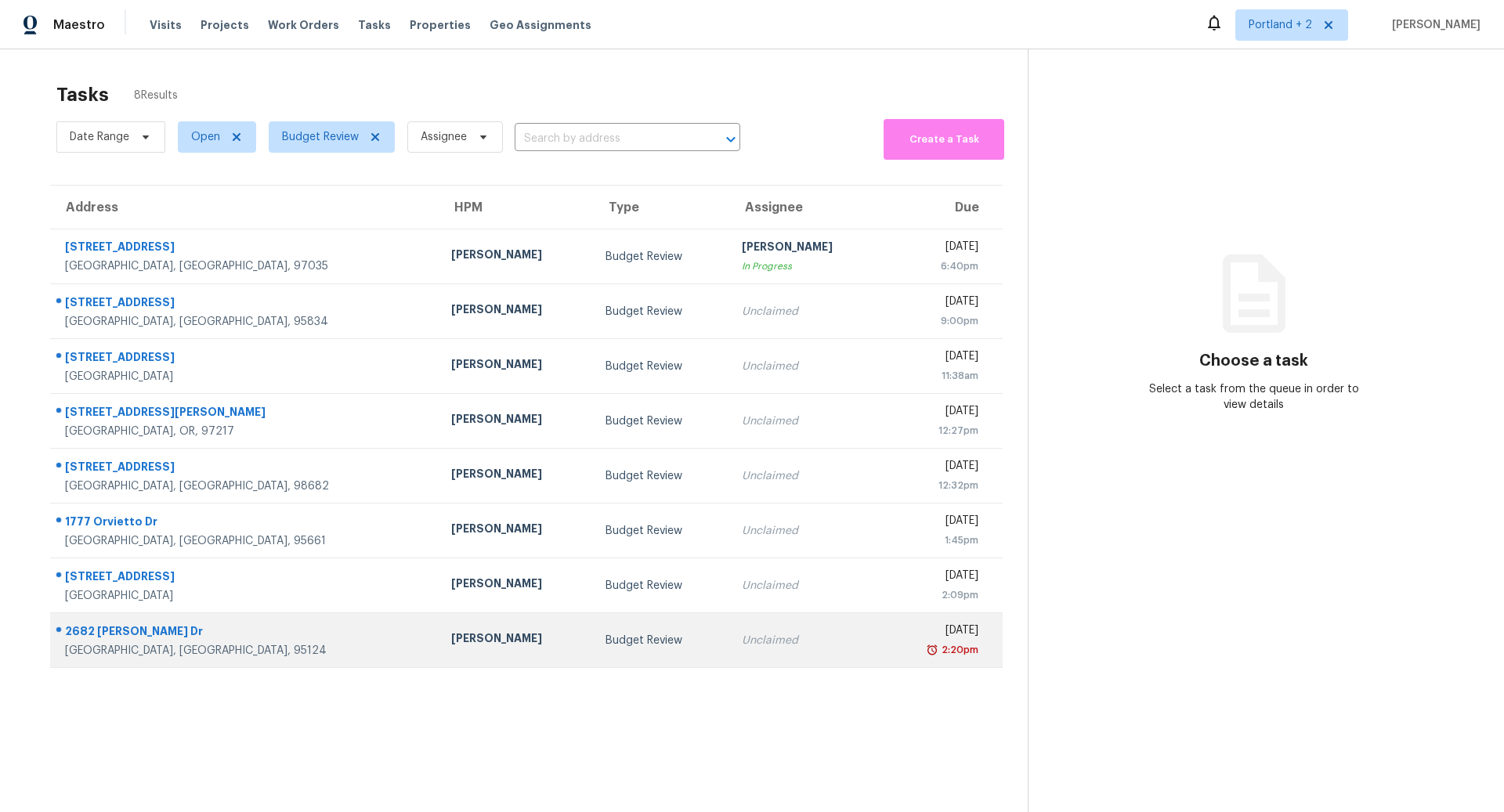
click at [310, 634] on div "2682 [PERSON_NAME] Dr" at bounding box center [245, 633] width 361 height 20
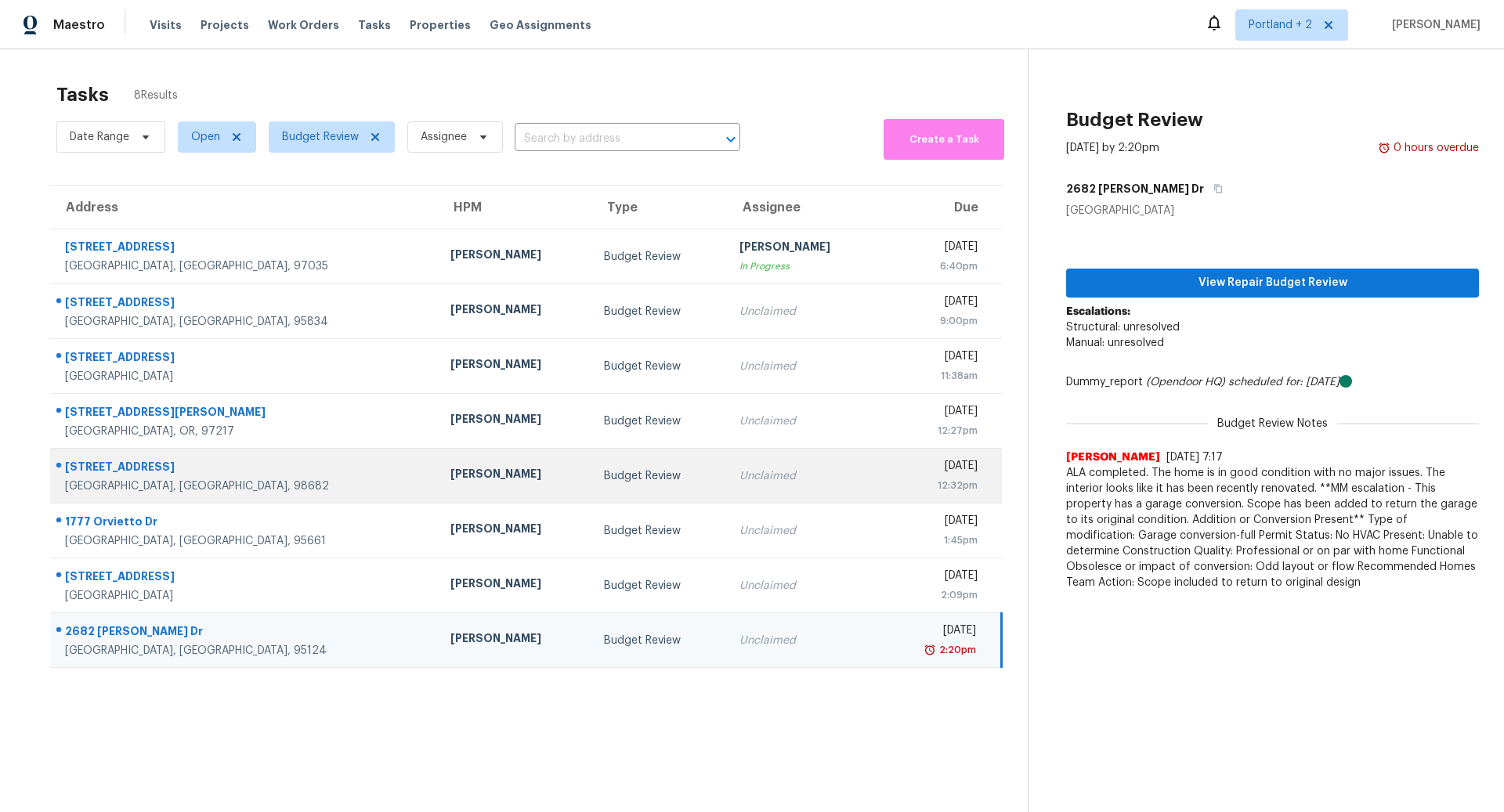
click at [330, 470] on td "[STREET_ADDRESS]" at bounding box center [244, 476] width 388 height 55
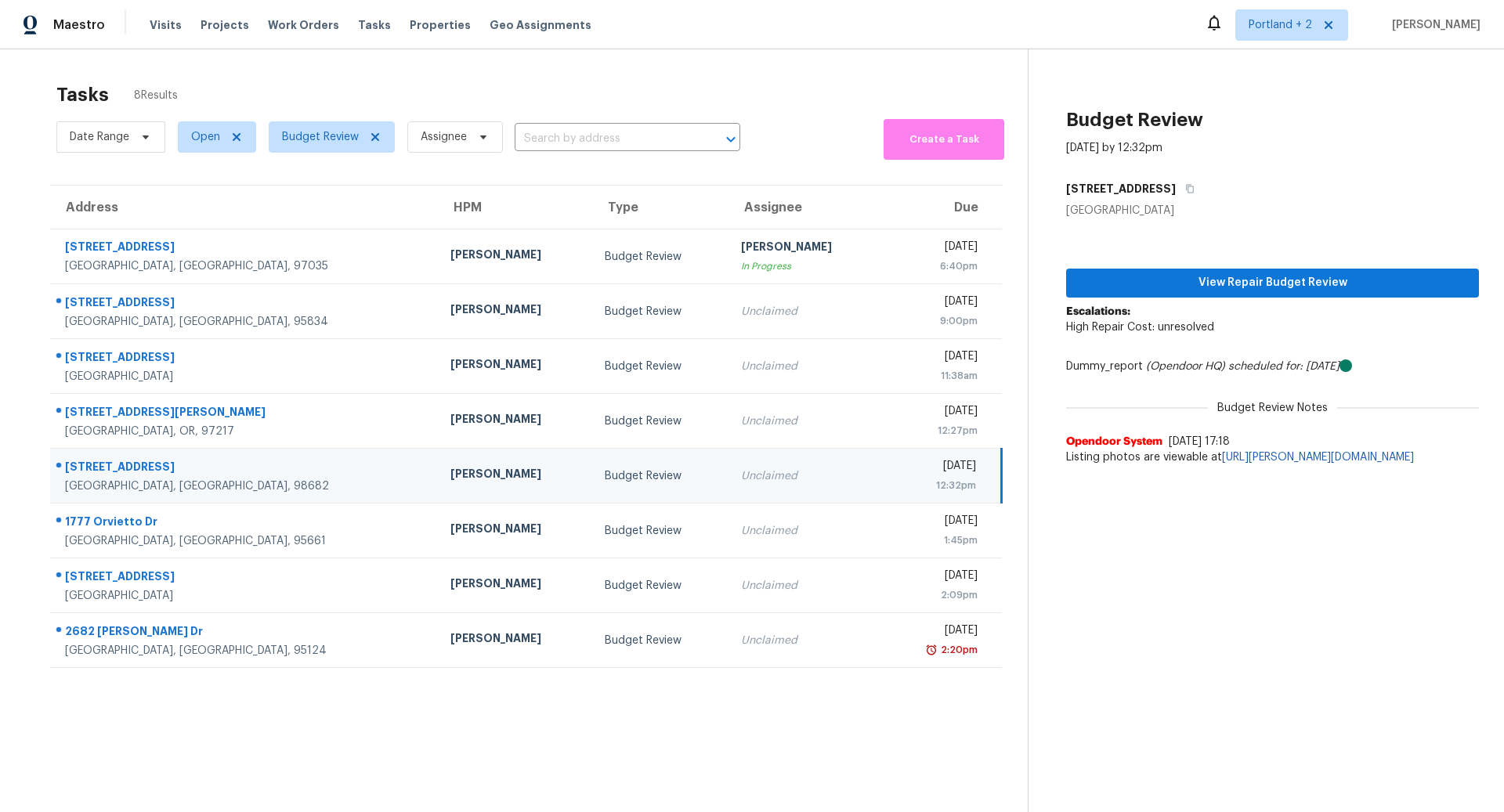
click at [275, 478] on div "Vancouver, WA, 98682" at bounding box center [245, 486] width 361 height 16
click at [1262, 281] on span "View Repair Budget Review" at bounding box center [1273, 283] width 388 height 20
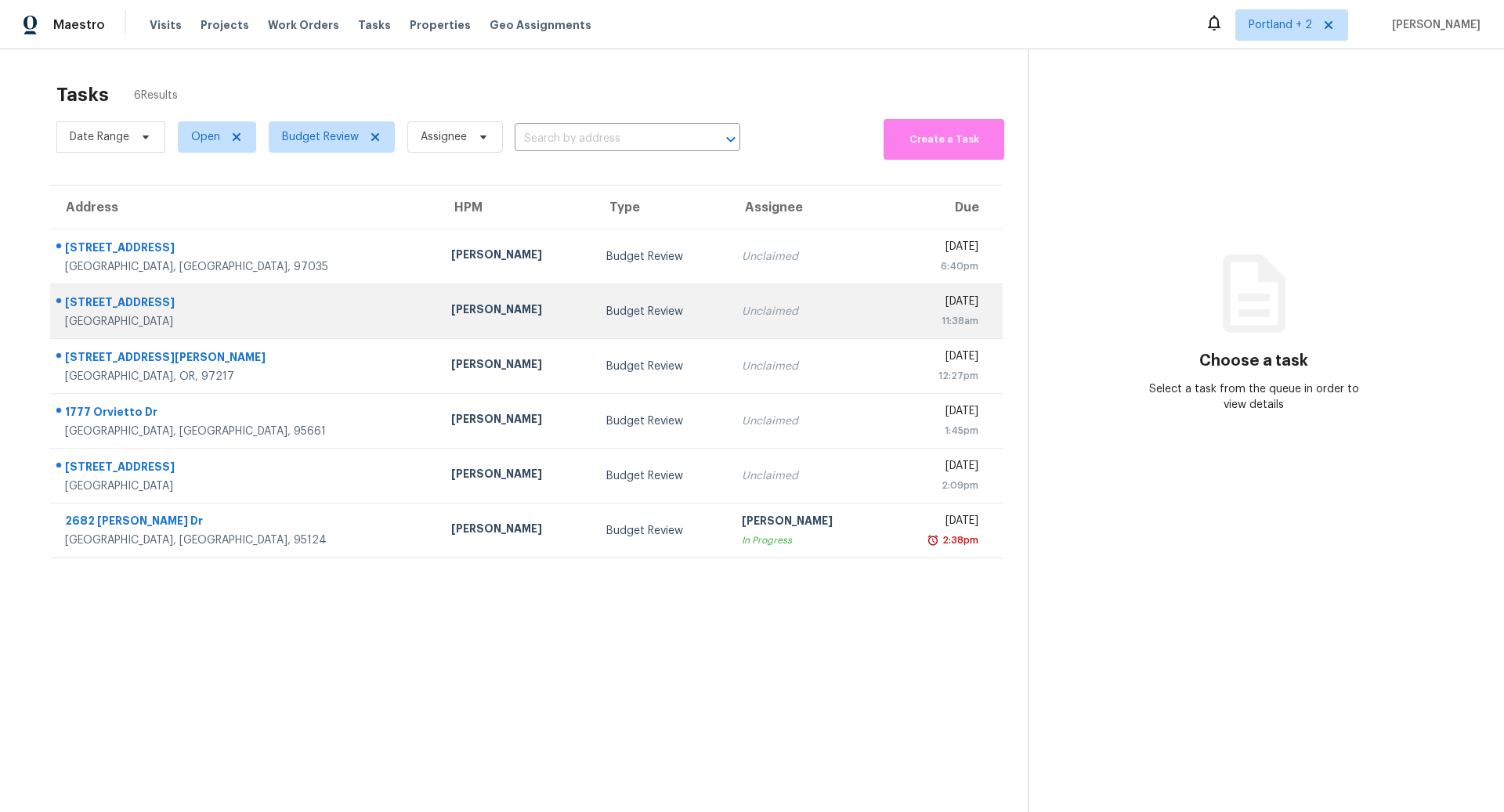
click at [266, 316] on div "[GEOGRAPHIC_DATA]" at bounding box center [245, 322] width 361 height 16
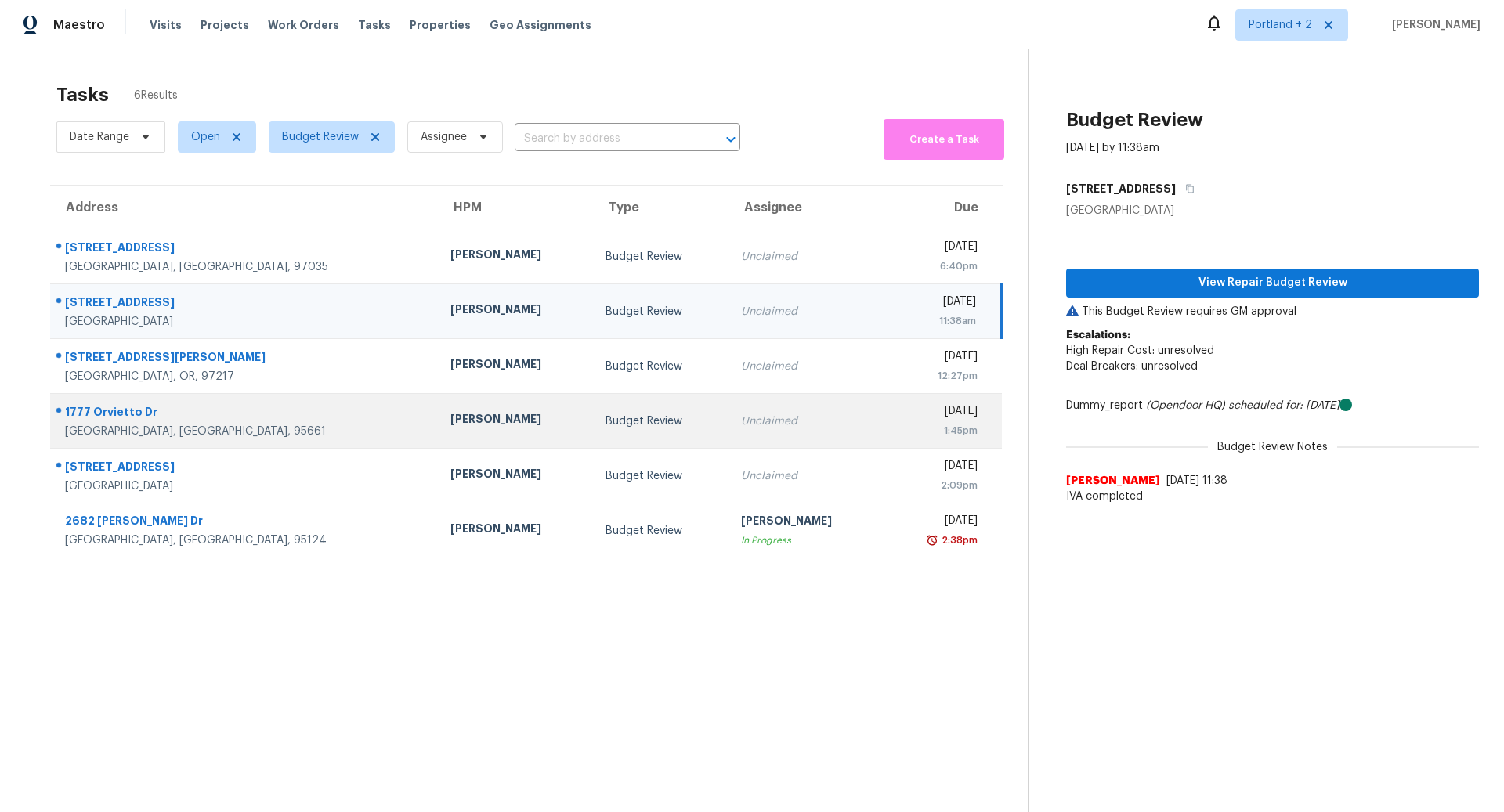
click at [275, 419] on div "1777 Orvietto Dr" at bounding box center [245, 413] width 361 height 20
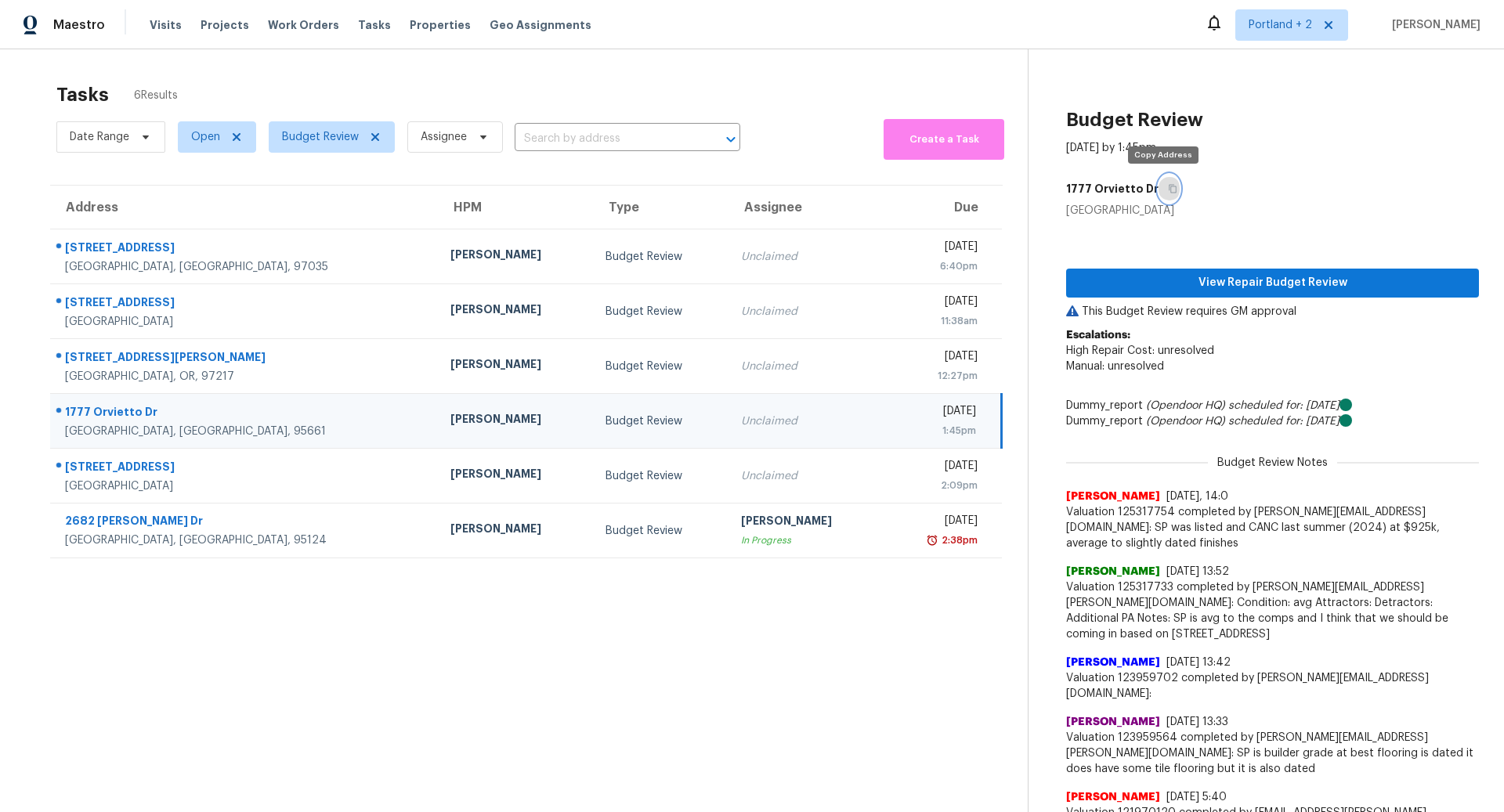
click at [1168, 189] on icon "button" at bounding box center [1173, 189] width 10 height 10
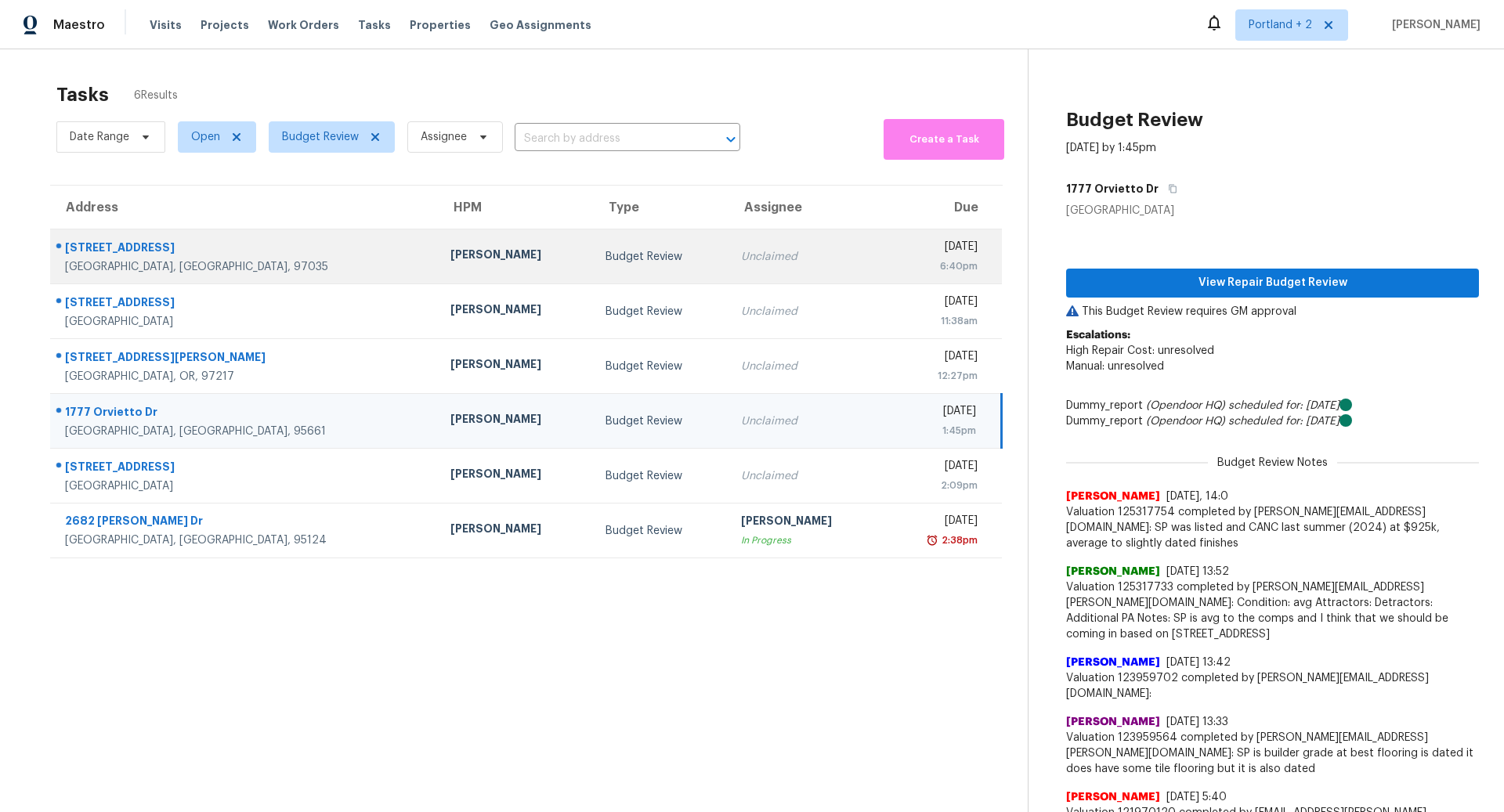
click at [451, 252] on div "[PERSON_NAME]" at bounding box center [515, 257] width 130 height 20
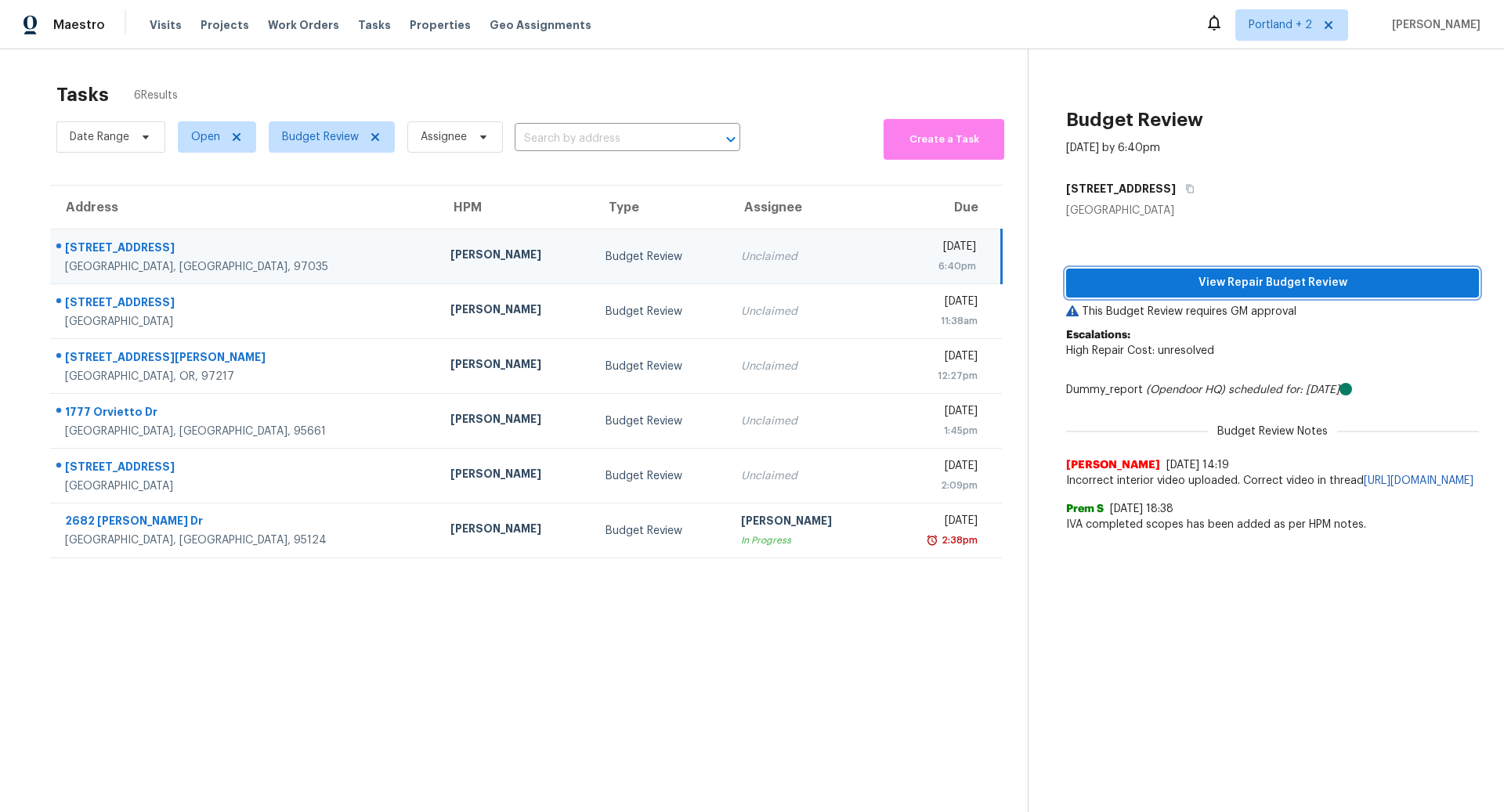
click at [1254, 278] on span "View Repair Budget Review" at bounding box center [1273, 283] width 388 height 20
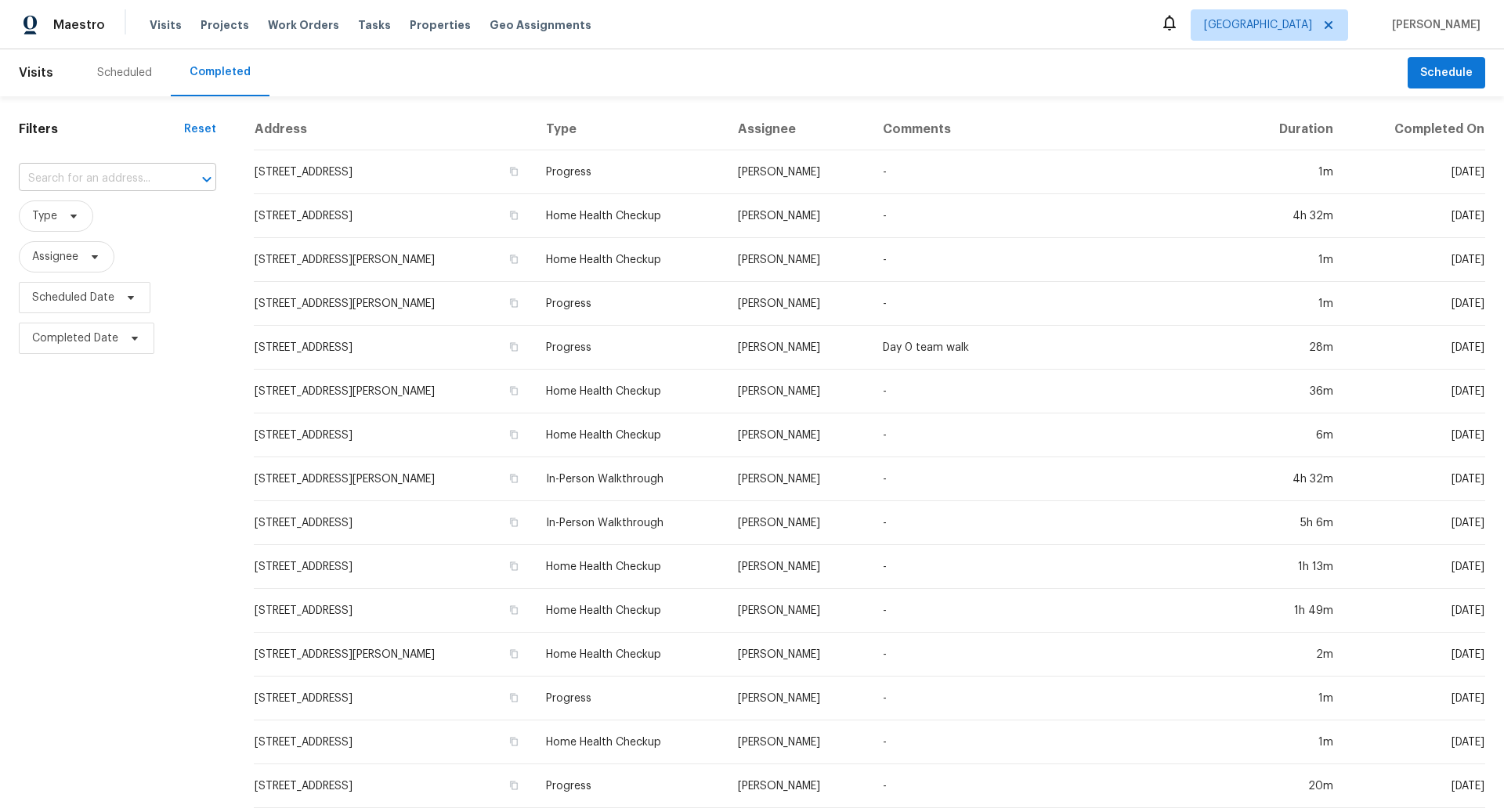
click at [65, 177] on input "text" at bounding box center [95, 178] width 154 height 24
paste input "[STREET_ADDRESS]"
type input "[STREET_ADDRESS]"
click at [107, 218] on li "[STREET_ADDRESS]" at bounding box center [117, 214] width 197 height 25
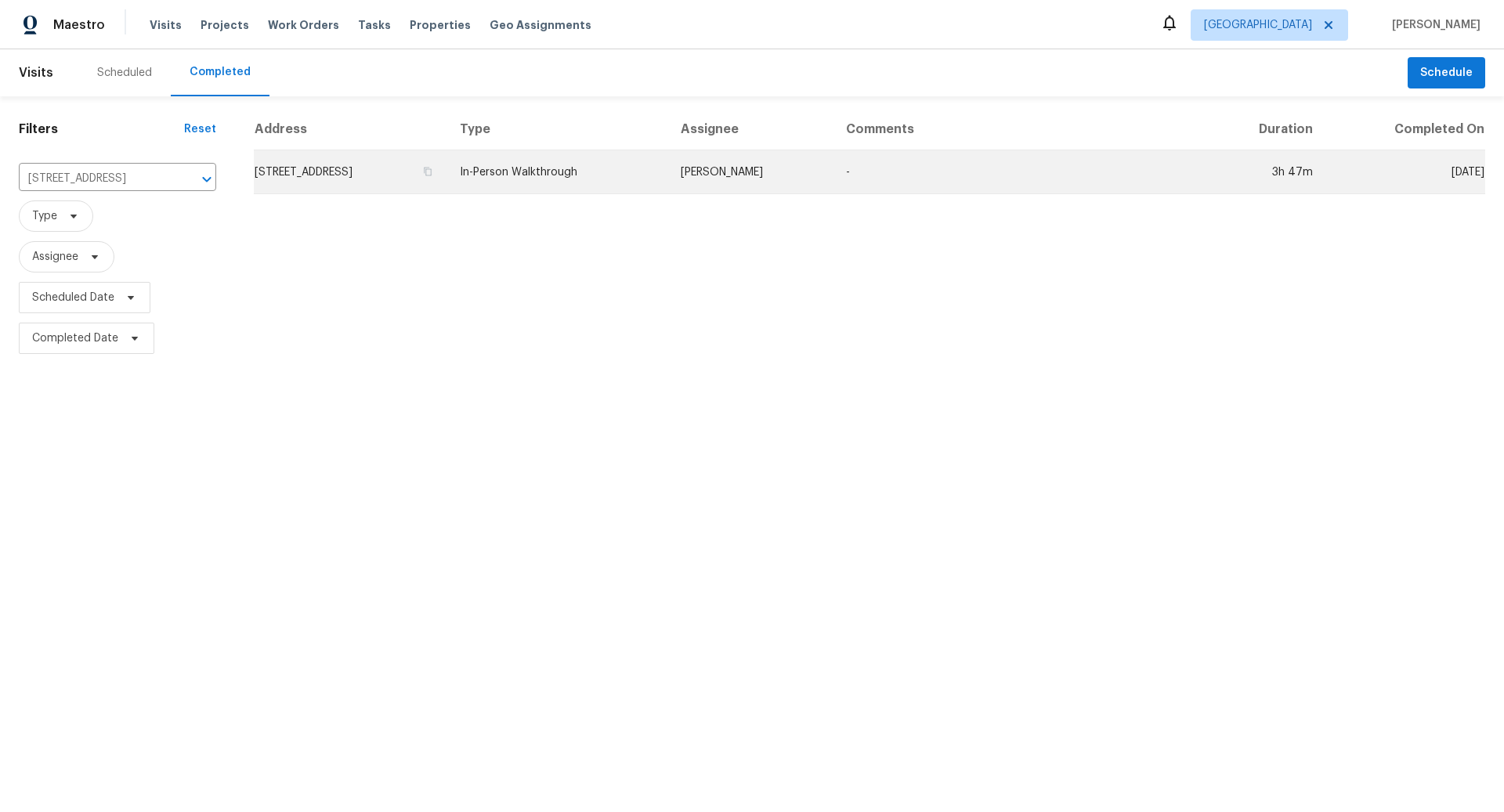
click at [571, 174] on td "In-Person Walkthrough" at bounding box center [557, 171] width 220 height 44
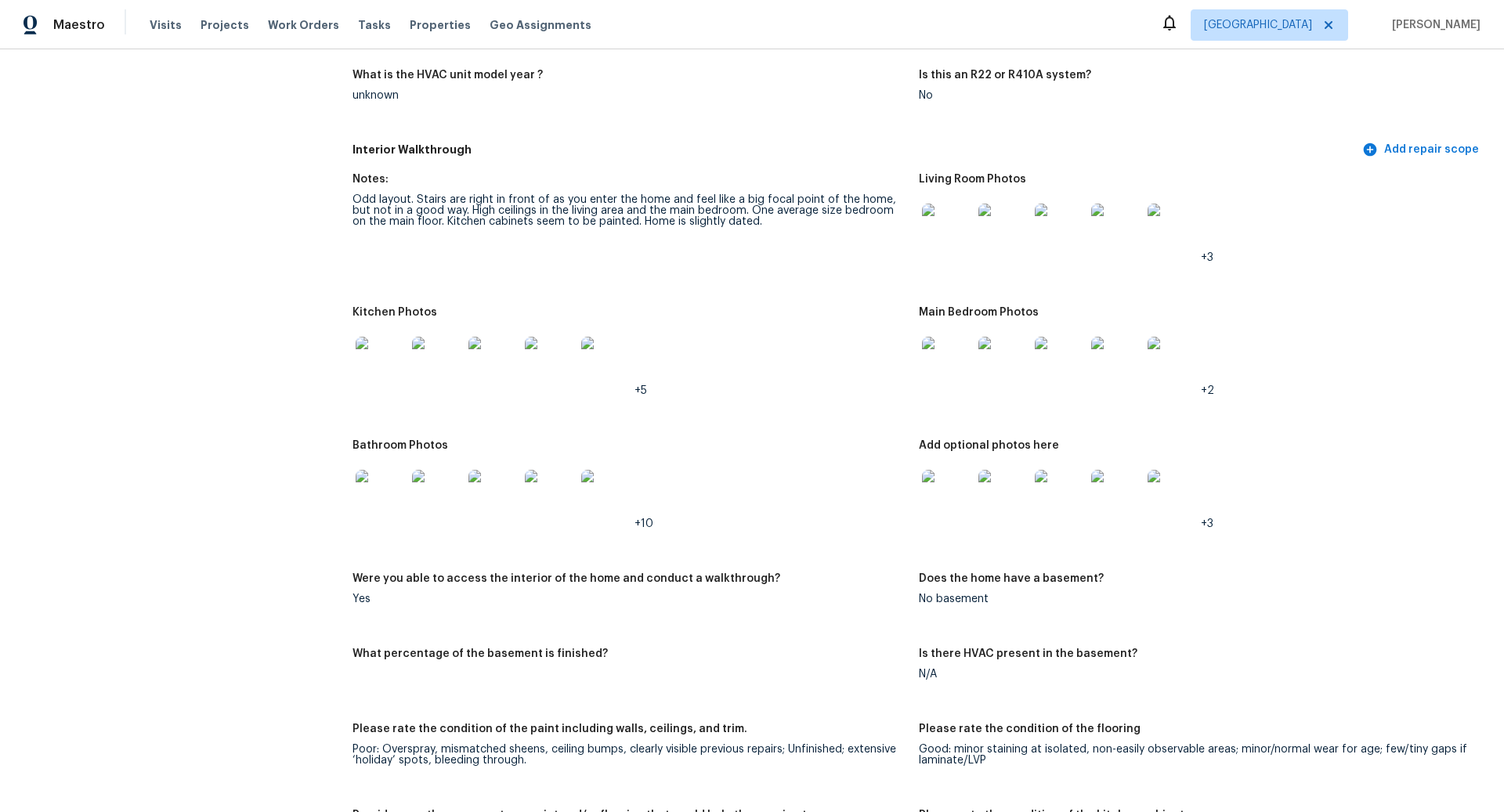
scroll to position [1593, 0]
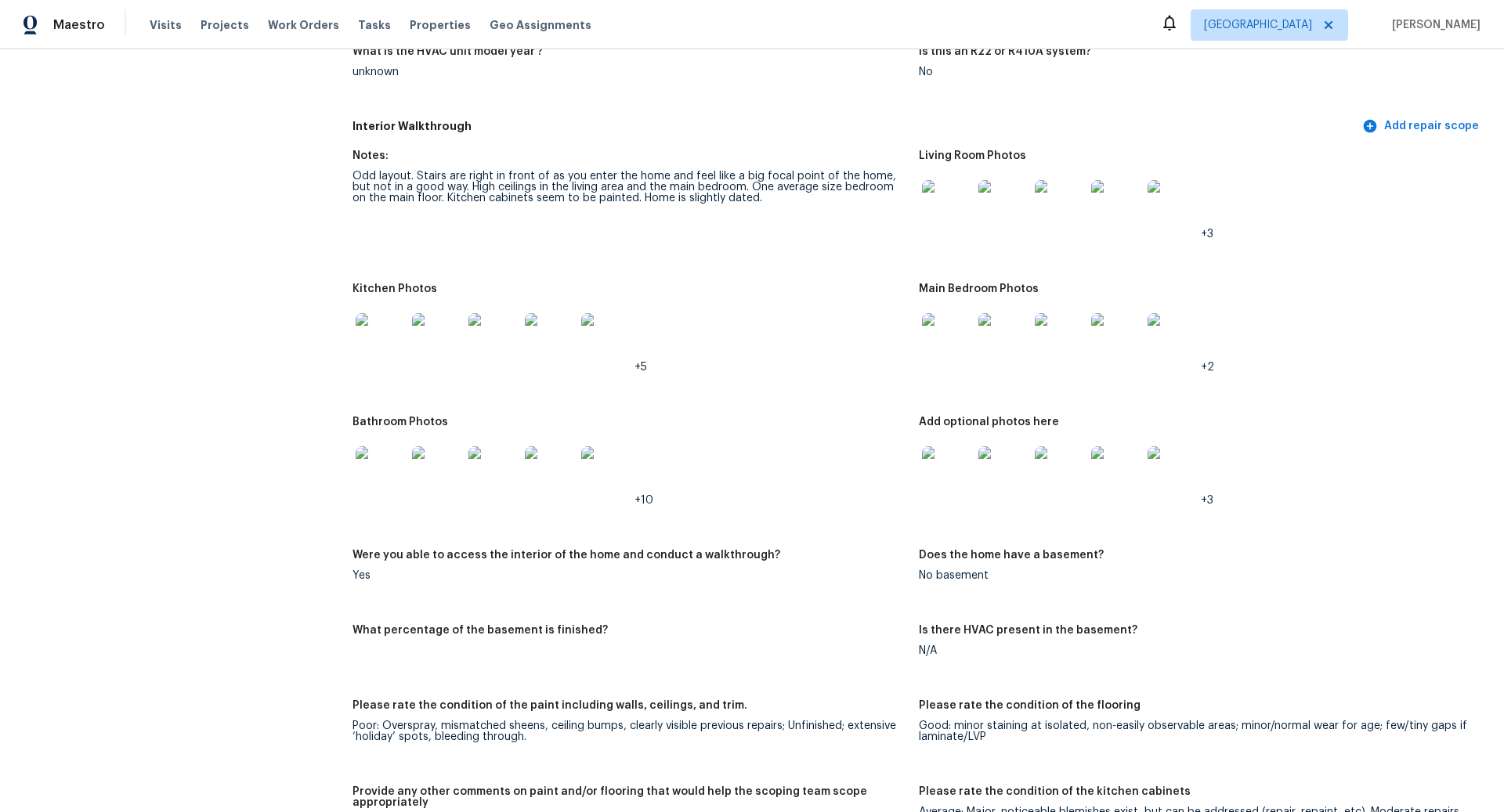
click at [384, 454] on img at bounding box center [380, 471] width 50 height 50
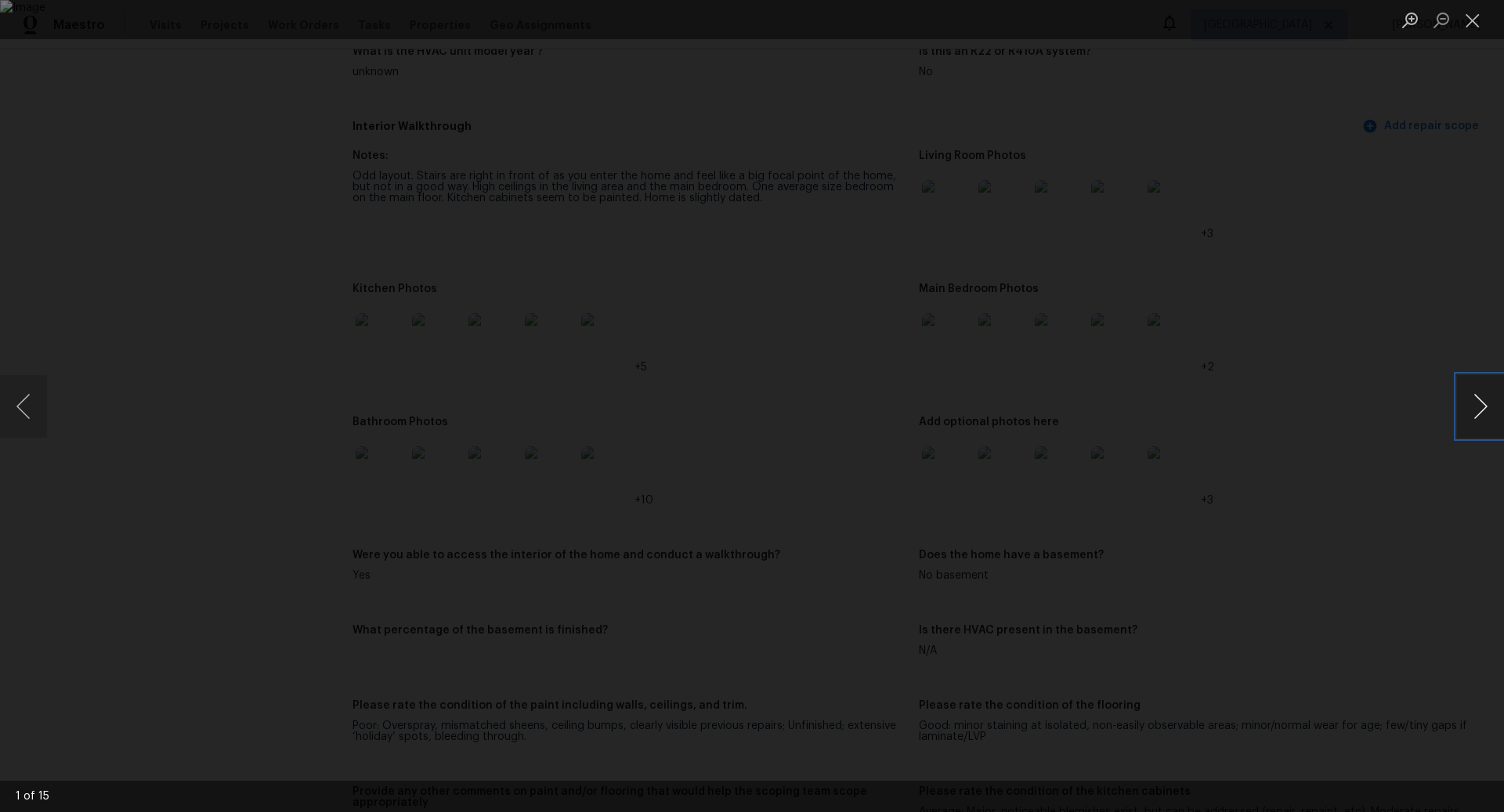
click at [1480, 407] on button "Next image" at bounding box center [1480, 406] width 47 height 63
click at [1480, 408] on button "Next image" at bounding box center [1480, 406] width 47 height 63
click at [1476, 23] on button "Close lightbox" at bounding box center [1473, 20] width 31 height 27
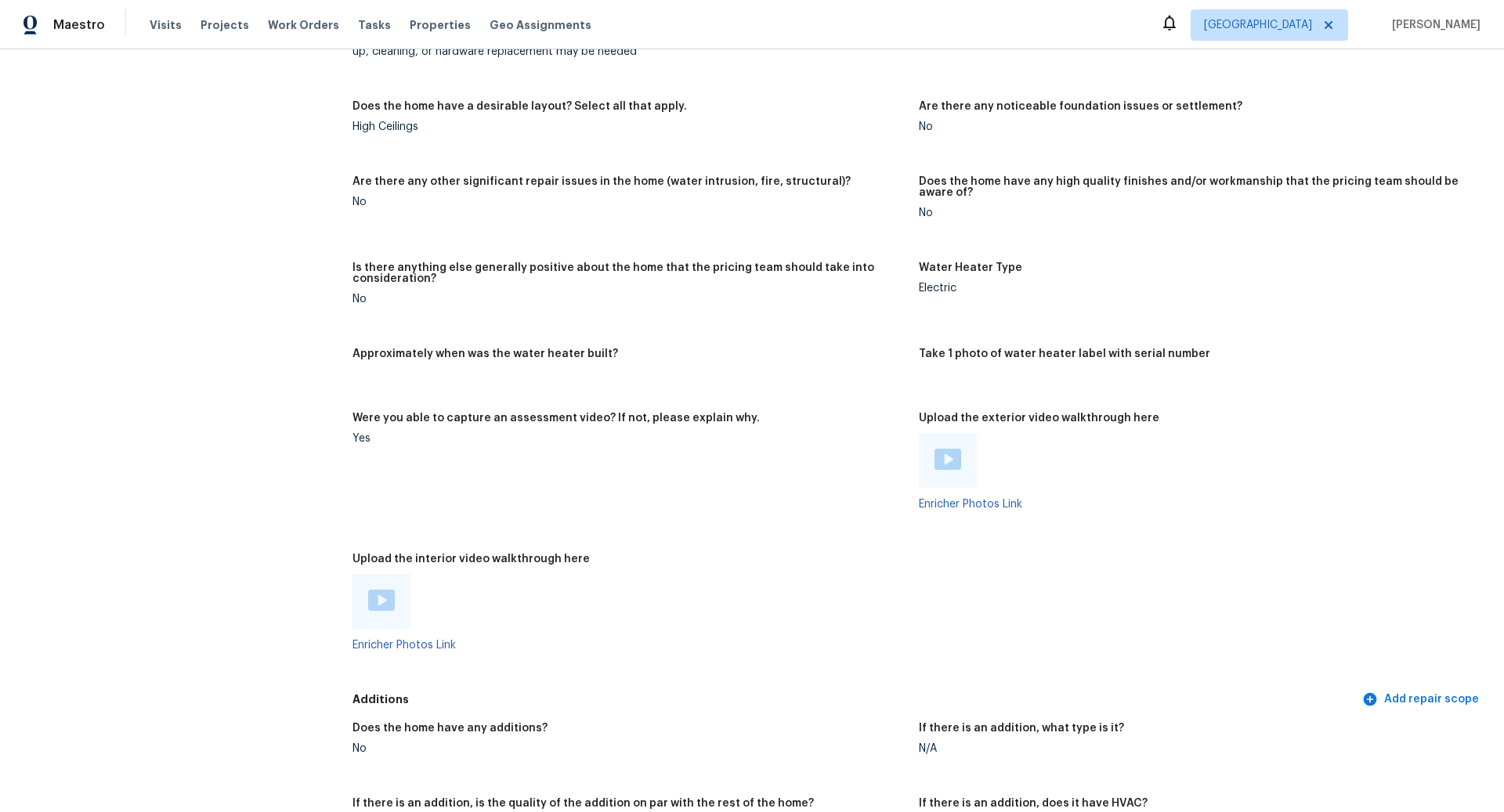
scroll to position [2452, 0]
click at [949, 447] on img at bounding box center [947, 457] width 26 height 22
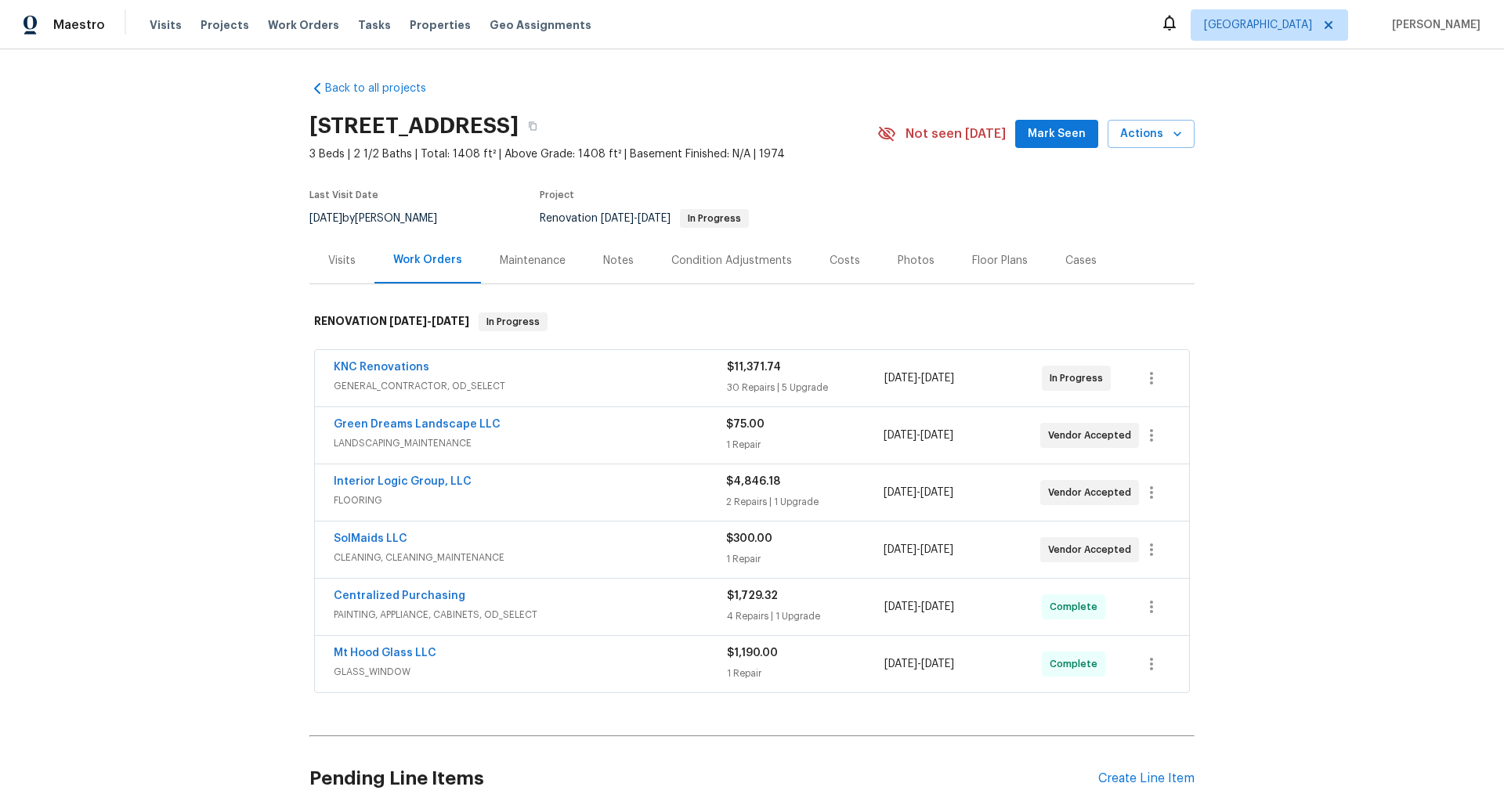
scroll to position [120, 0]
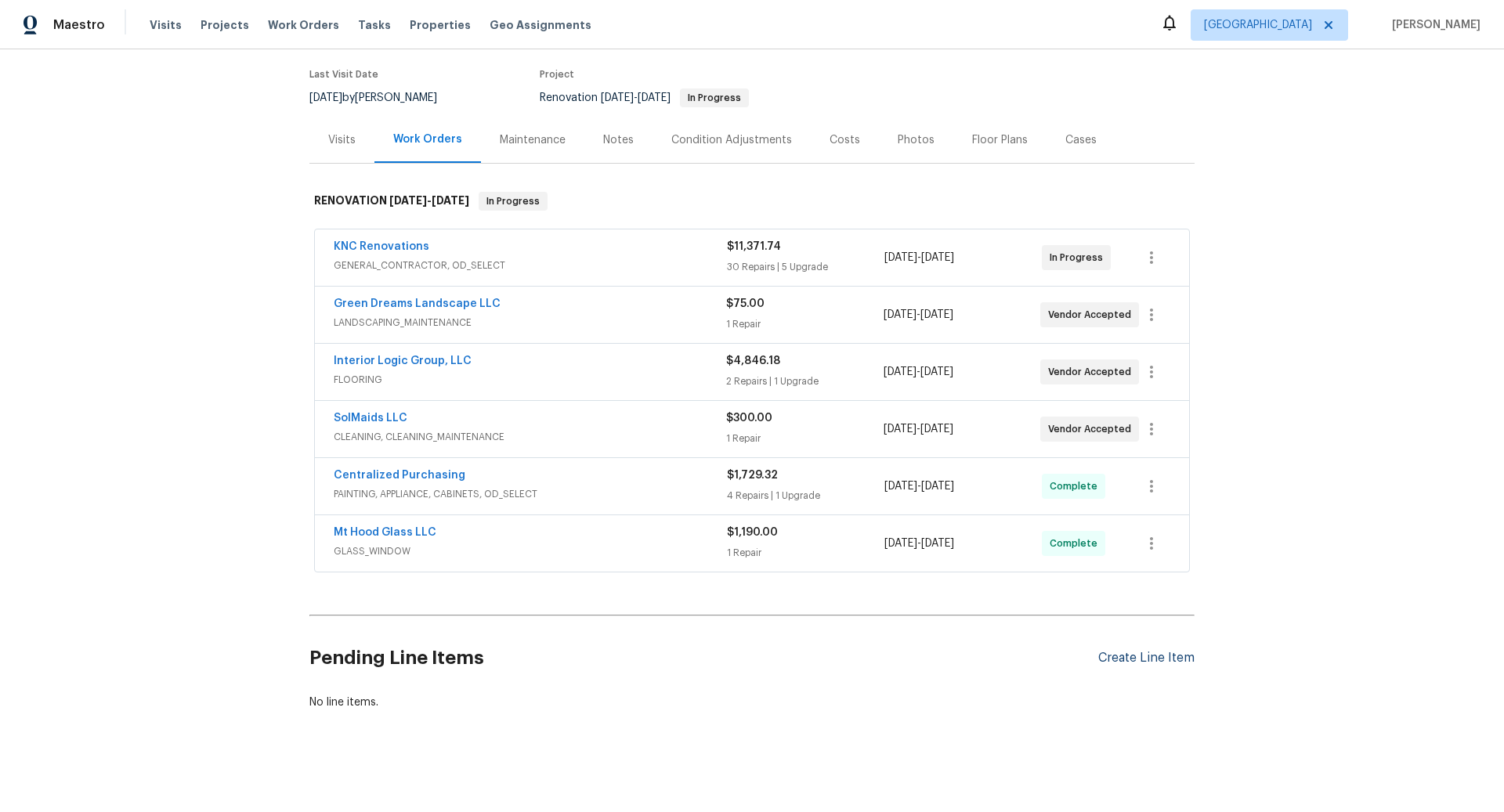
click at [1128, 650] on div "Create Line Item" at bounding box center [1146, 657] width 96 height 15
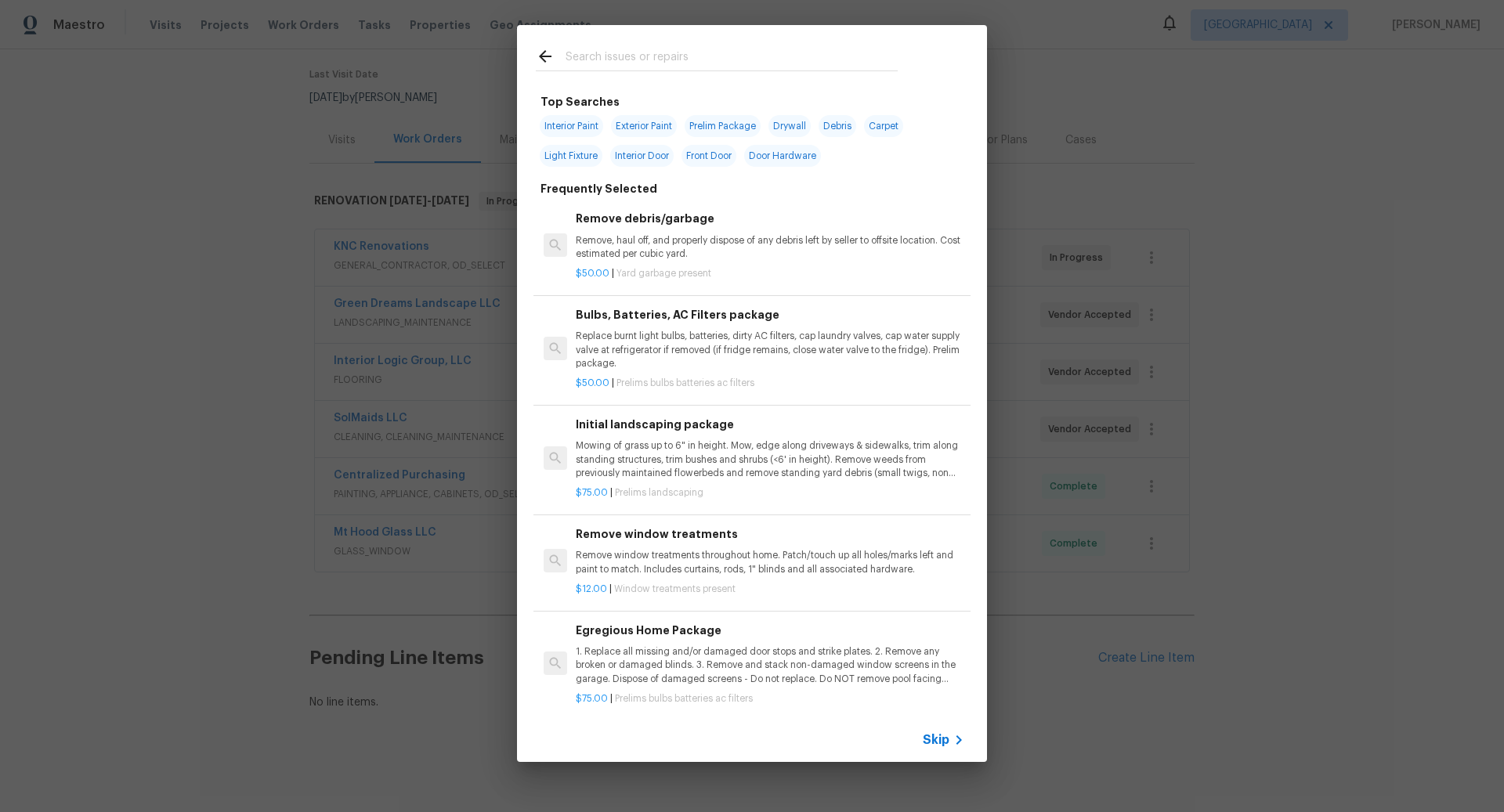
click at [943, 733] on span "Skip" at bounding box center [936, 740] width 26 height 16
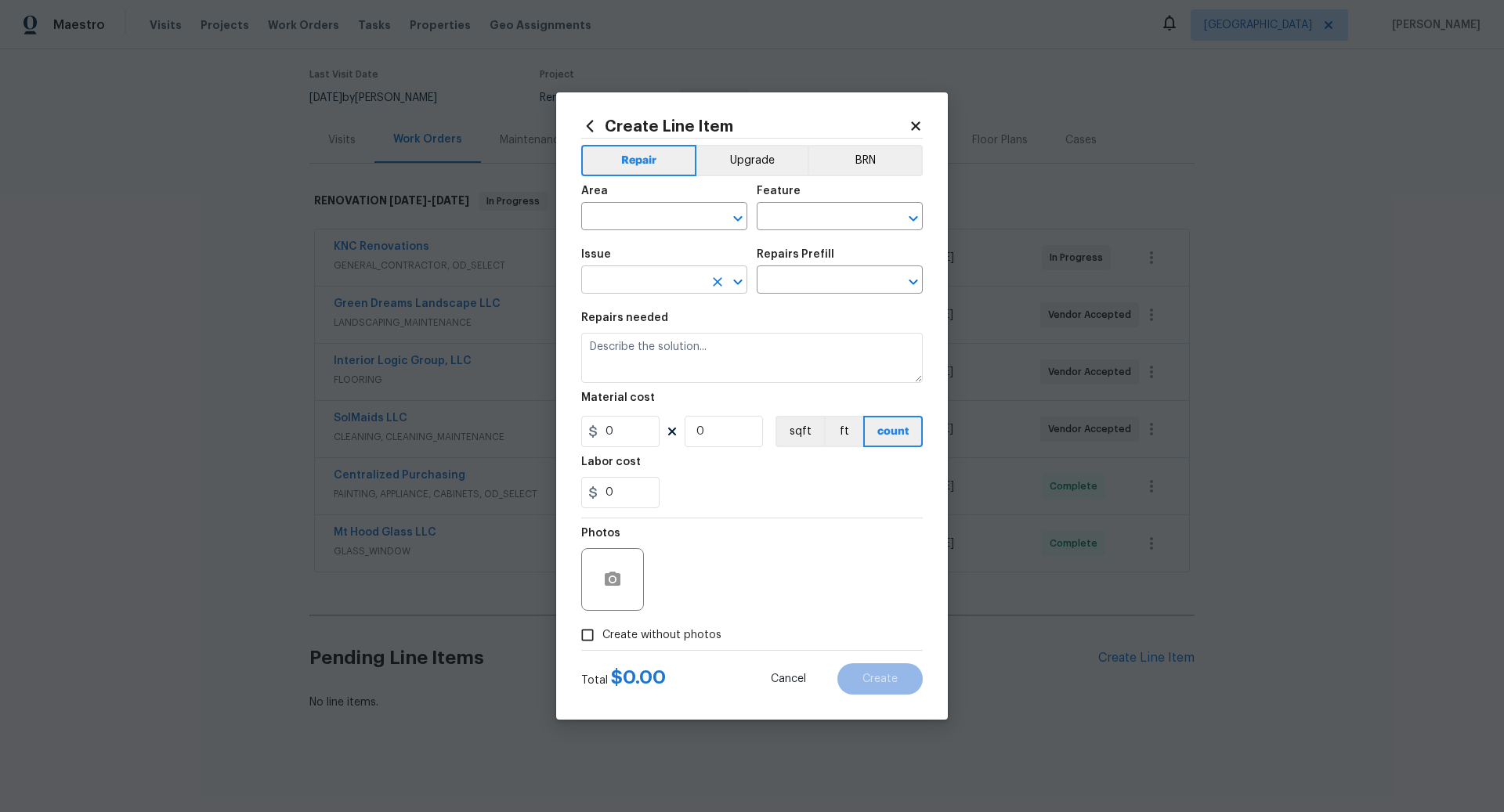
click at [622, 283] on input "text" at bounding box center [642, 281] width 122 height 24
click at [630, 373] on li "Foundation" at bounding box center [663, 380] width 166 height 25
type input "Foundation"
click at [799, 277] on input "text" at bounding box center [817, 281] width 122 height 24
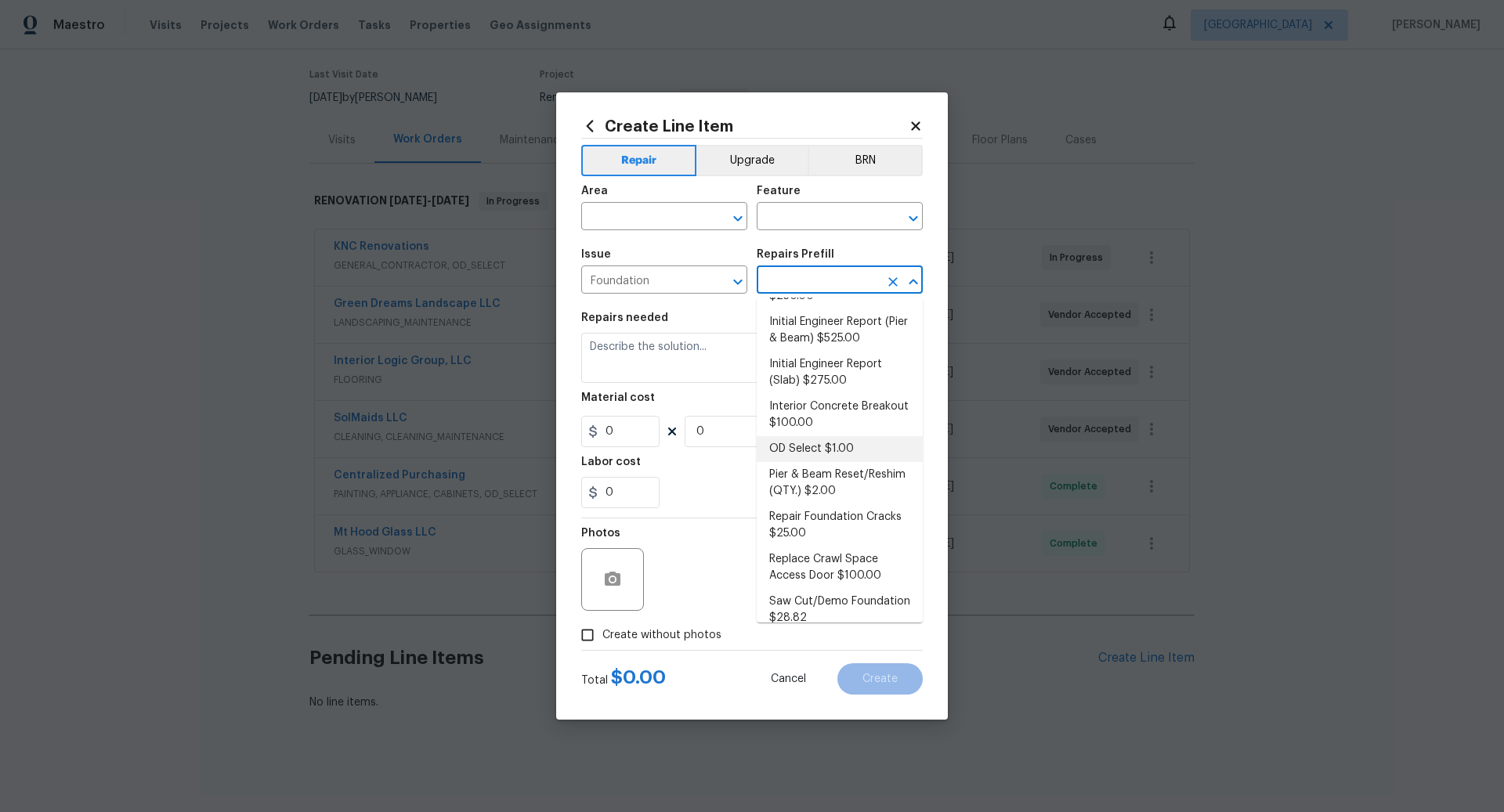
scroll to position [380, 0]
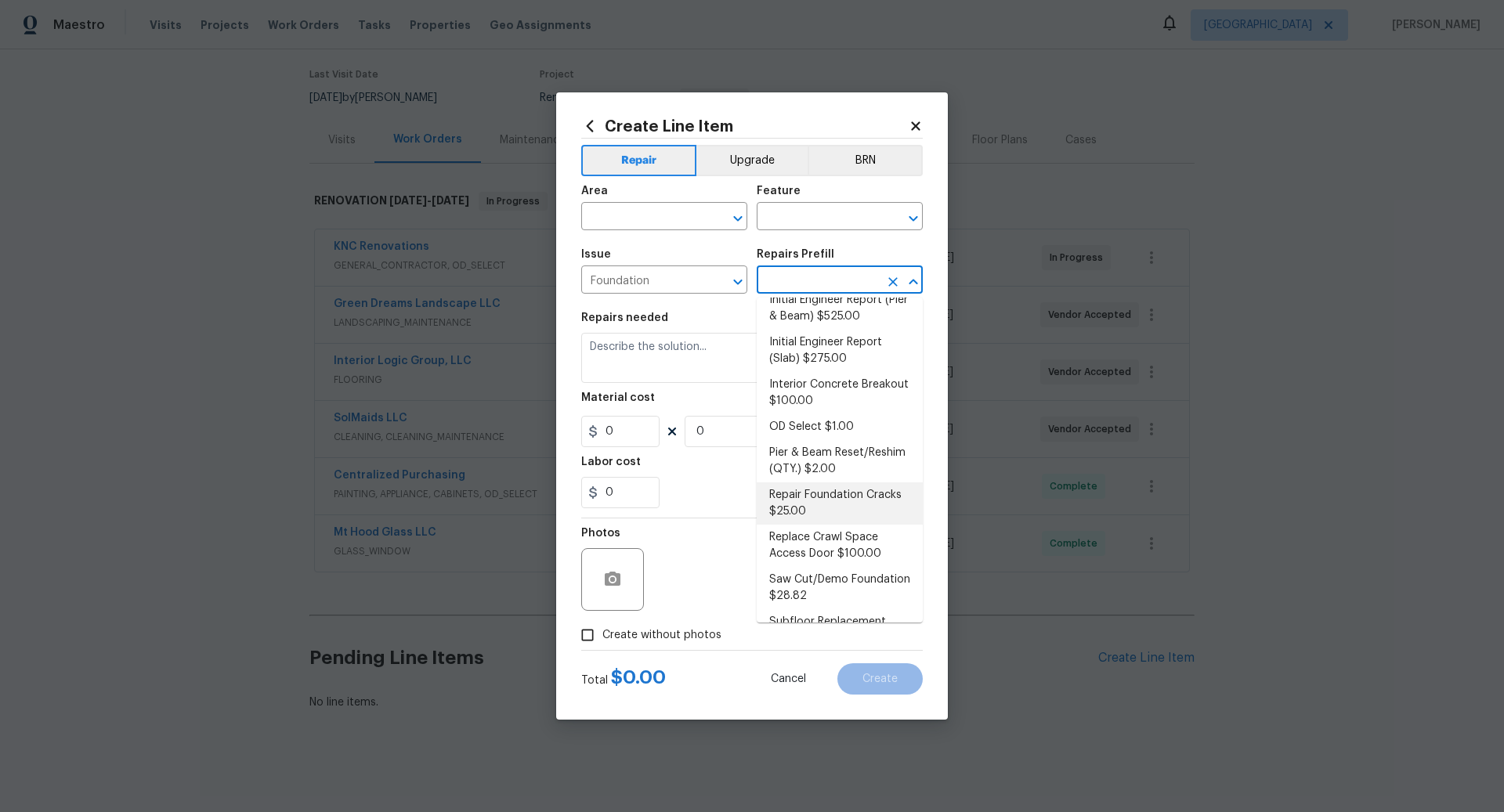
click at [819, 498] on li "Repair Foundation Cracks $25.00" at bounding box center [839, 502] width 166 height 42
type input "Foundation"
type input "Repair Foundation Cracks $25.00"
type textarea "Prep the area and apply DAP Gray Concrete and Mortar Filler Latex Sealant to fi…"
type input "25"
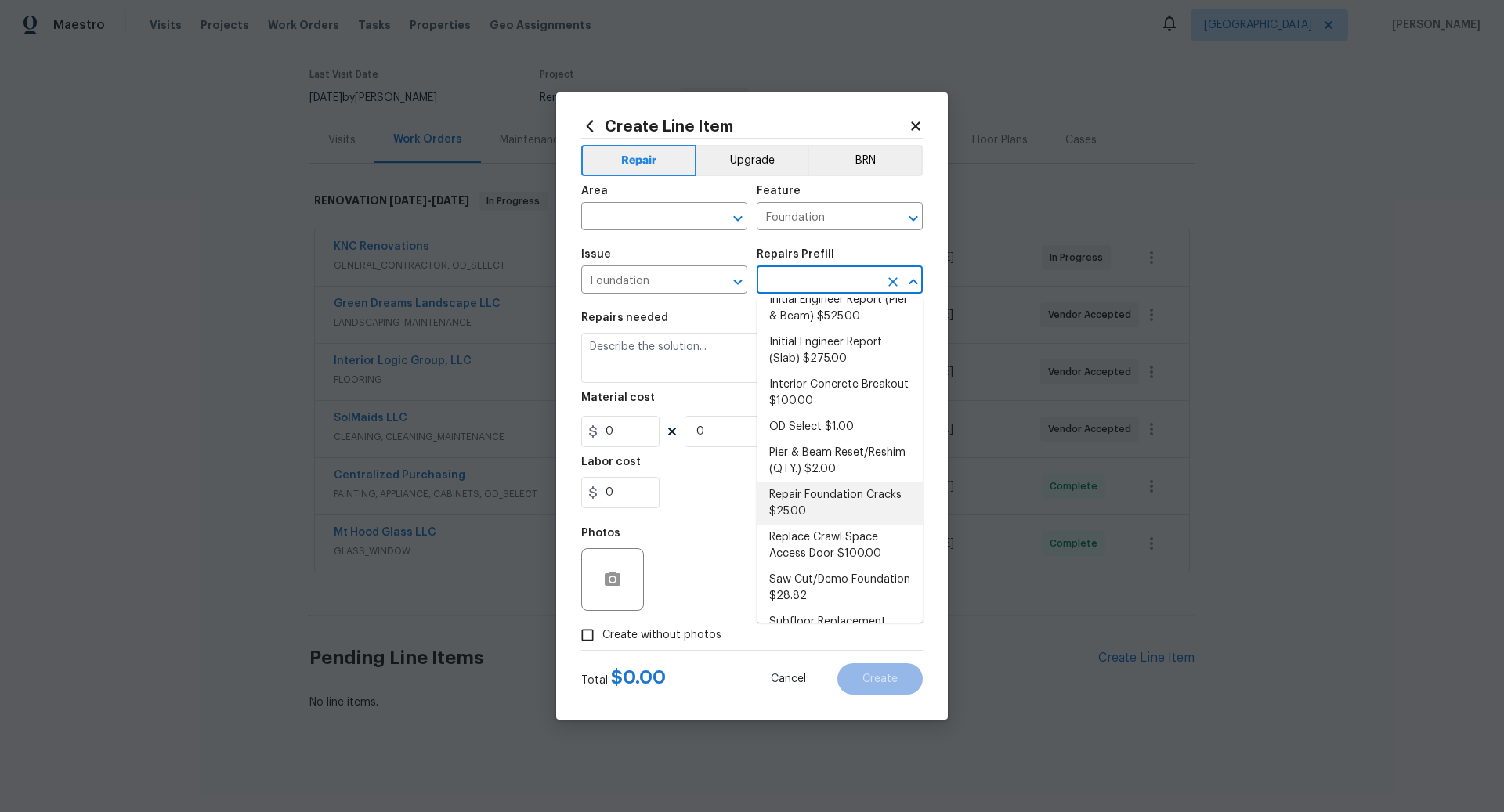
type input "1"
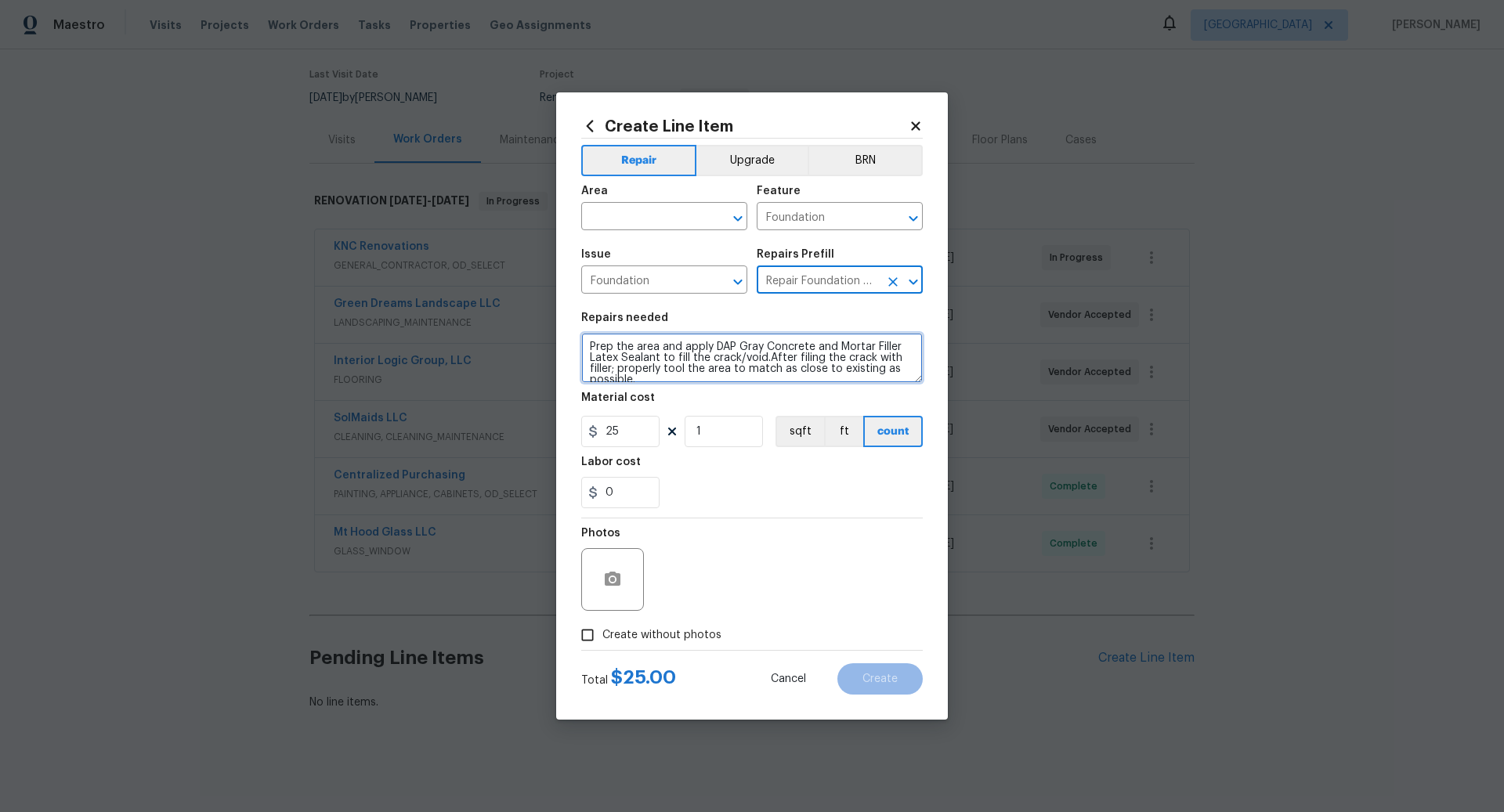
click at [722, 372] on textarea "Prep the area and apply DAP Gray Concrete and Mortar Filler Latex Sealant to fi…" at bounding box center [752, 358] width 341 height 50
